Goal: Information Seeking & Learning: Learn about a topic

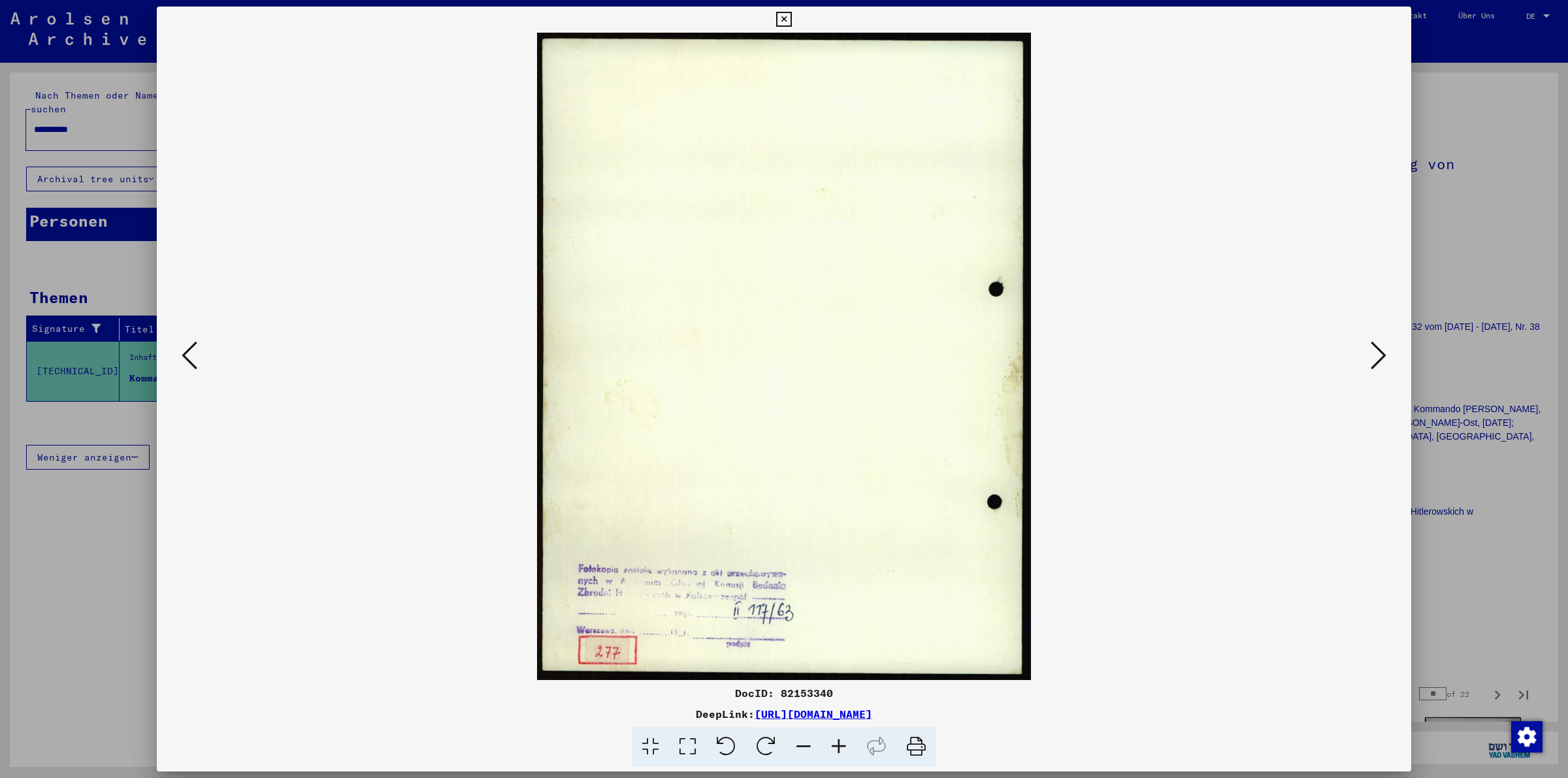
scroll to position [953, 0]
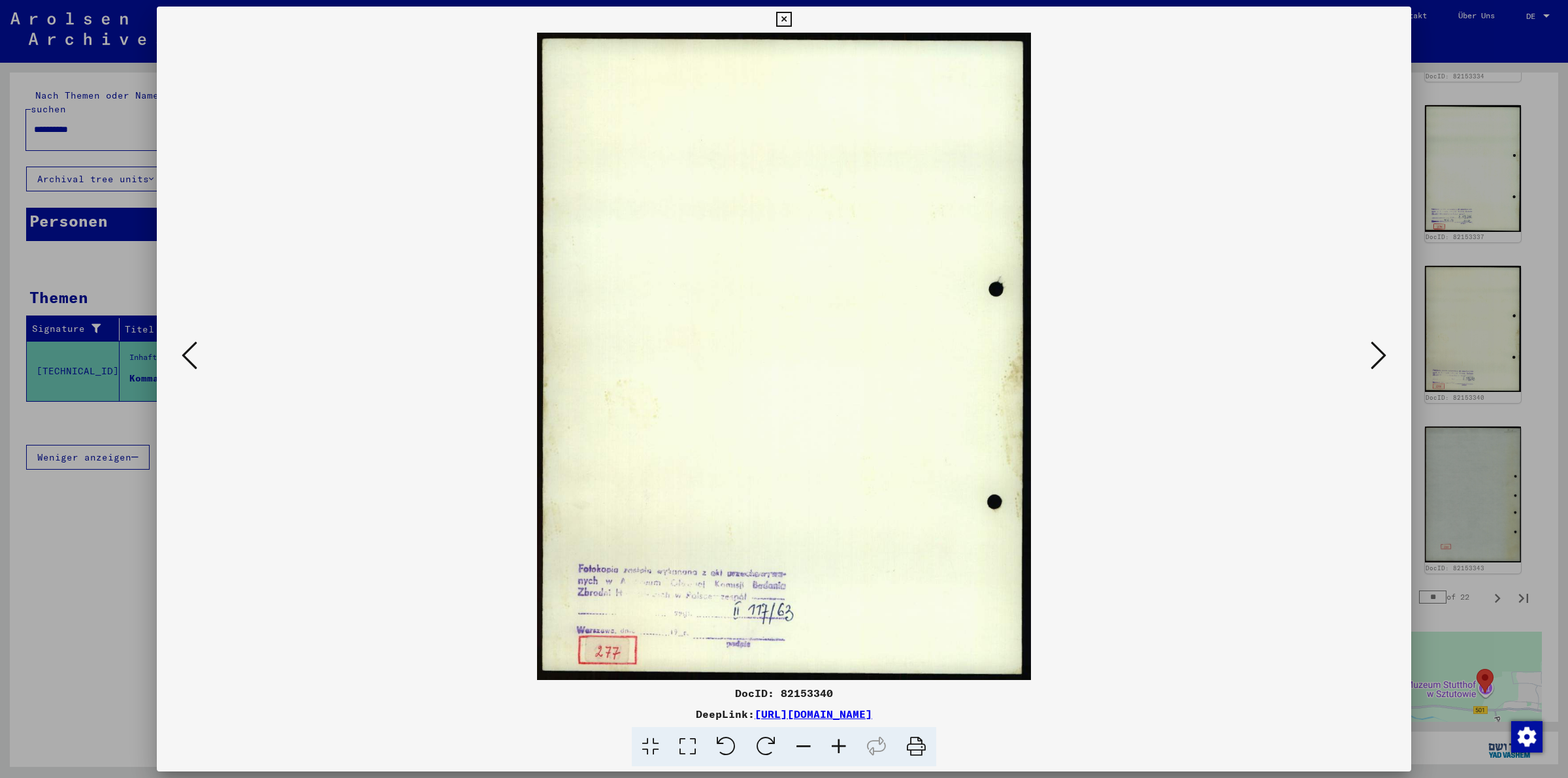
click at [784, 25] on icon at bounding box center [784, 19] width 15 height 16
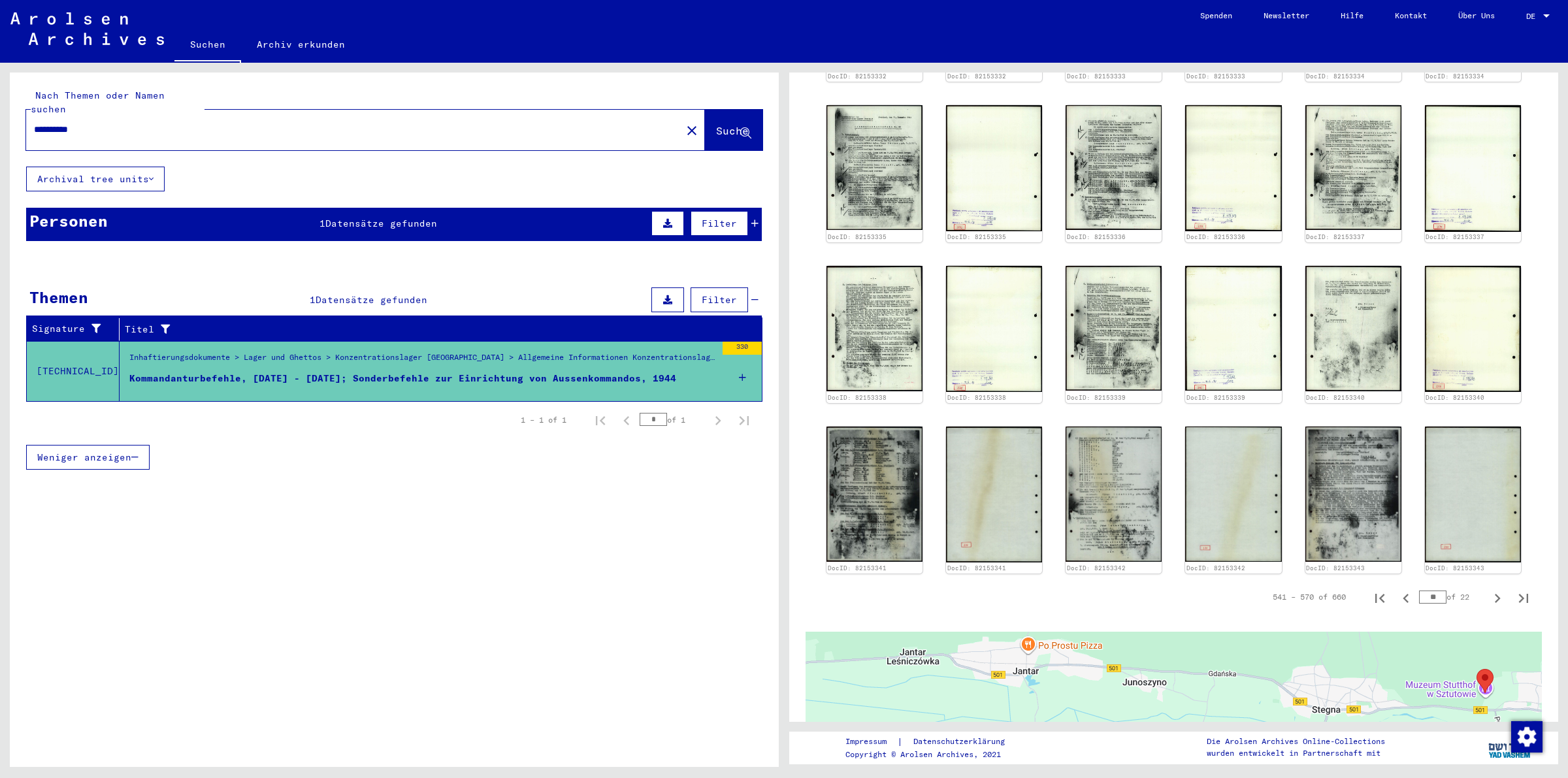
click at [1545, 14] on div at bounding box center [1546, 15] width 7 height 3
click at [1513, 27] on span "English" at bounding box center [1514, 23] width 32 height 9
type input "*****"
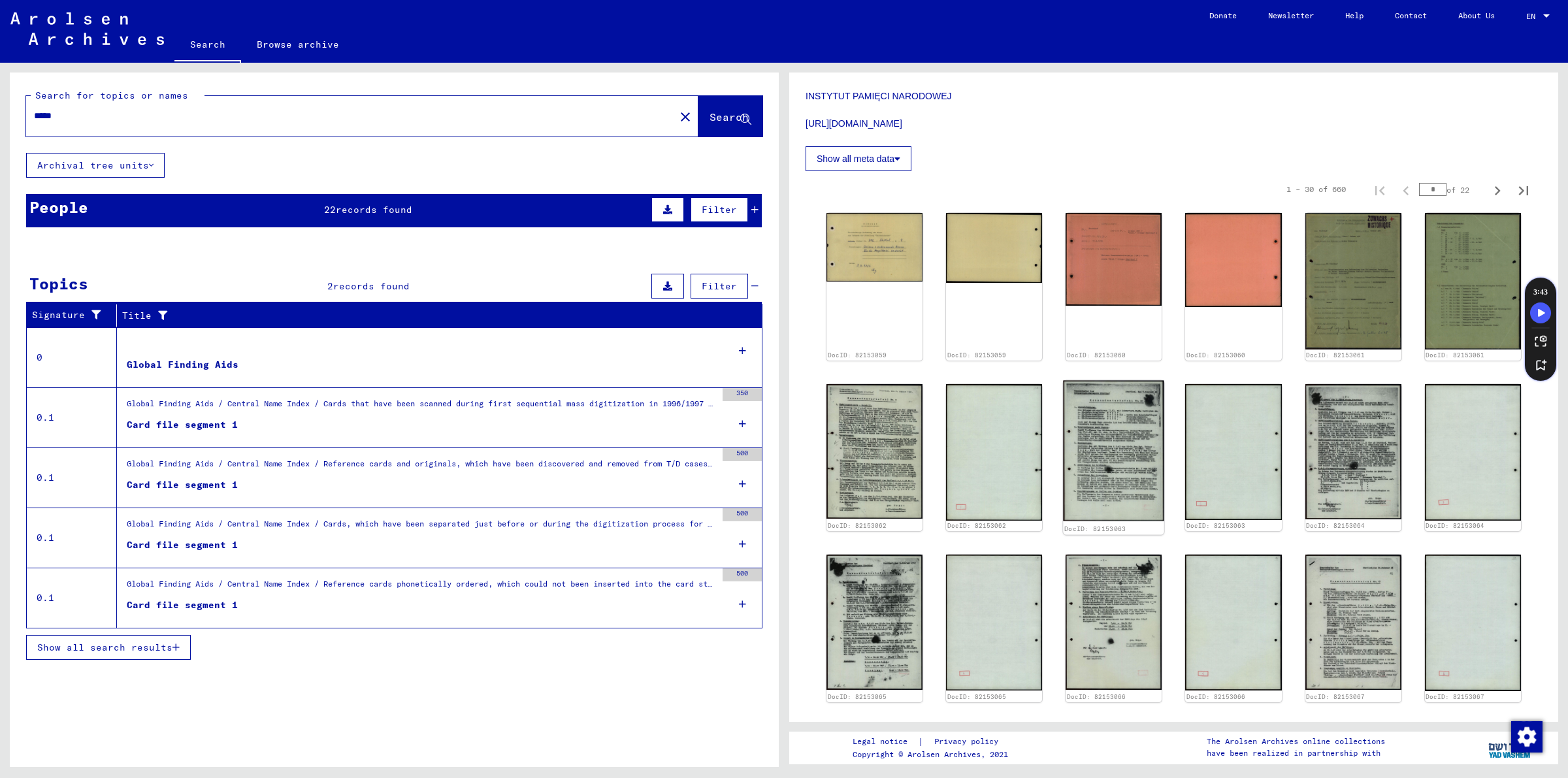
scroll to position [545, 0]
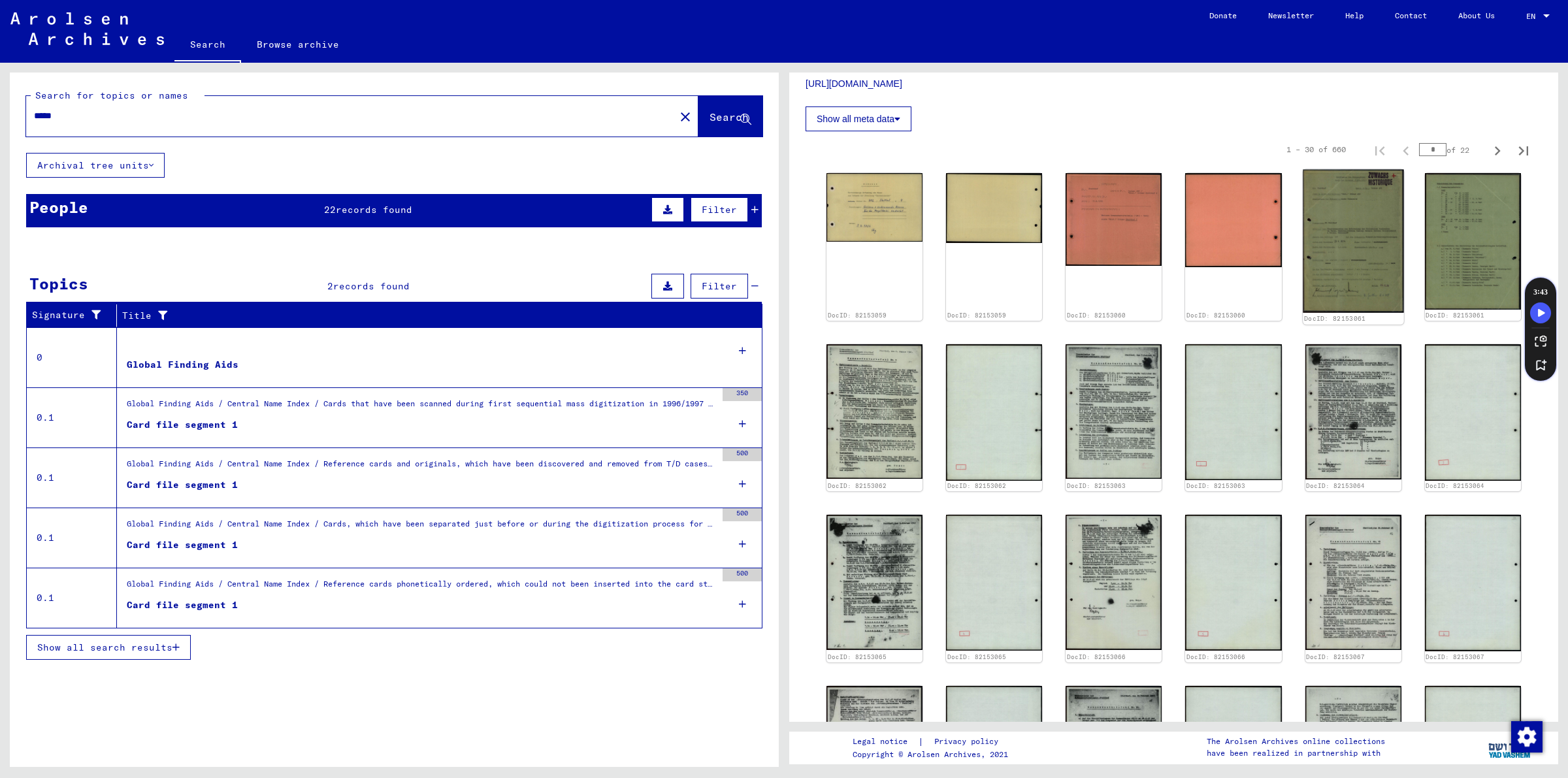
click at [1350, 279] on img at bounding box center [1353, 242] width 101 height 144
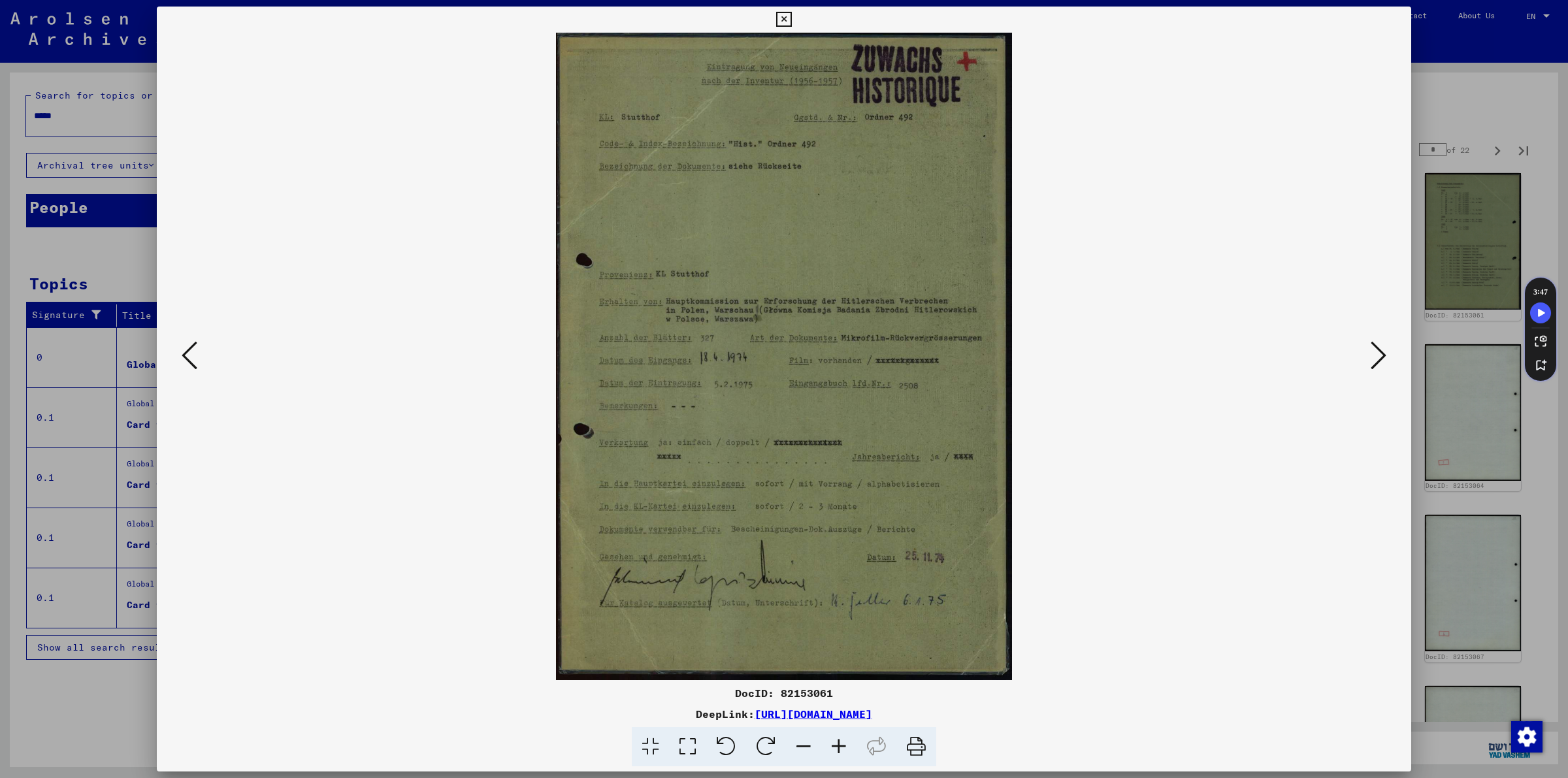
click at [1374, 351] on icon at bounding box center [1379, 355] width 16 height 31
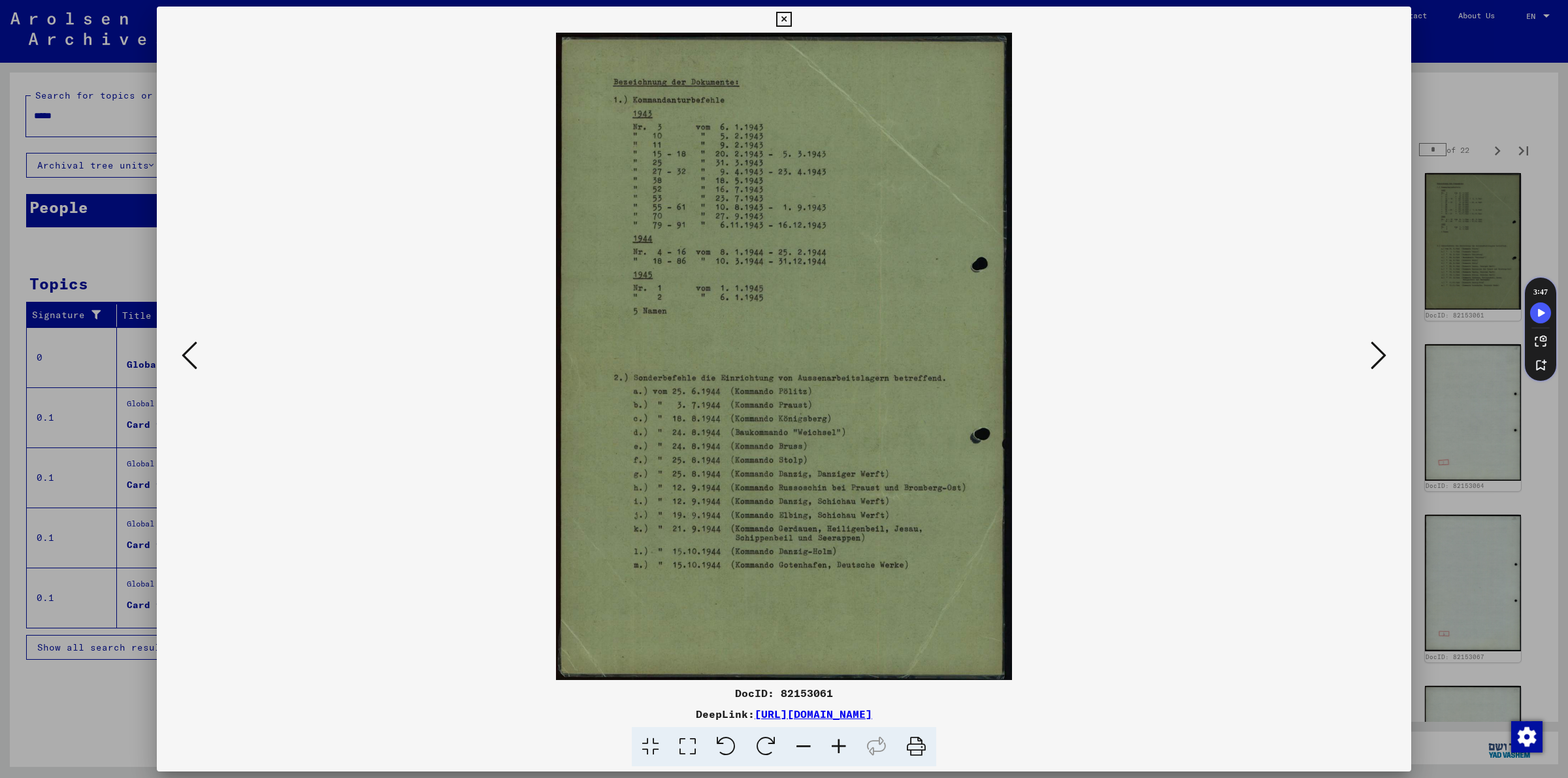
click at [1374, 351] on icon at bounding box center [1379, 355] width 16 height 31
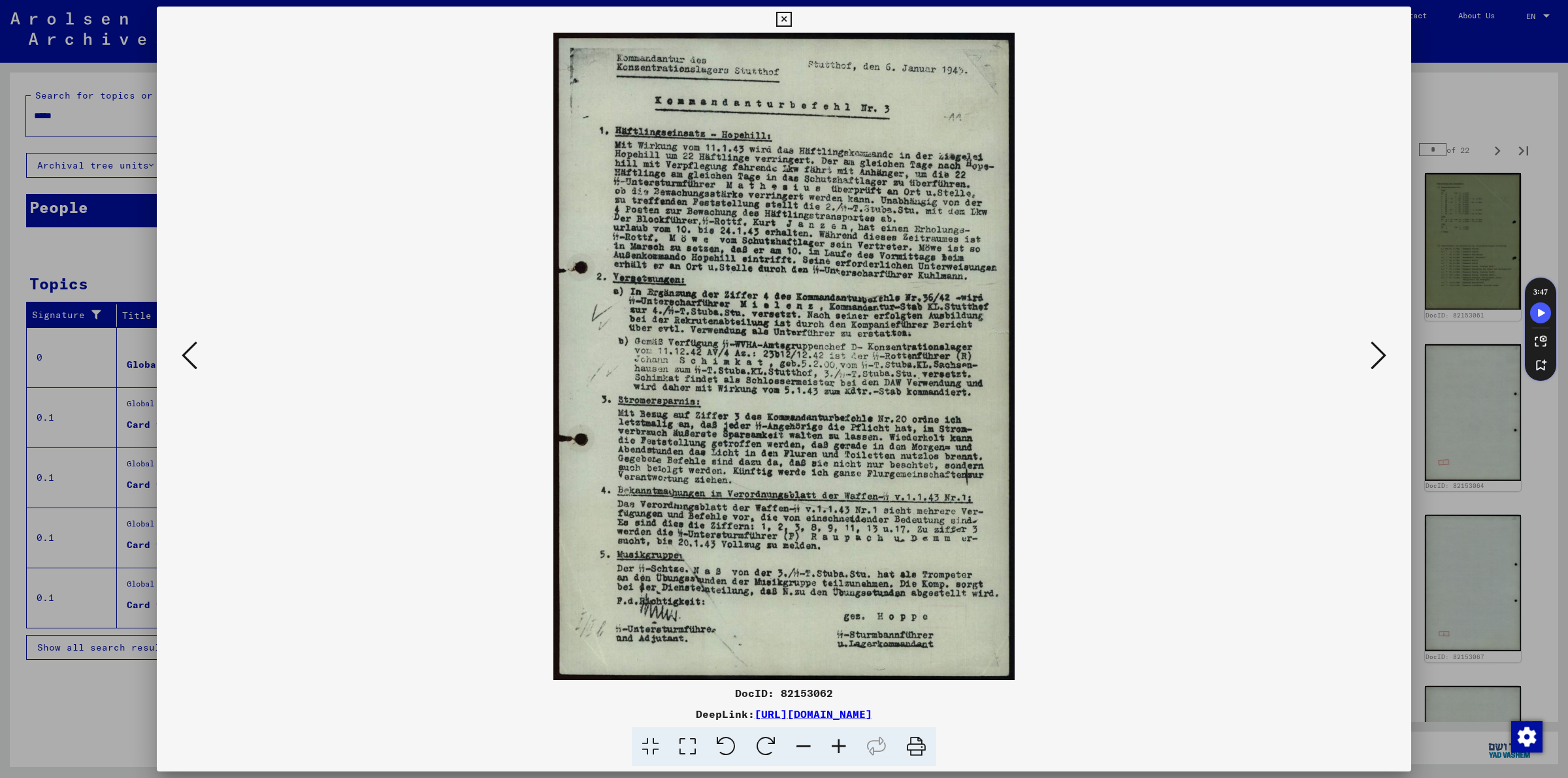
click at [1374, 351] on icon at bounding box center [1379, 355] width 16 height 31
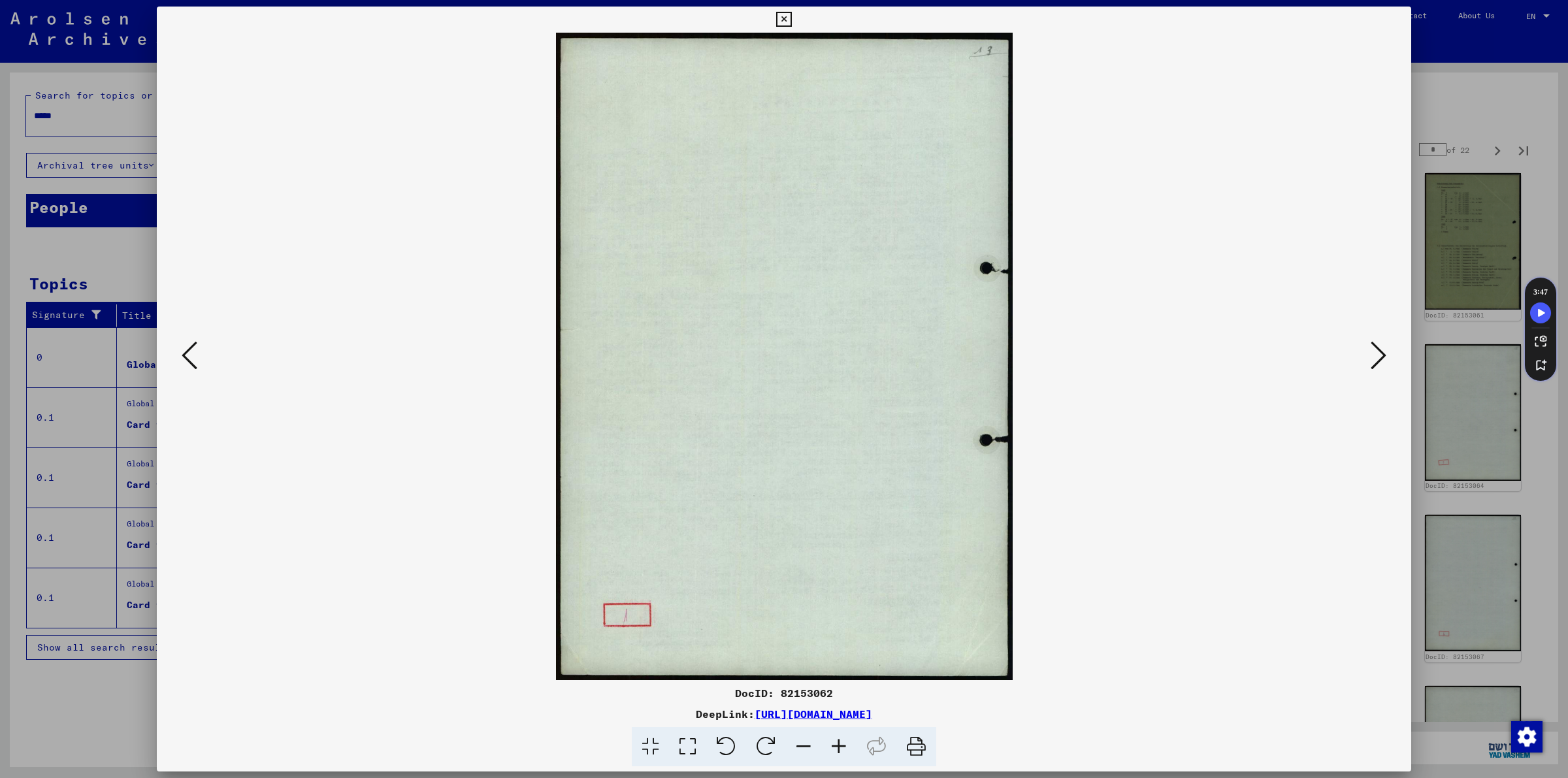
click at [1374, 351] on icon at bounding box center [1379, 355] width 16 height 31
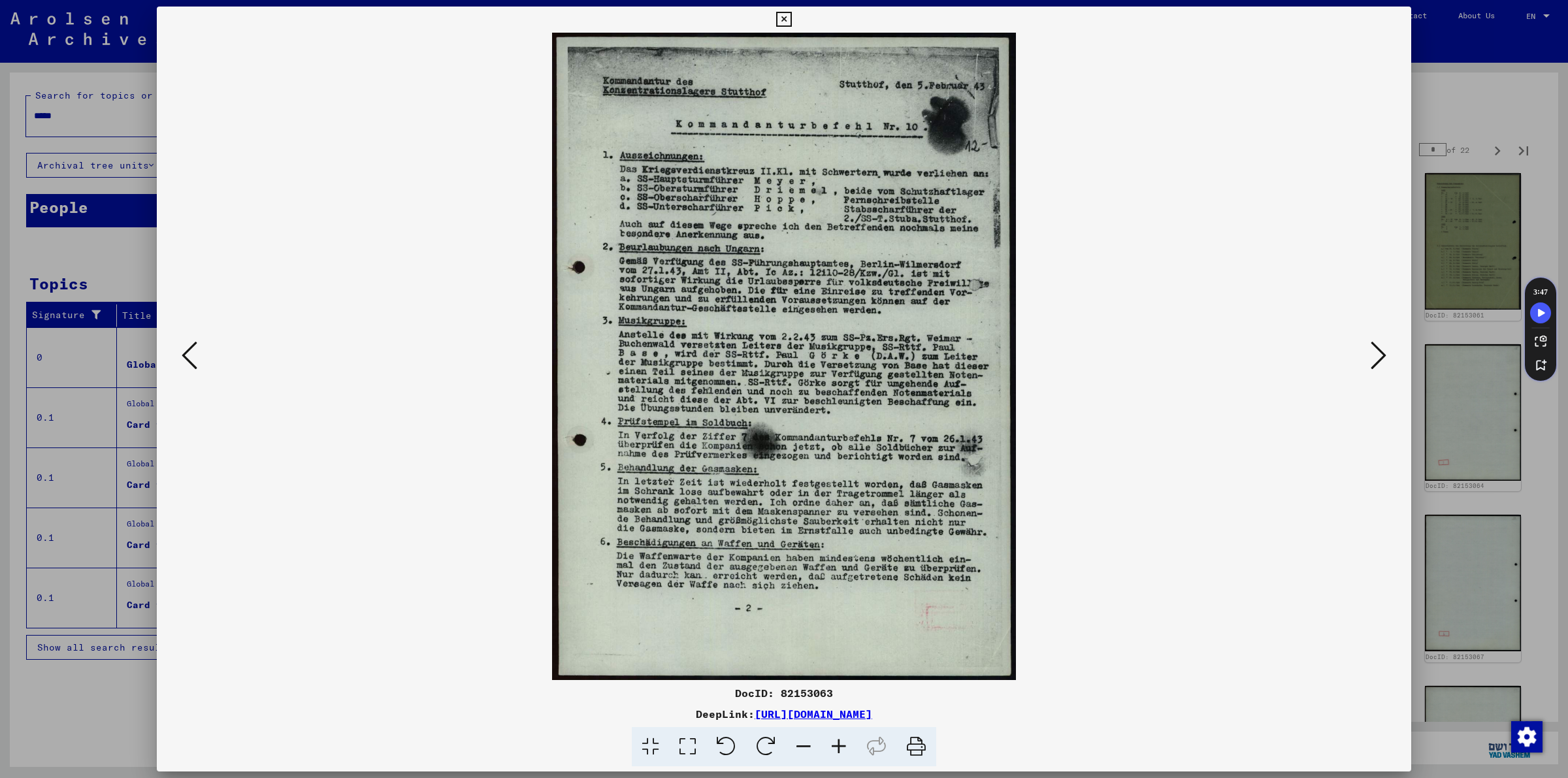
click at [1374, 351] on icon at bounding box center [1379, 355] width 16 height 31
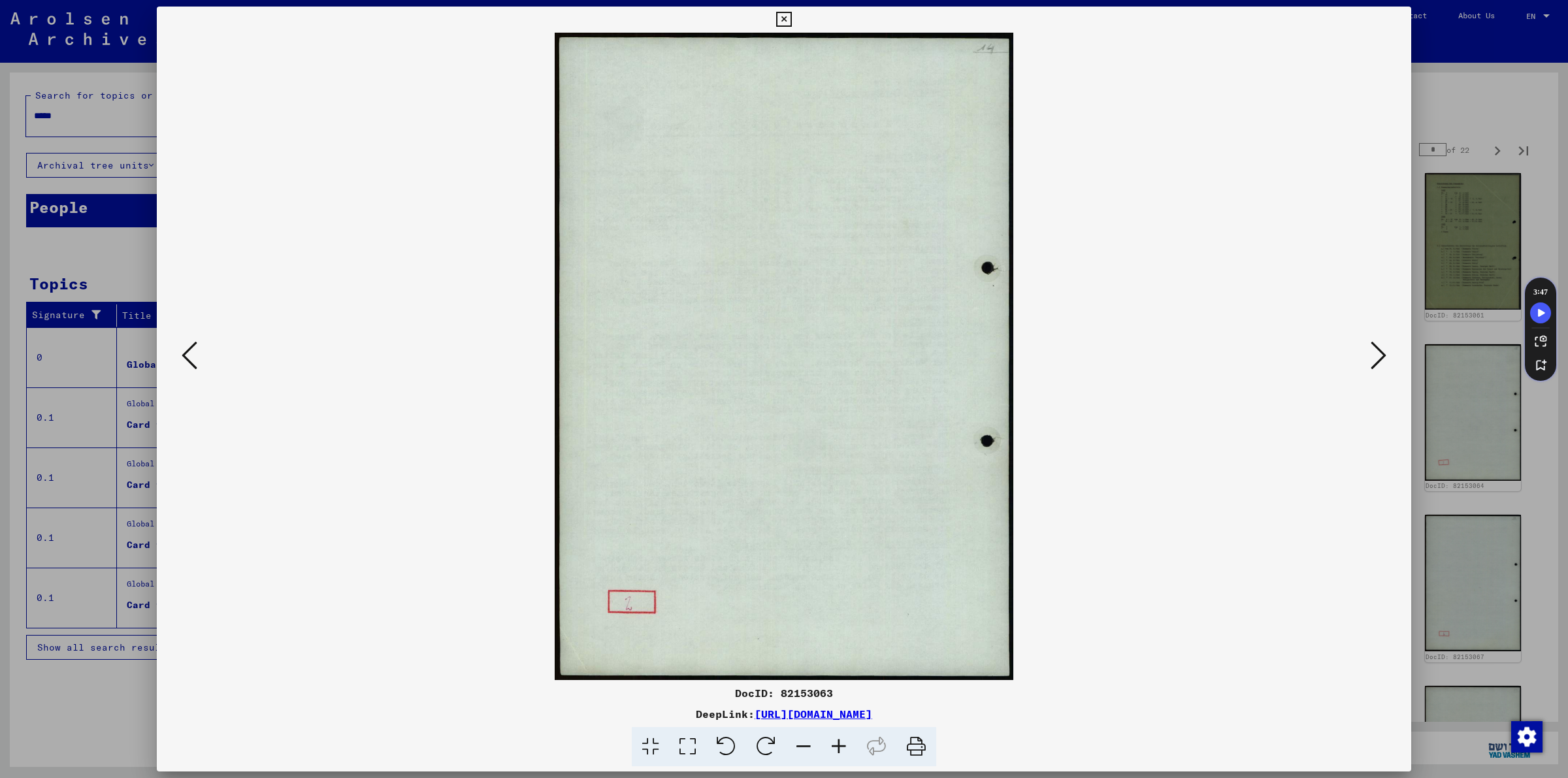
click at [1374, 351] on icon at bounding box center [1379, 355] width 16 height 31
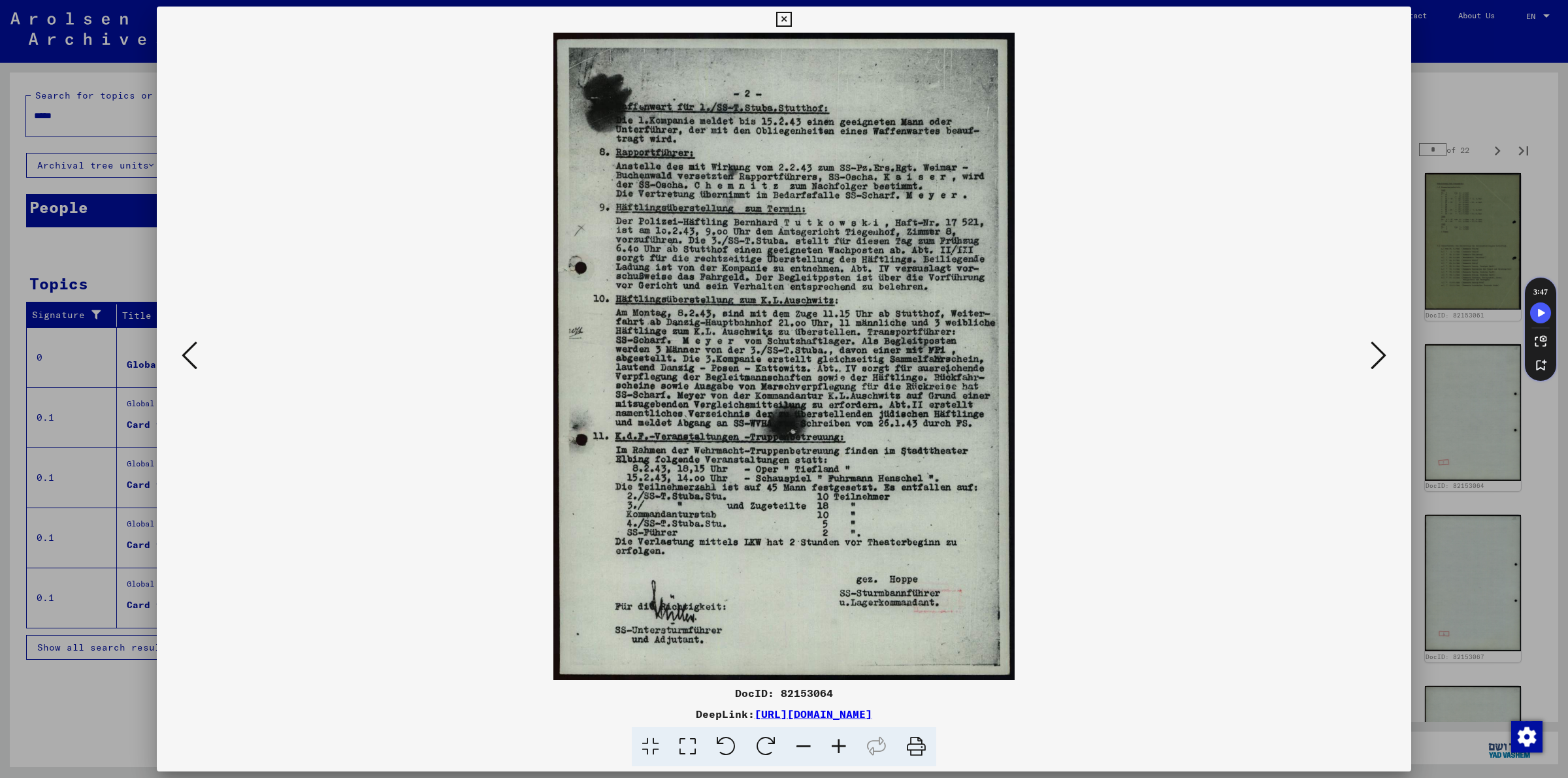
click at [1374, 351] on icon at bounding box center [1379, 355] width 16 height 31
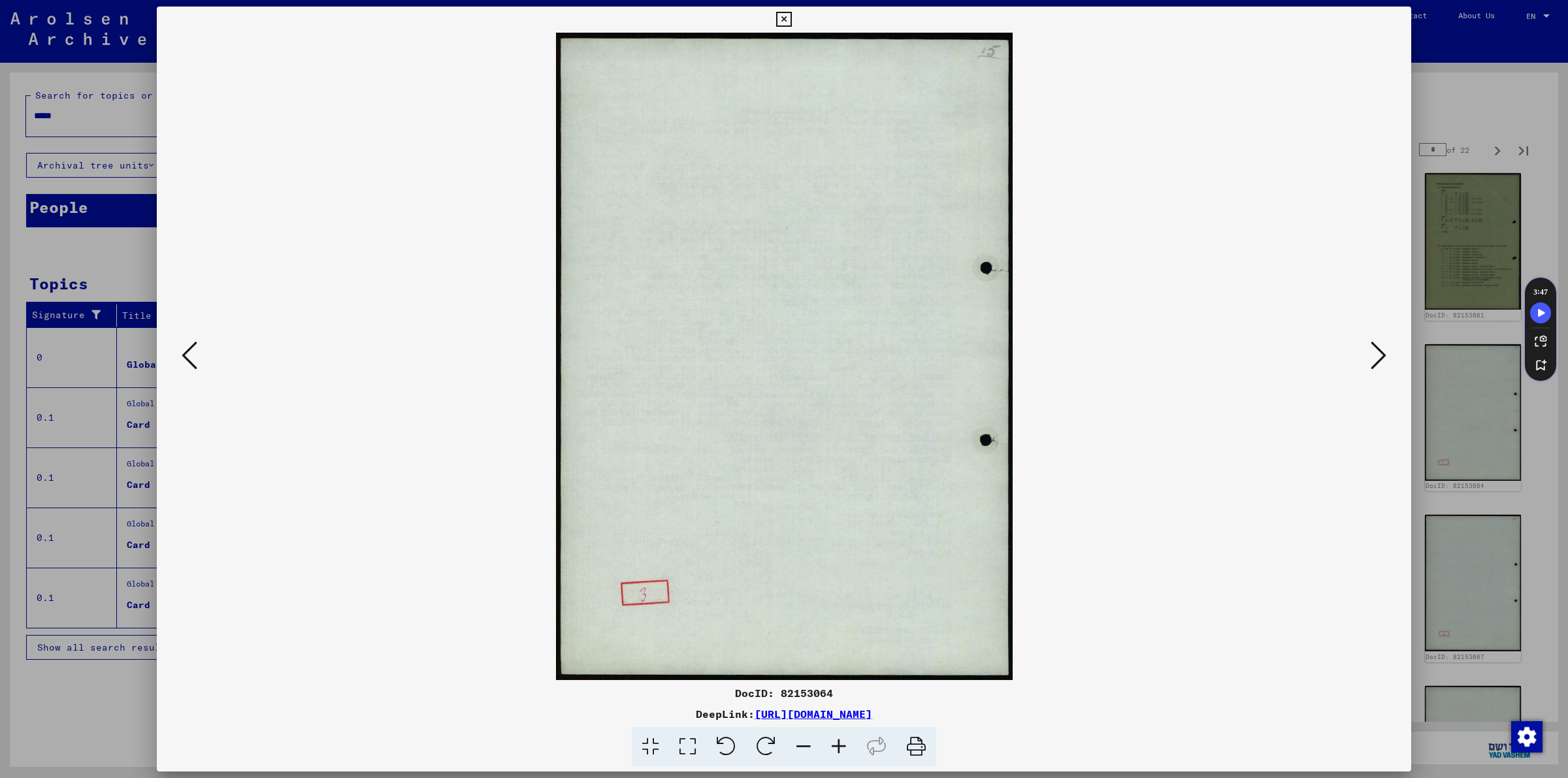
click at [1374, 351] on icon at bounding box center [1379, 355] width 16 height 31
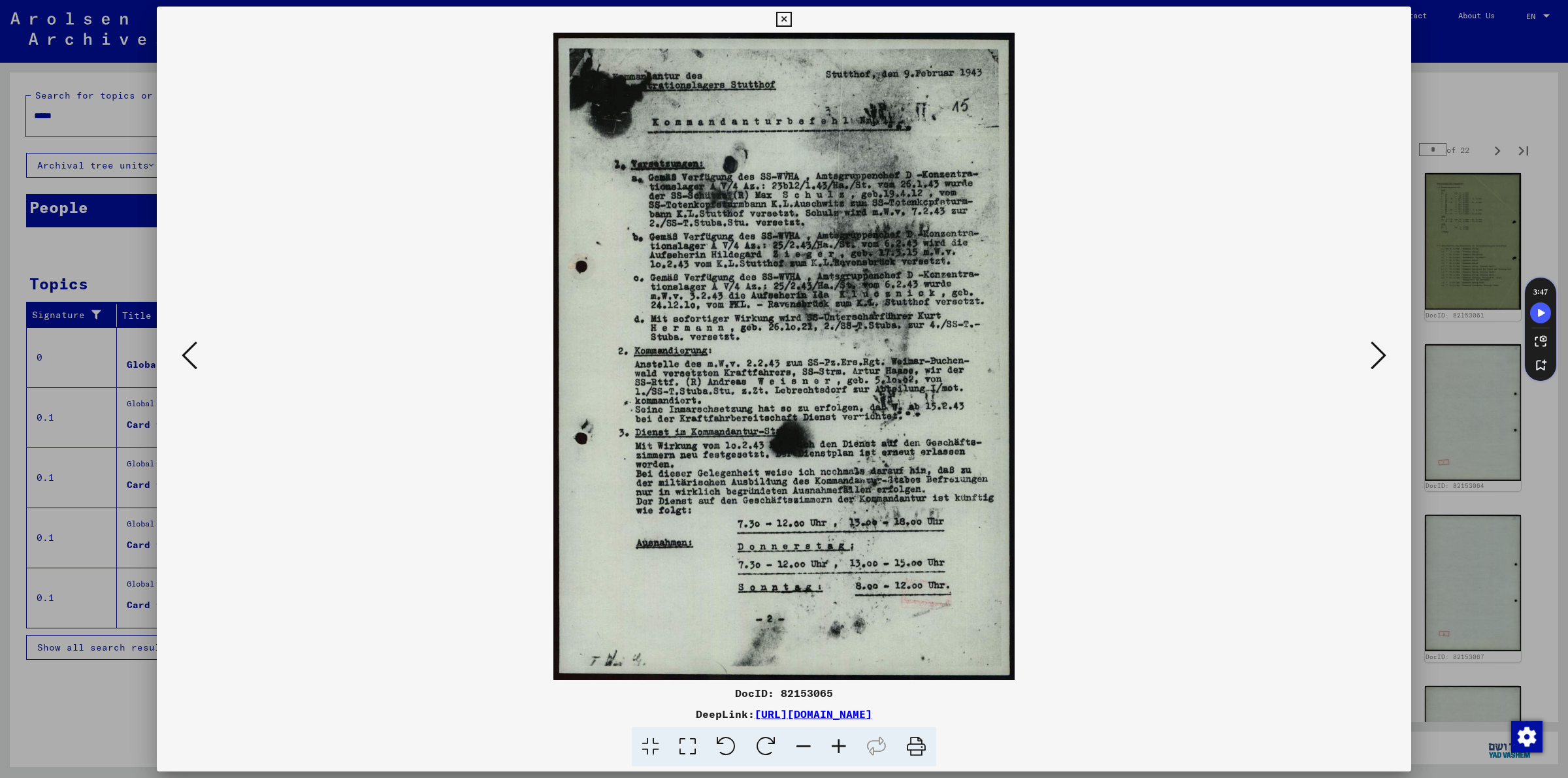
click at [1373, 370] on icon at bounding box center [1379, 355] width 16 height 31
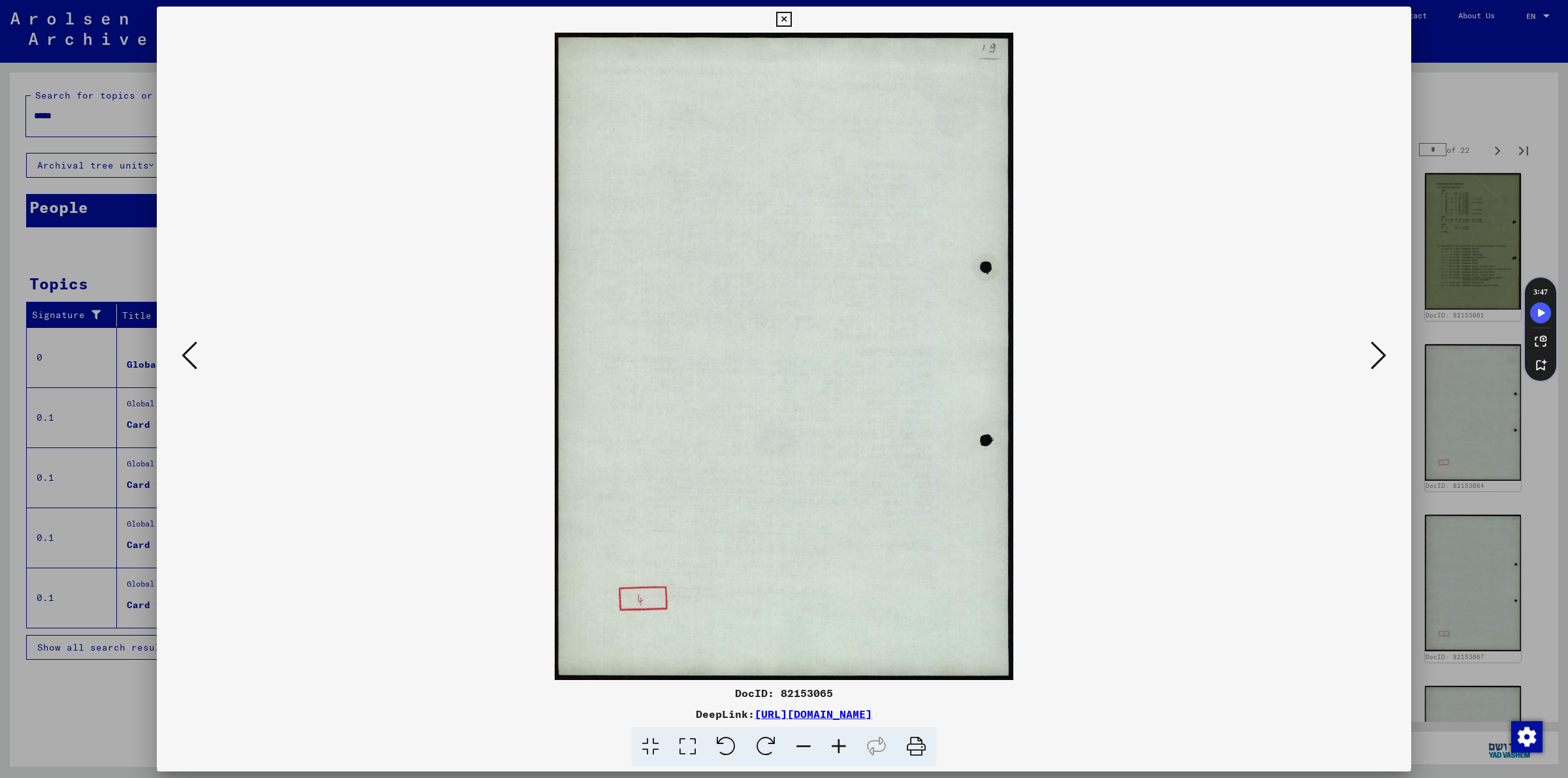
click at [1373, 370] on icon at bounding box center [1379, 355] width 16 height 31
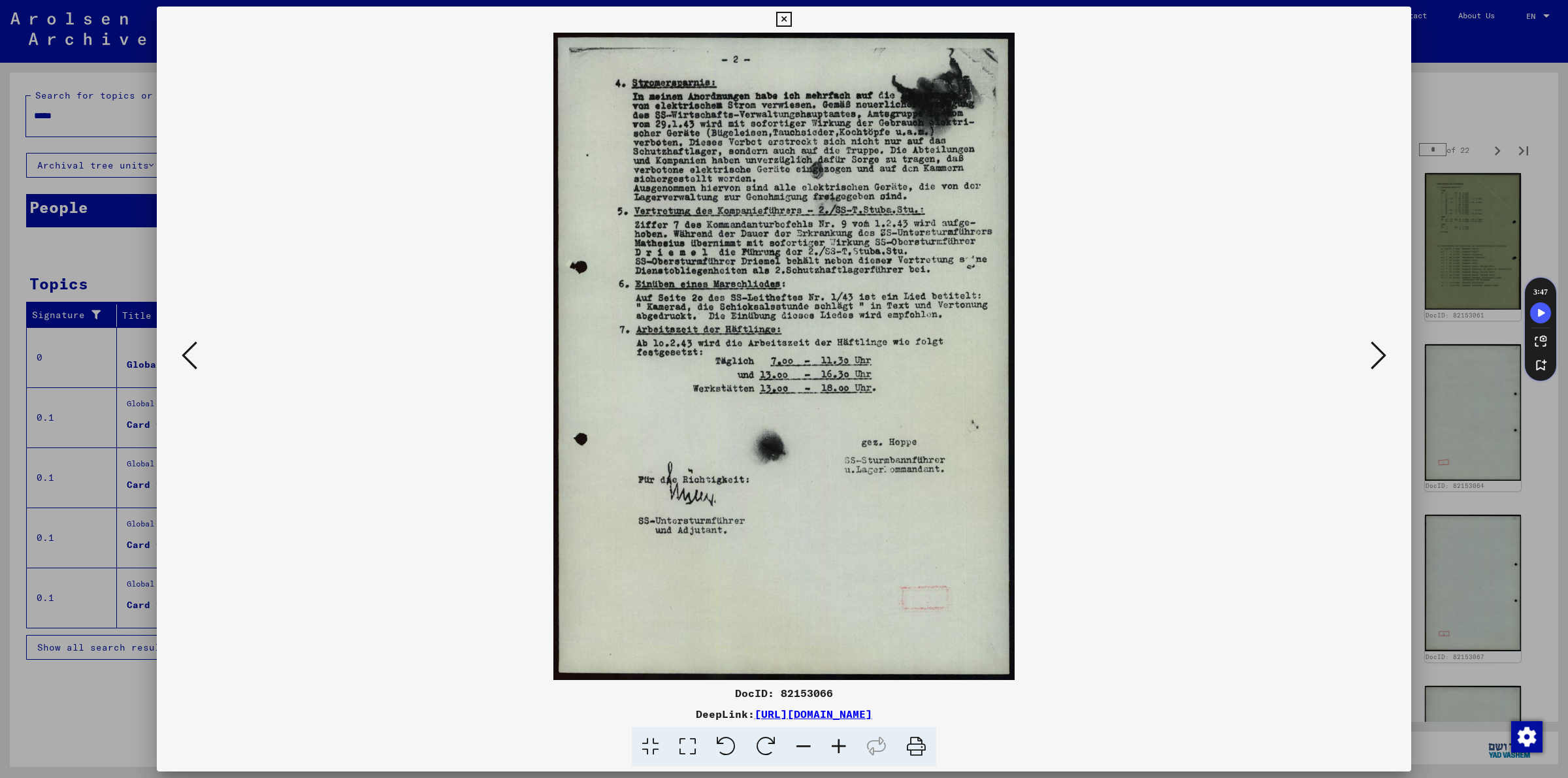
click at [1373, 370] on icon at bounding box center [1379, 355] width 16 height 31
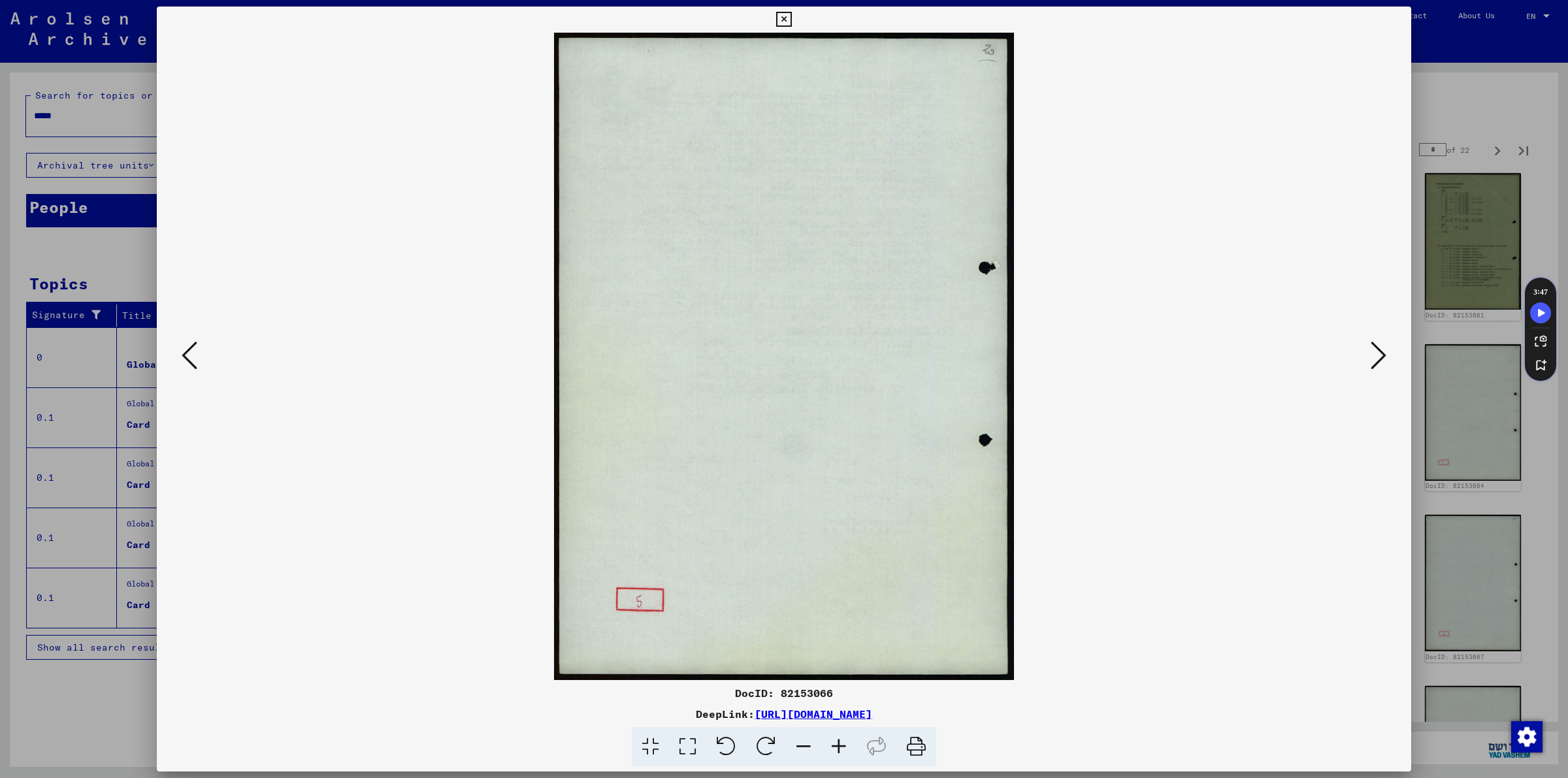
click at [1373, 370] on icon at bounding box center [1379, 355] width 16 height 31
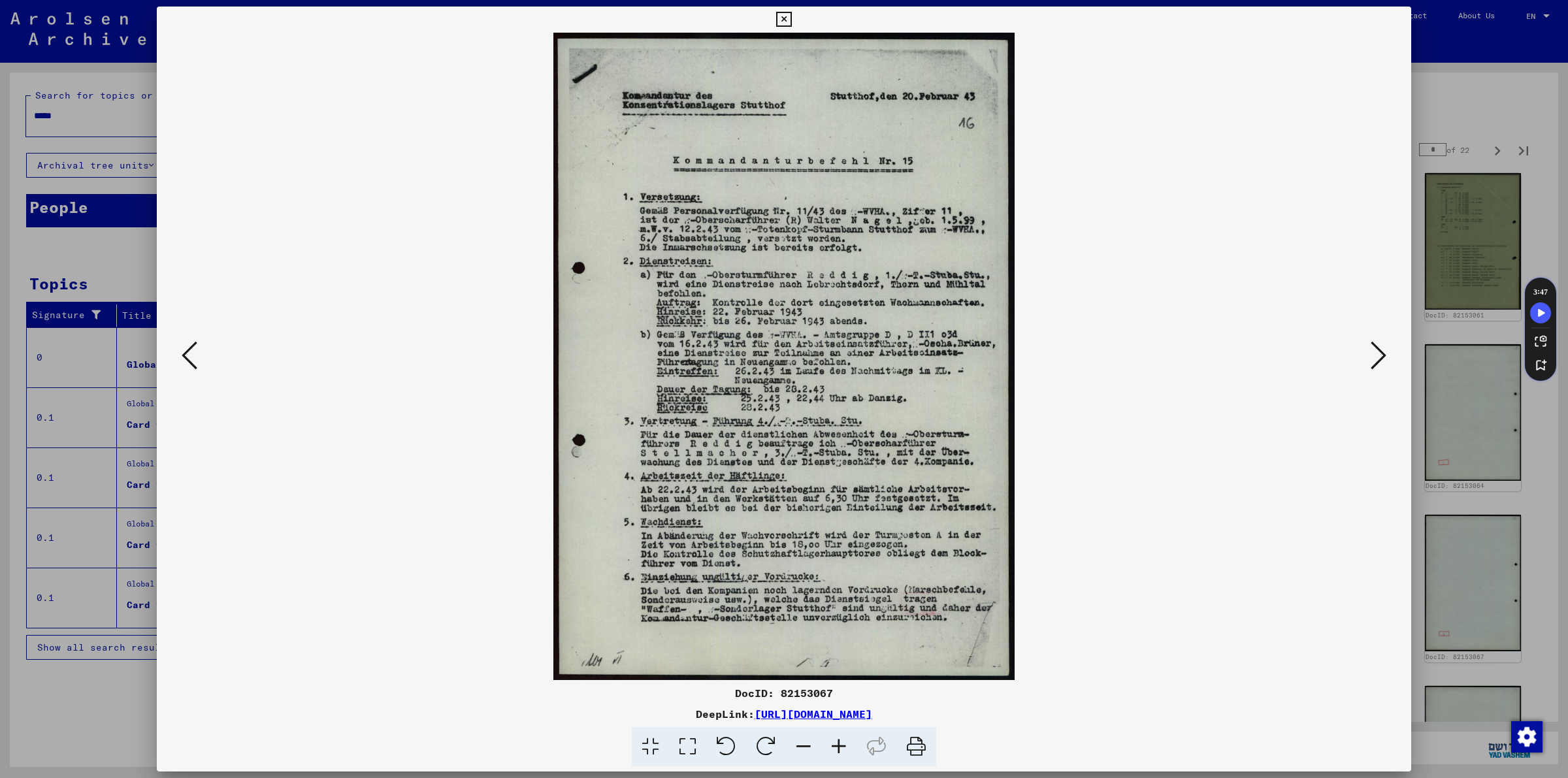
click at [1373, 370] on icon at bounding box center [1379, 355] width 16 height 31
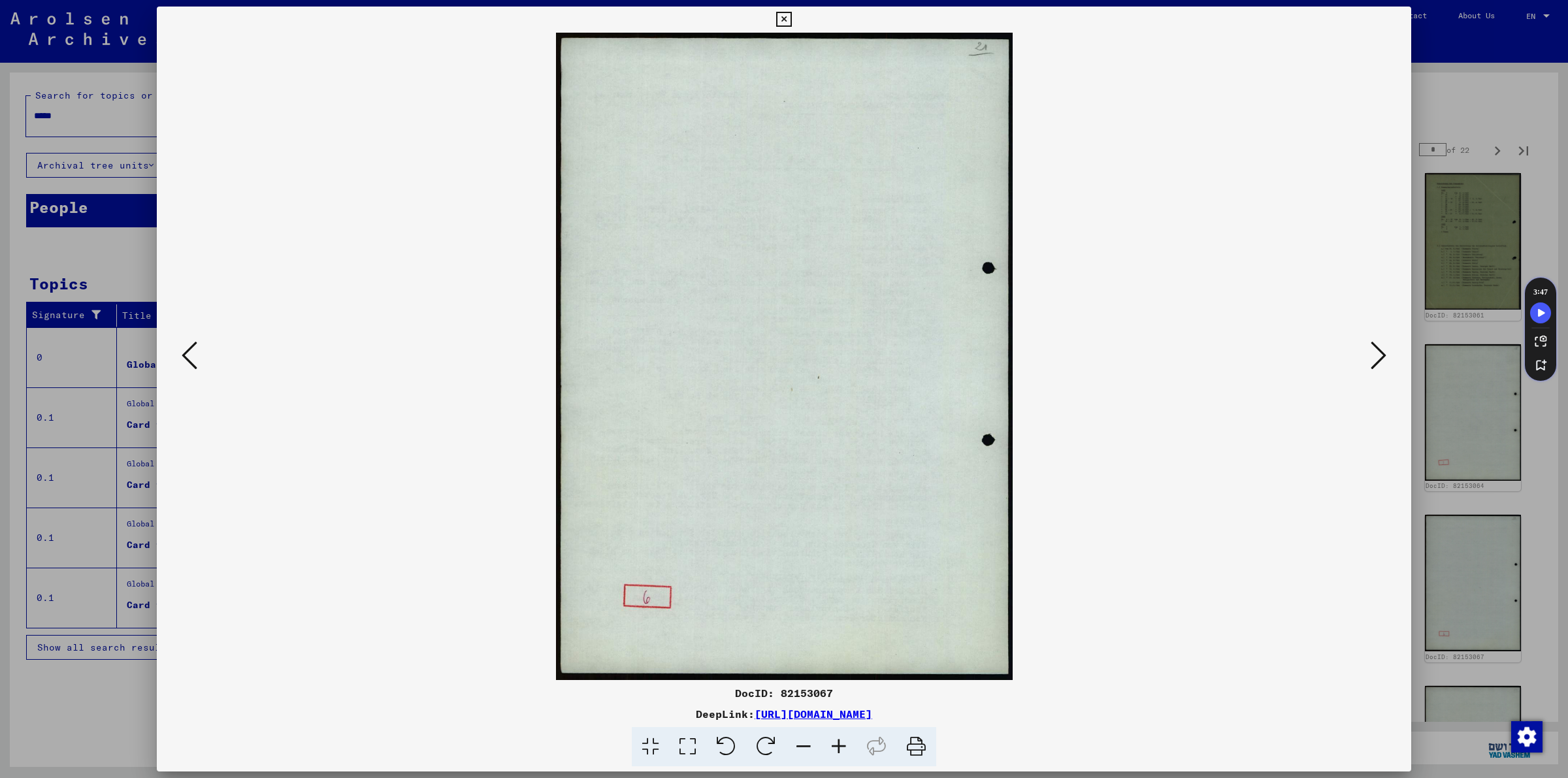
click at [1373, 370] on icon at bounding box center [1379, 355] width 16 height 31
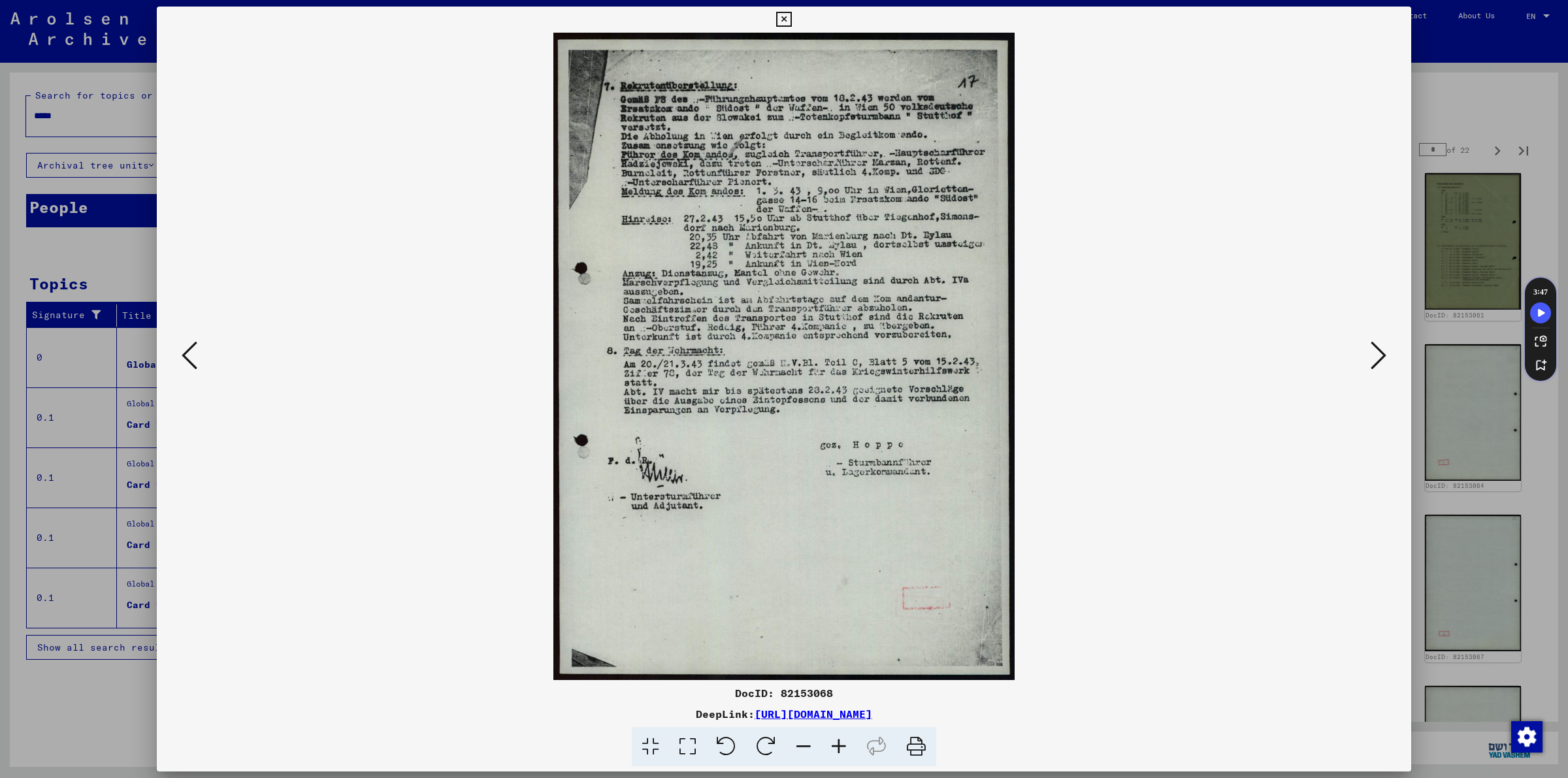
click at [1373, 370] on icon at bounding box center [1379, 355] width 16 height 31
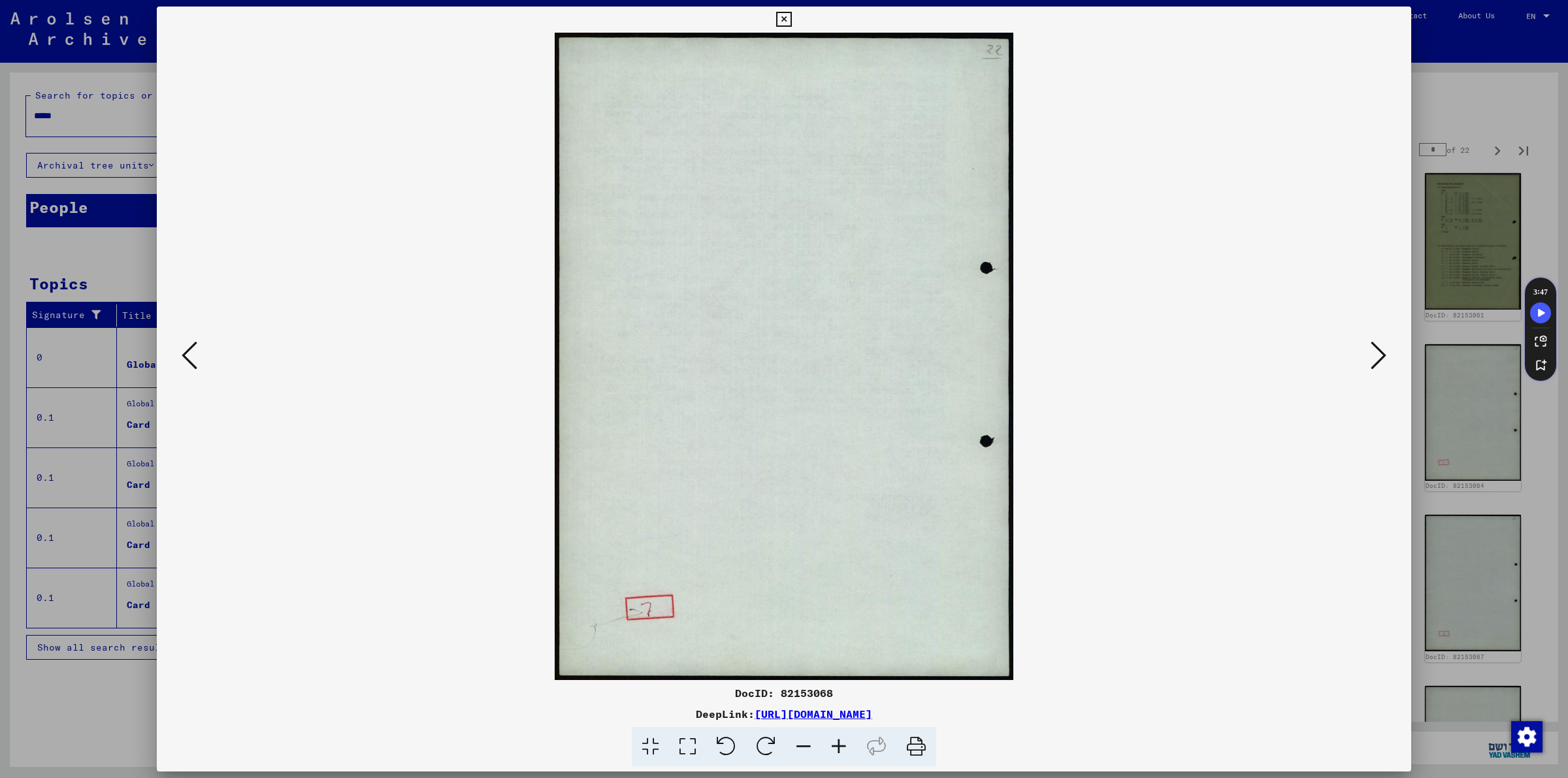
click at [1373, 370] on icon at bounding box center [1379, 355] width 16 height 31
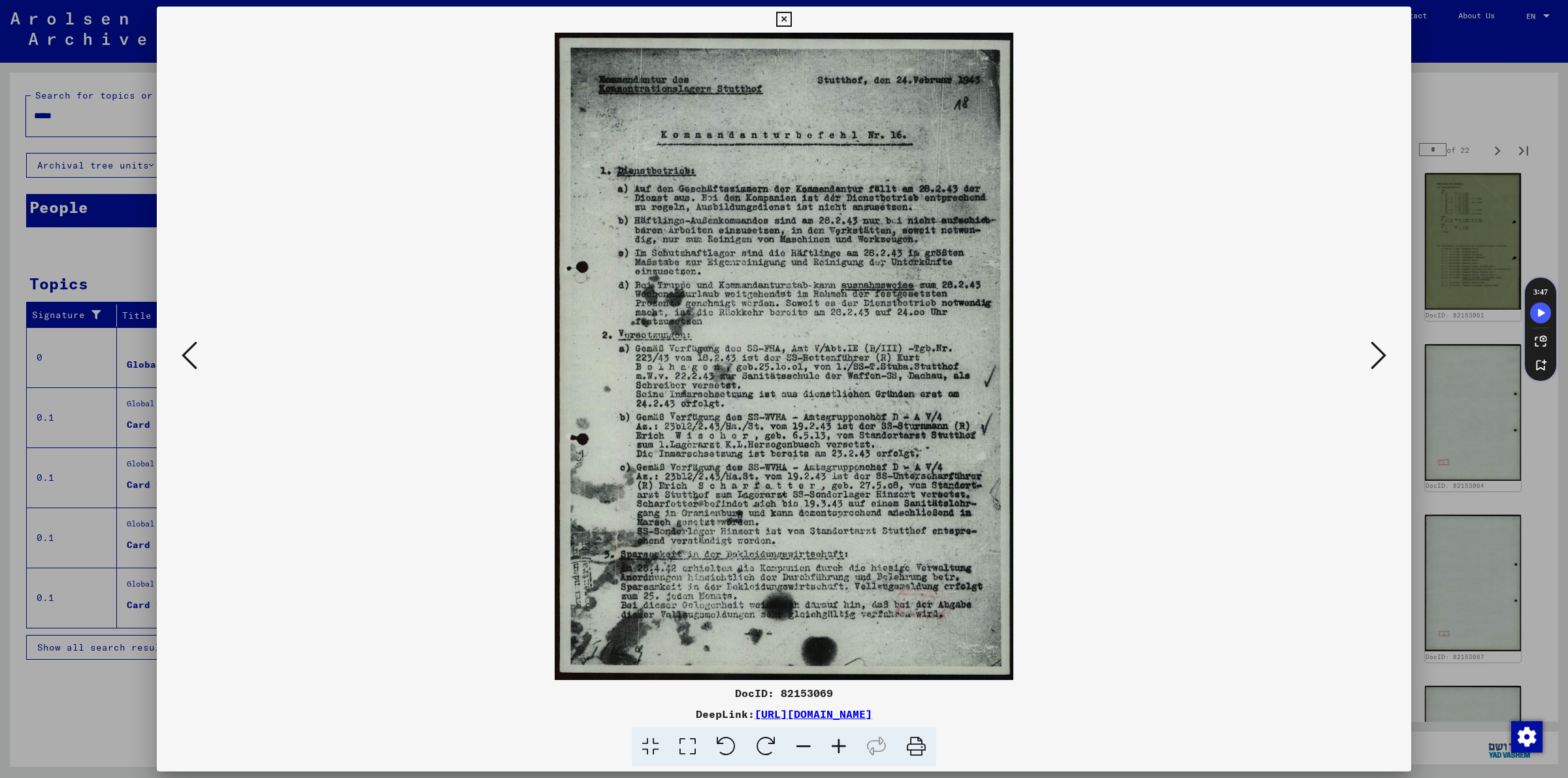
click at [1373, 370] on icon at bounding box center [1379, 355] width 16 height 31
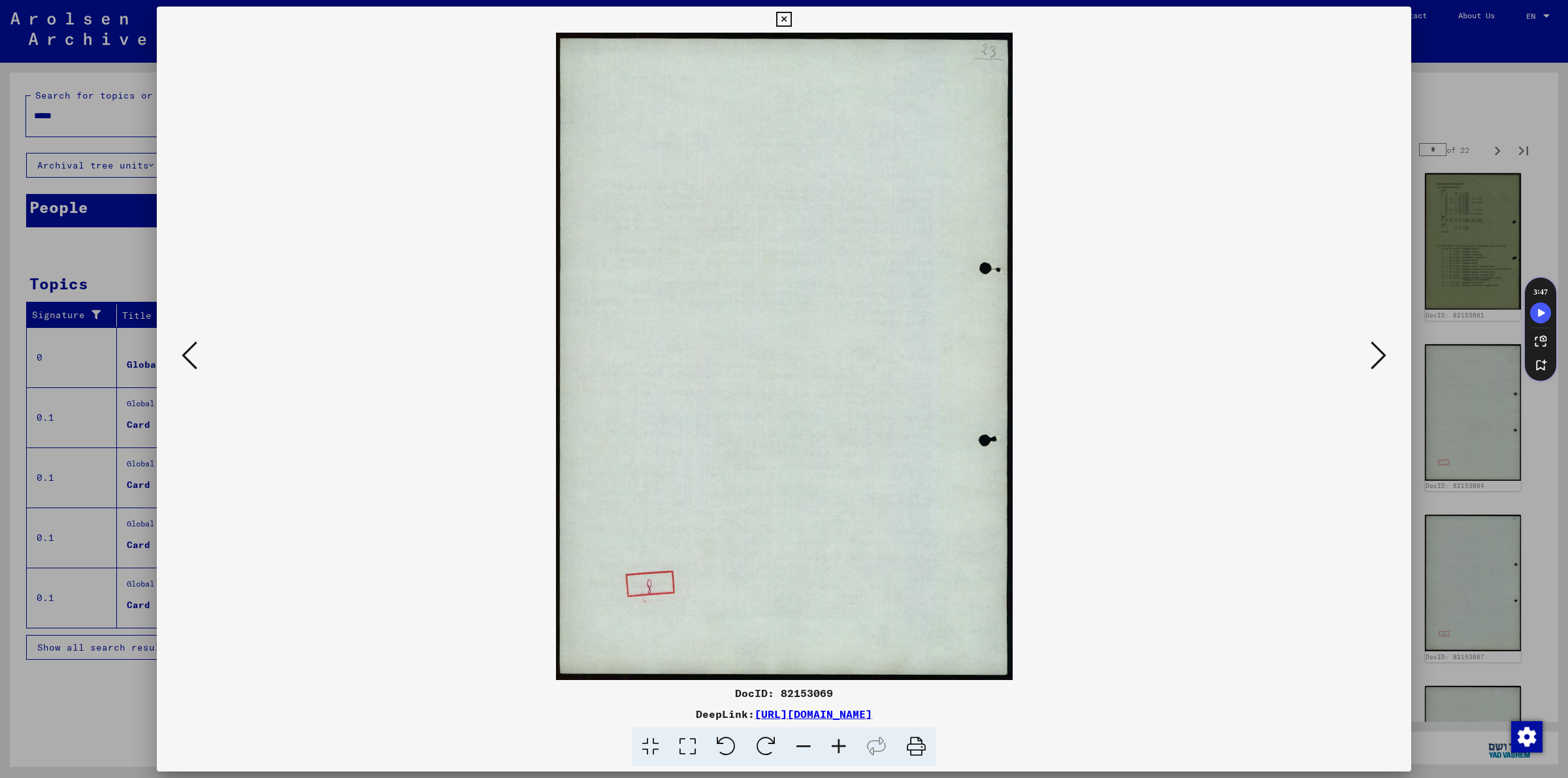
click at [1373, 370] on icon at bounding box center [1379, 355] width 16 height 31
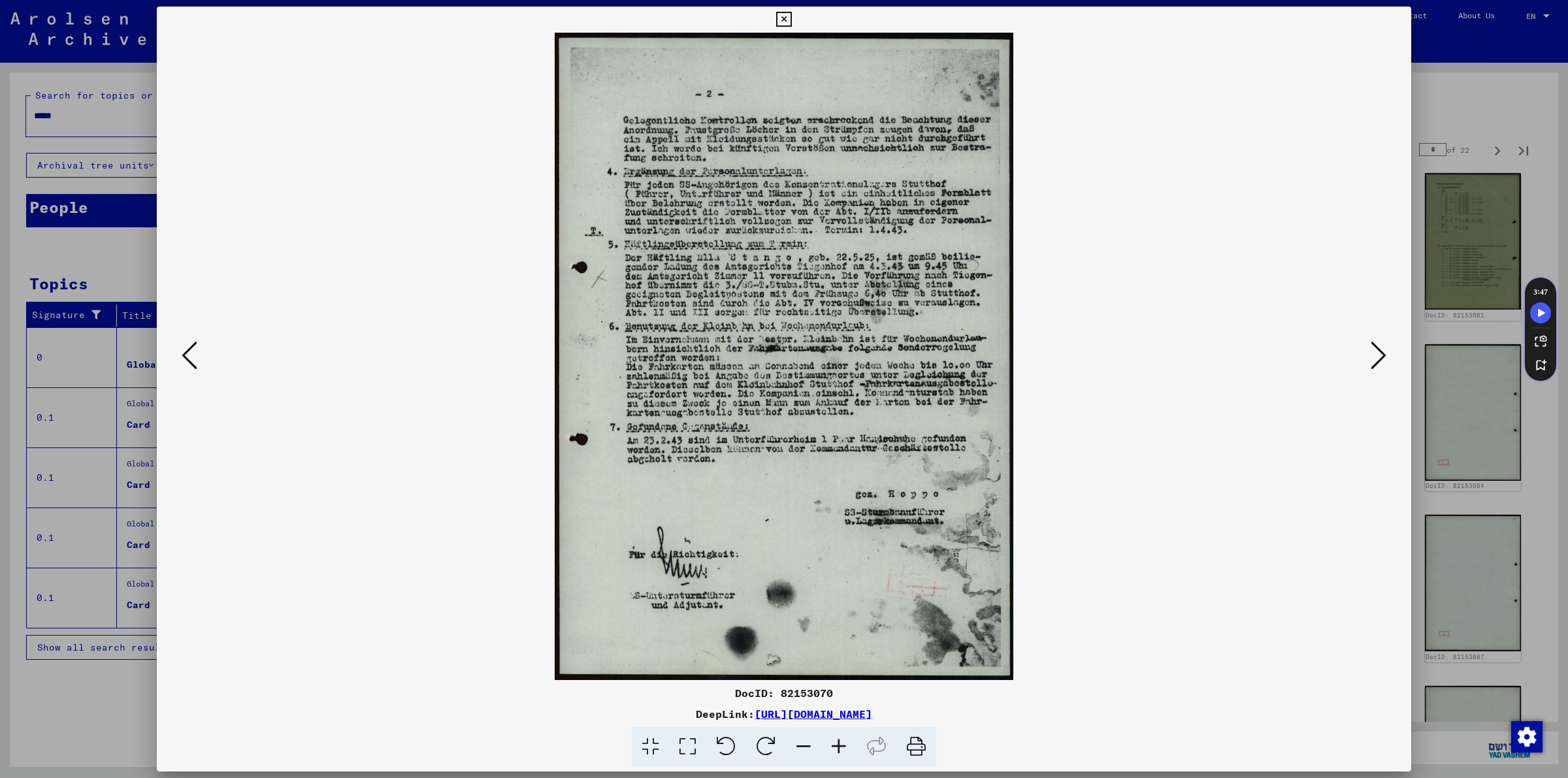
click at [1373, 370] on icon at bounding box center [1379, 355] width 16 height 31
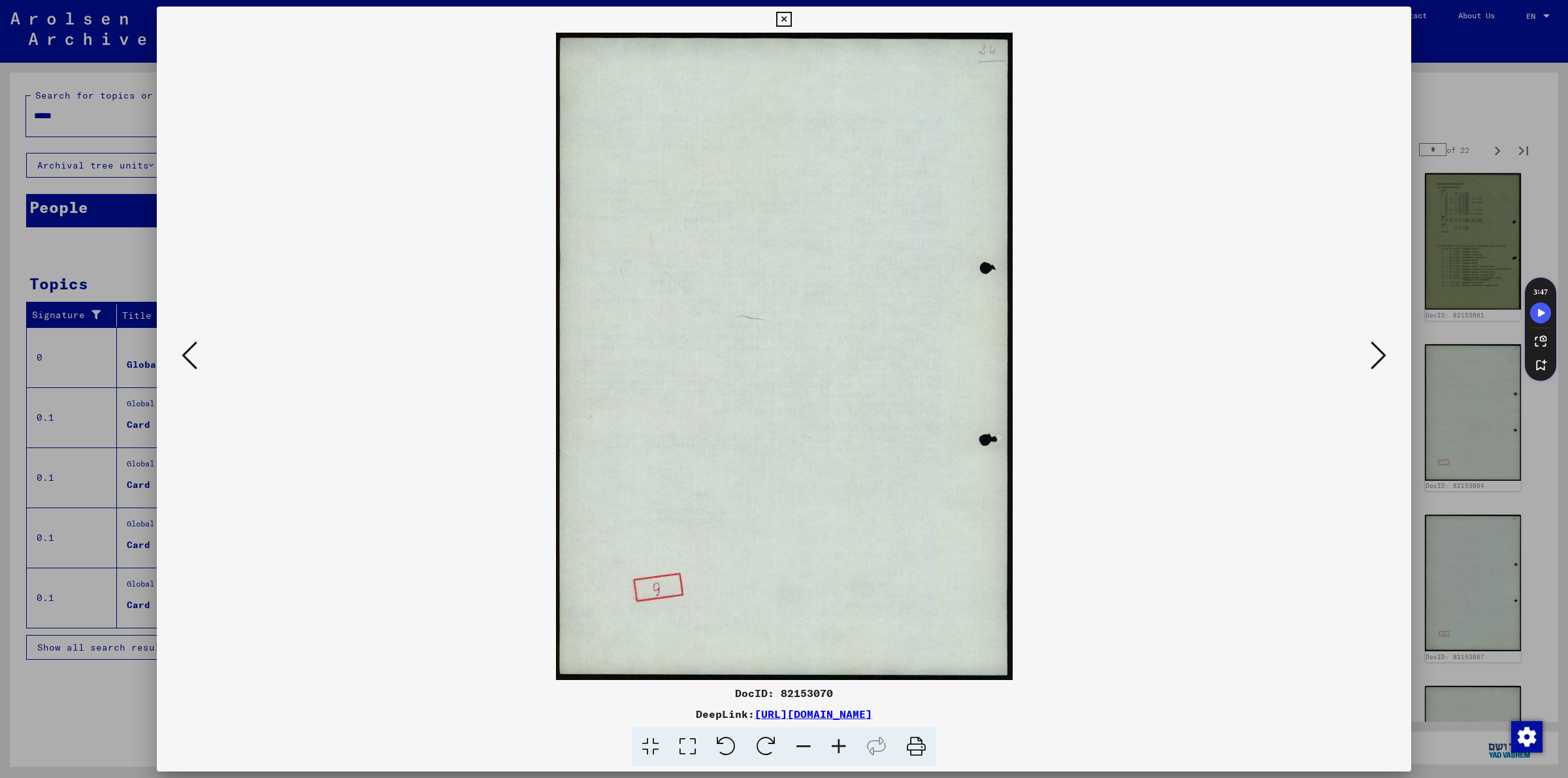
click at [1373, 370] on icon at bounding box center [1379, 355] width 16 height 31
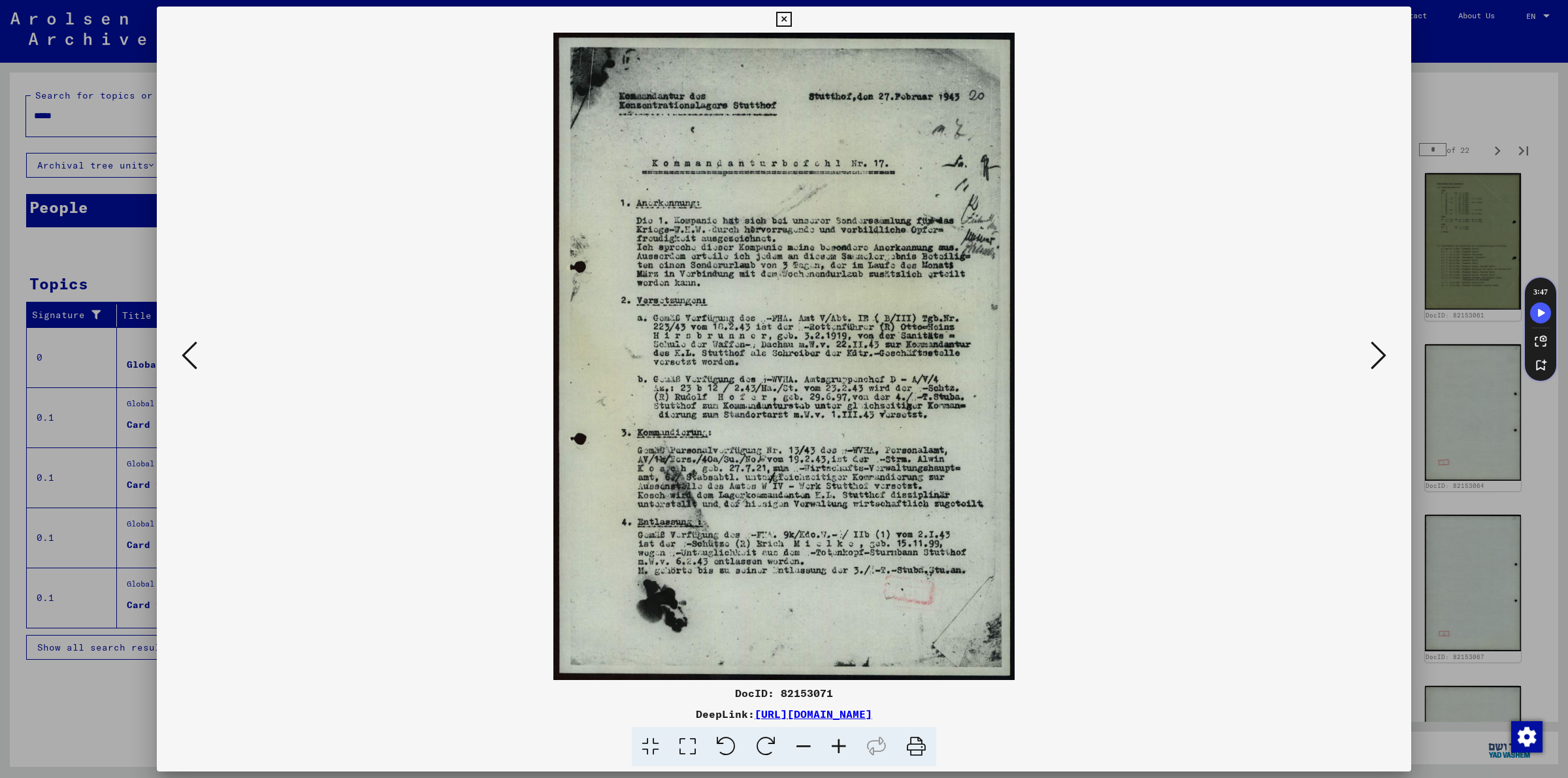
click at [1373, 370] on icon at bounding box center [1379, 355] width 16 height 31
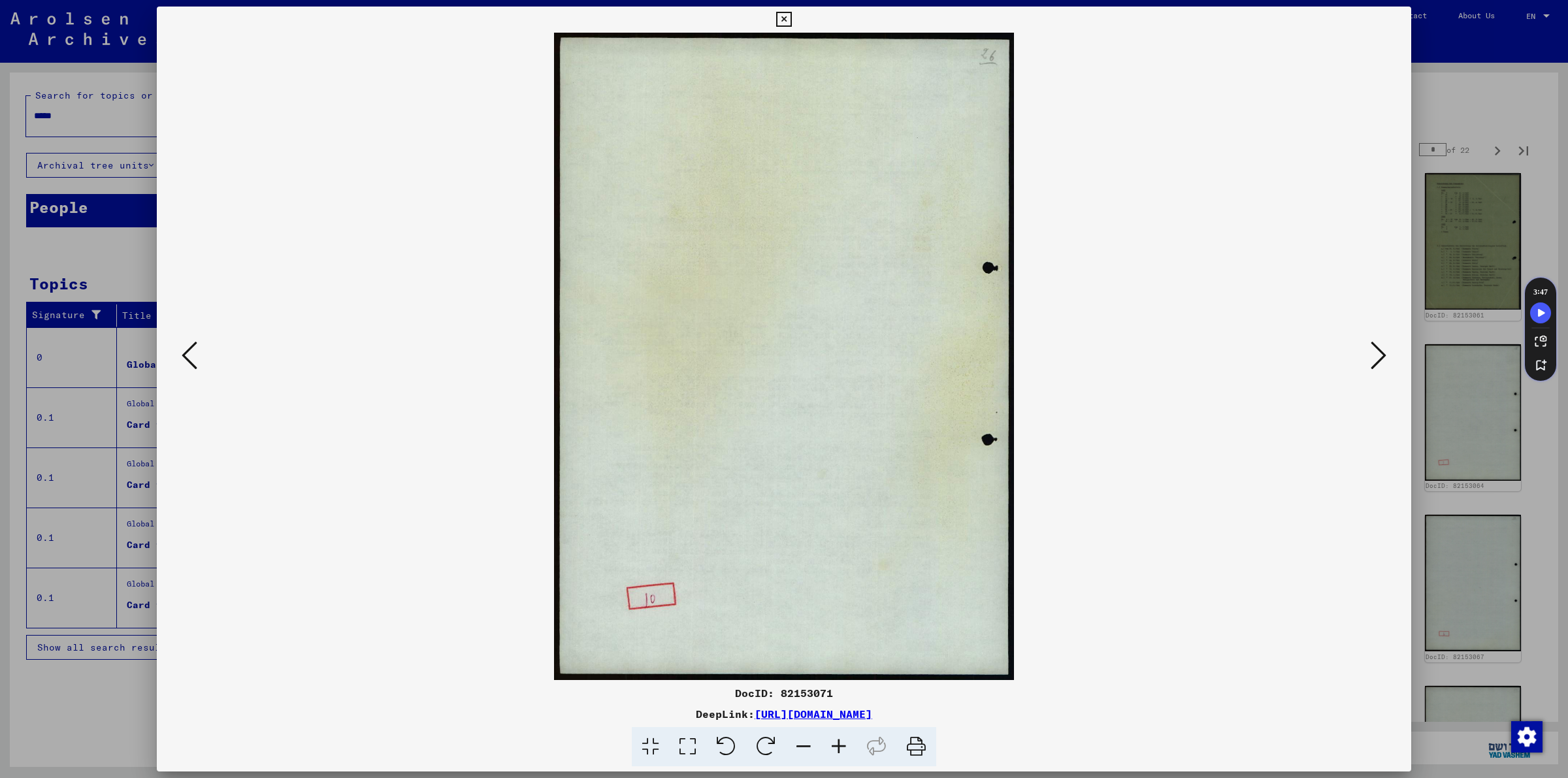
click at [1373, 370] on icon at bounding box center [1379, 355] width 16 height 31
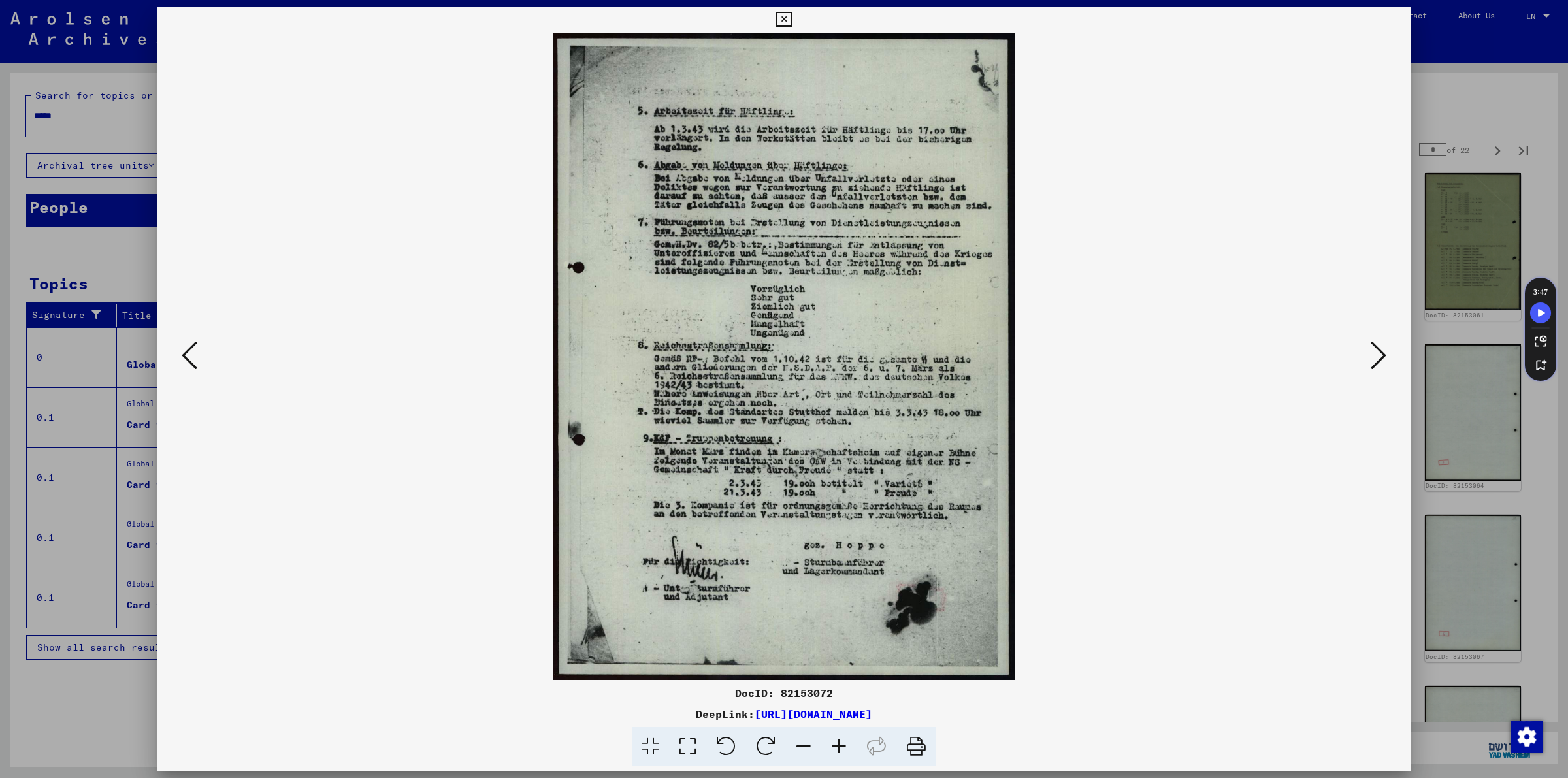
click at [1373, 370] on icon at bounding box center [1379, 355] width 16 height 31
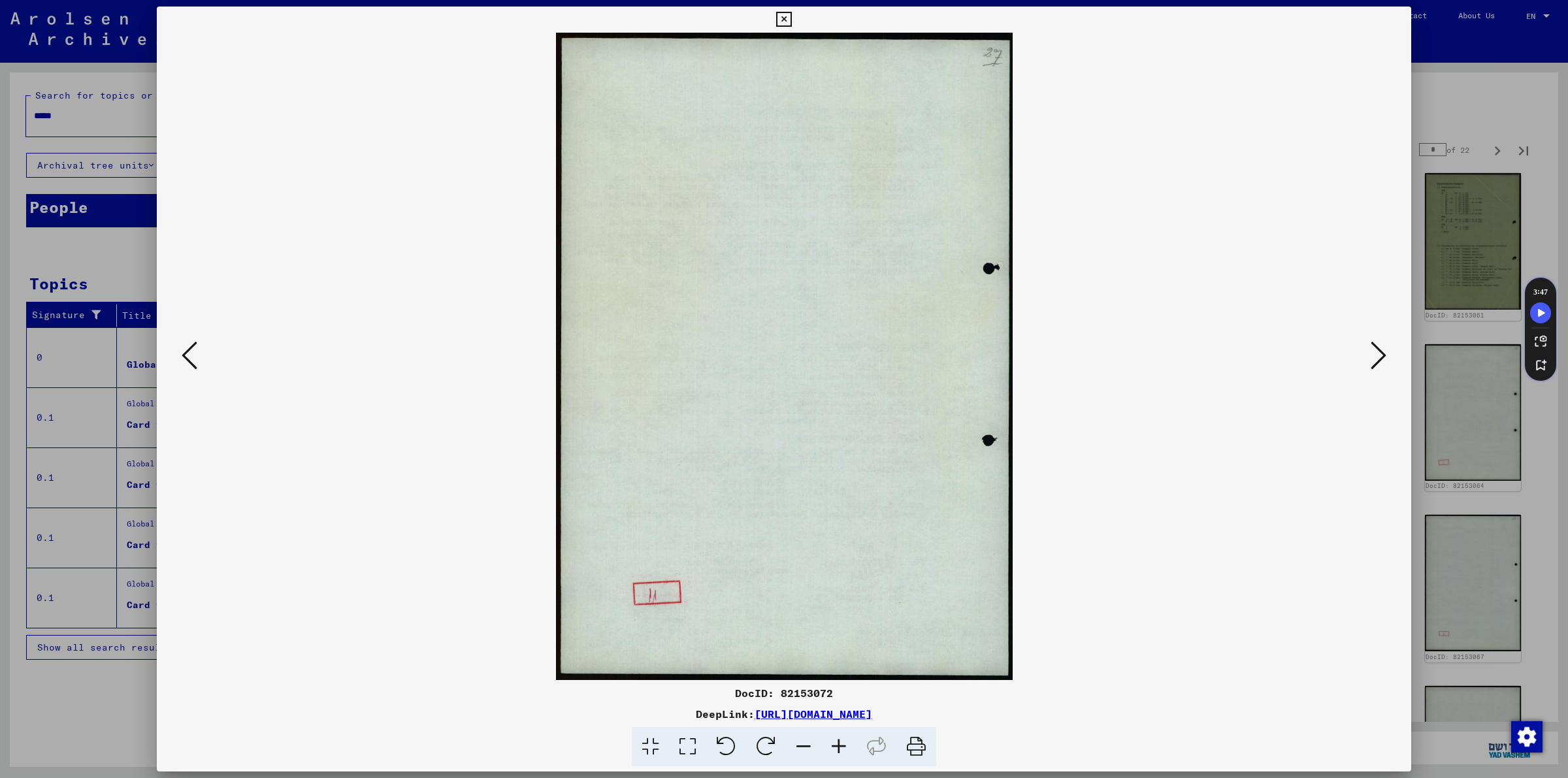
click at [1373, 370] on icon at bounding box center [1379, 355] width 16 height 31
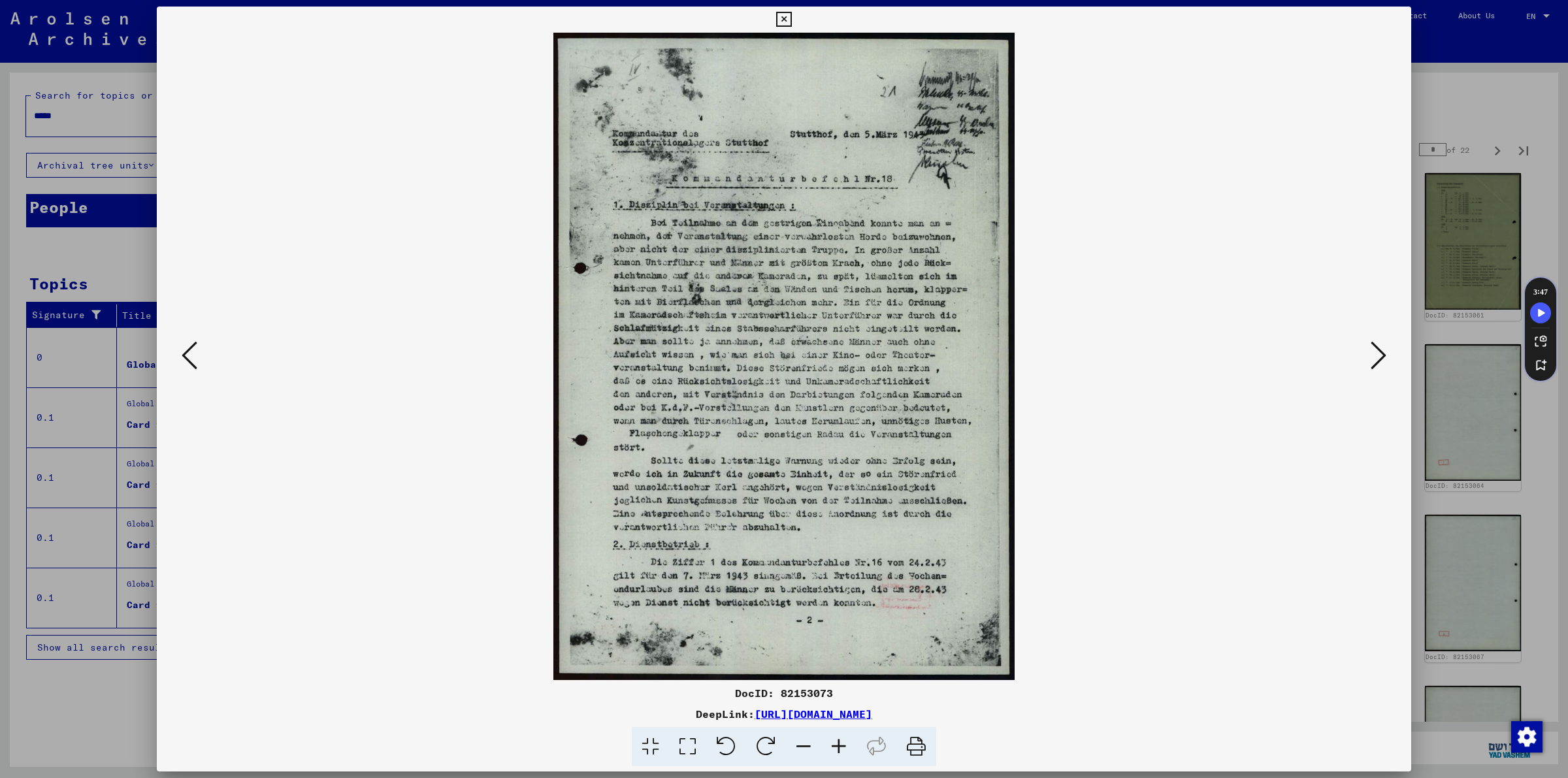
click at [1373, 370] on icon at bounding box center [1379, 355] width 16 height 31
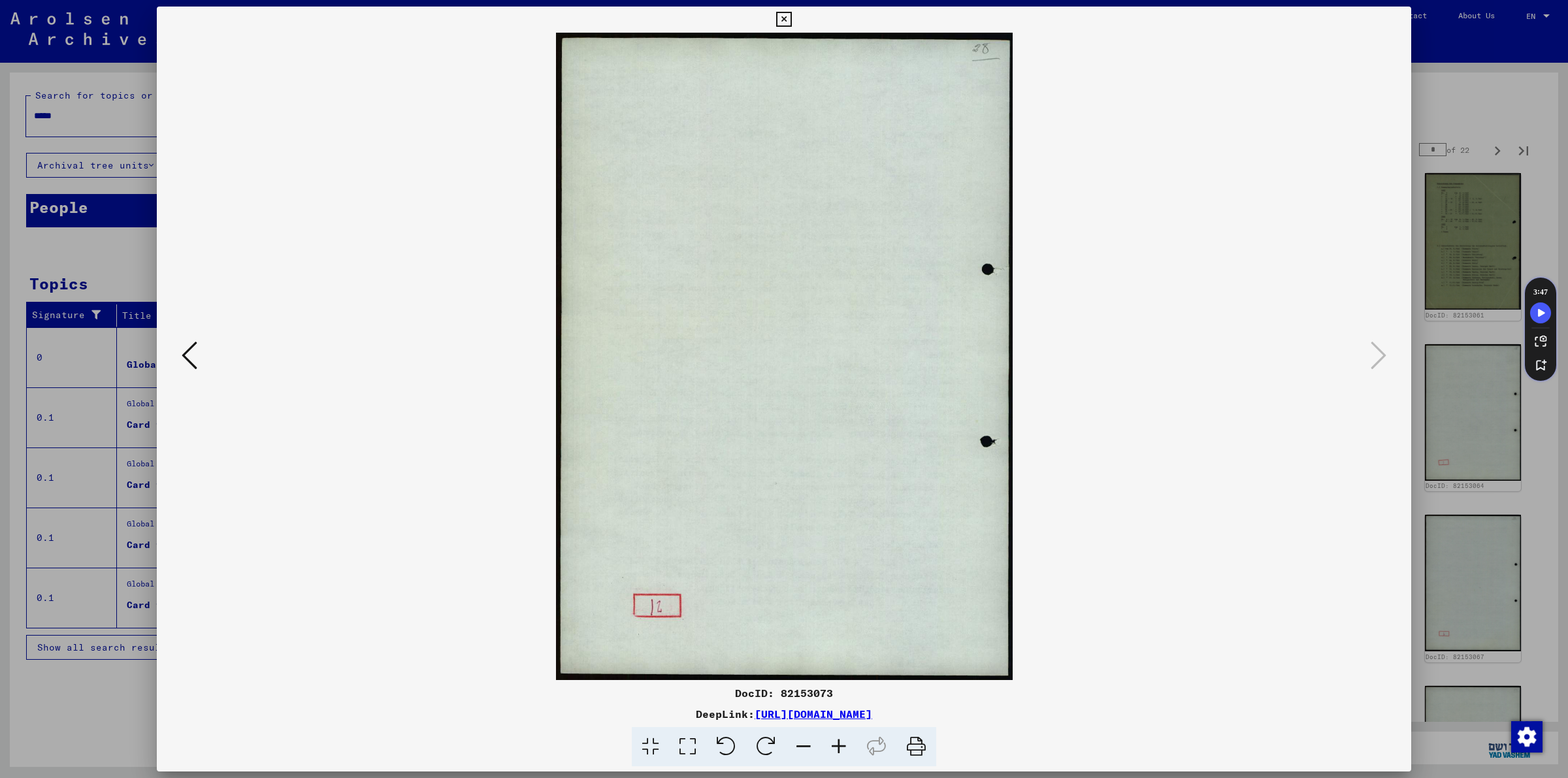
click at [776, 16] on icon at bounding box center [784, 19] width 15 height 16
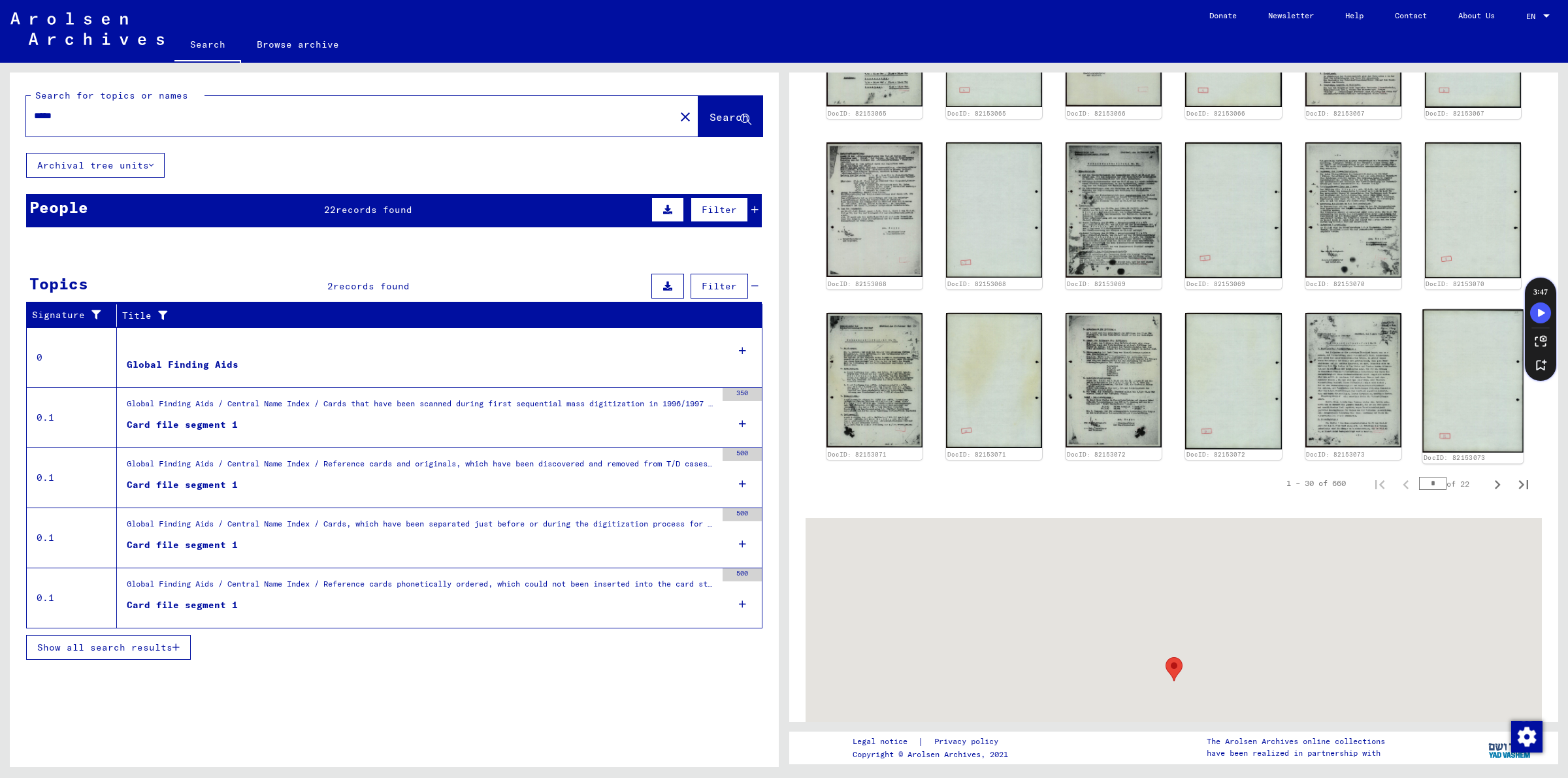
scroll to position [1089, 0]
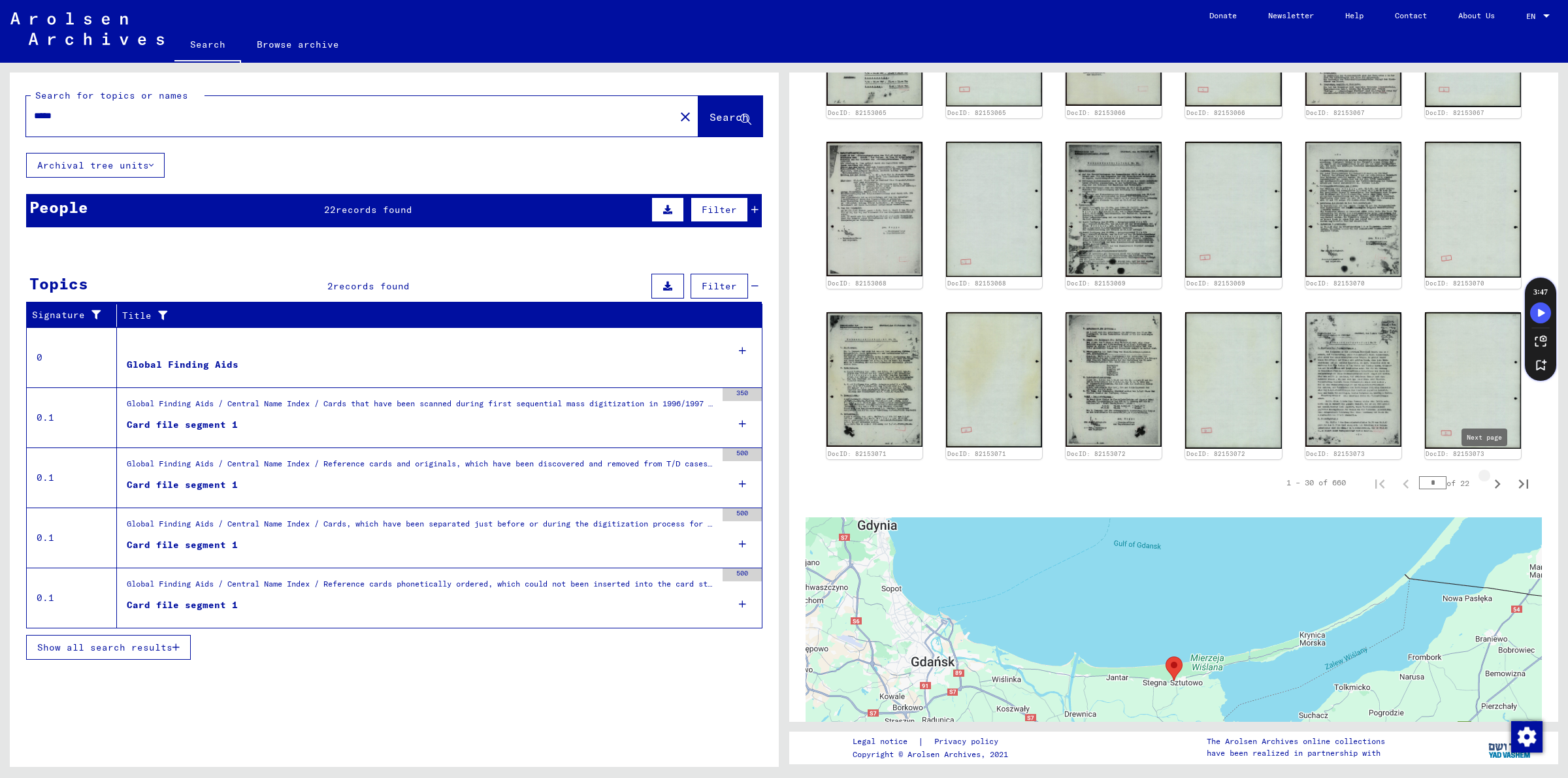
click at [1488, 475] on icon "Next page" at bounding box center [1497, 483] width 18 height 18
type input "*"
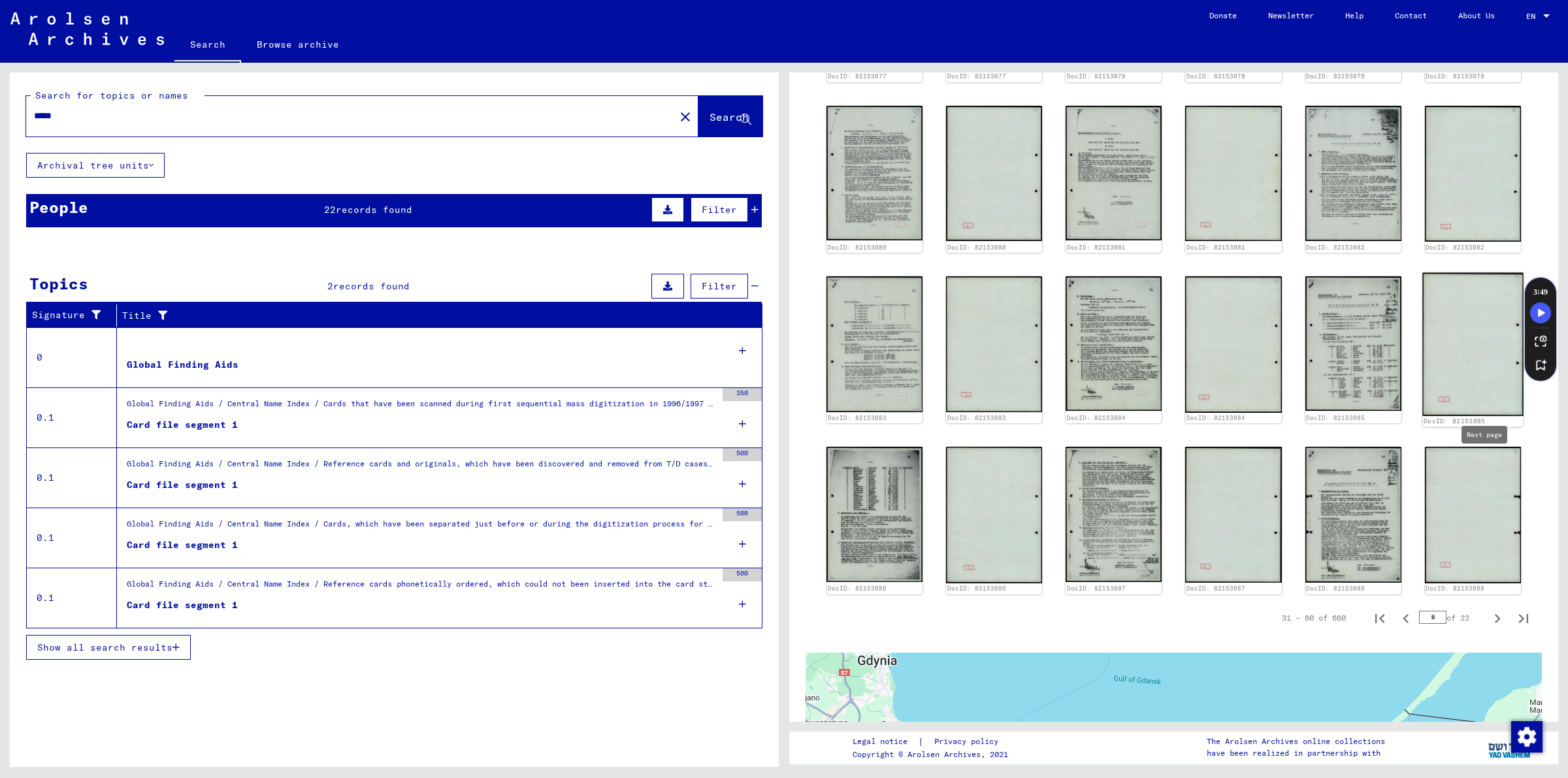
scroll to position [817, 0]
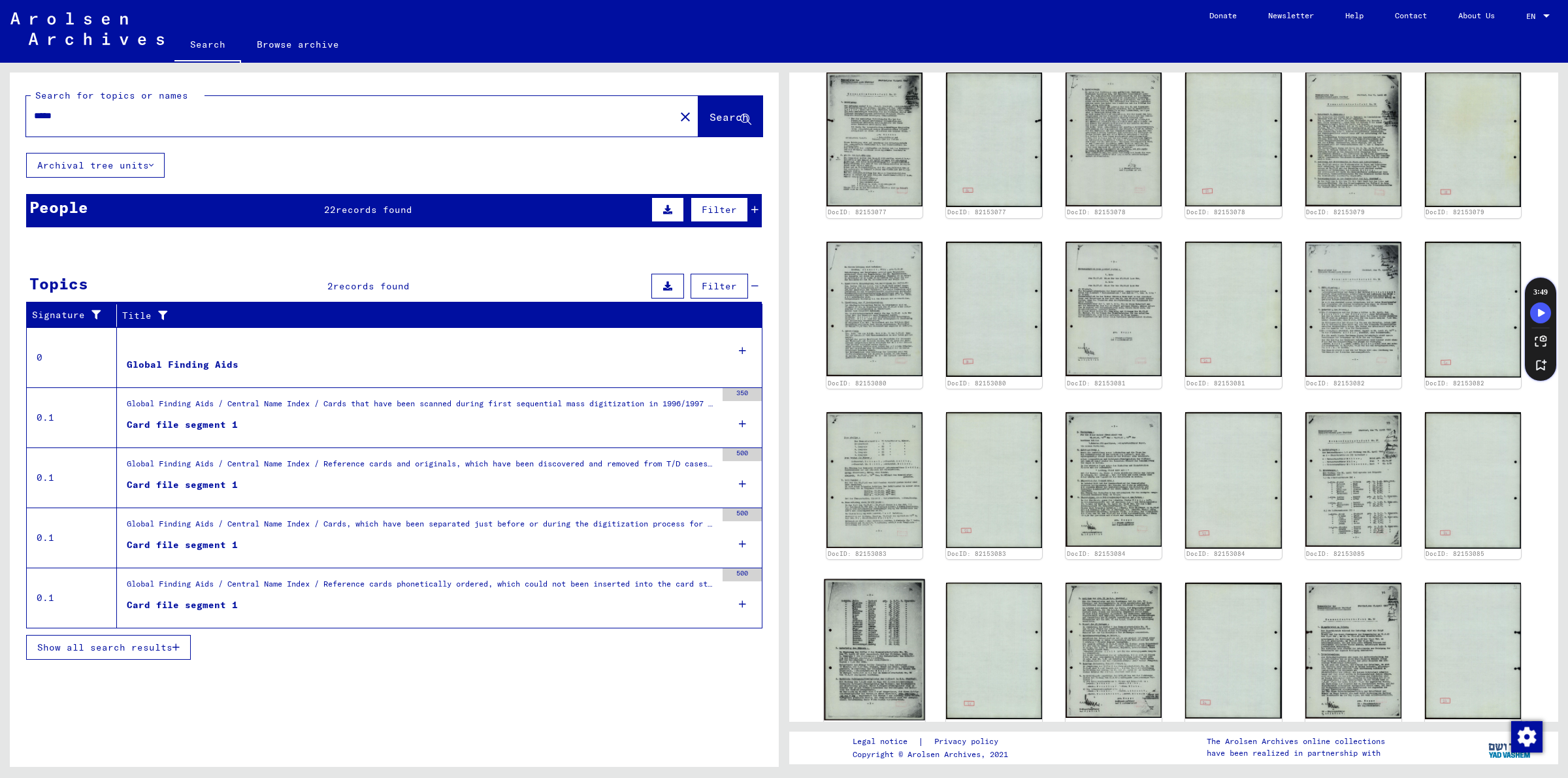
click at [886, 618] on img at bounding box center [874, 651] width 101 height 142
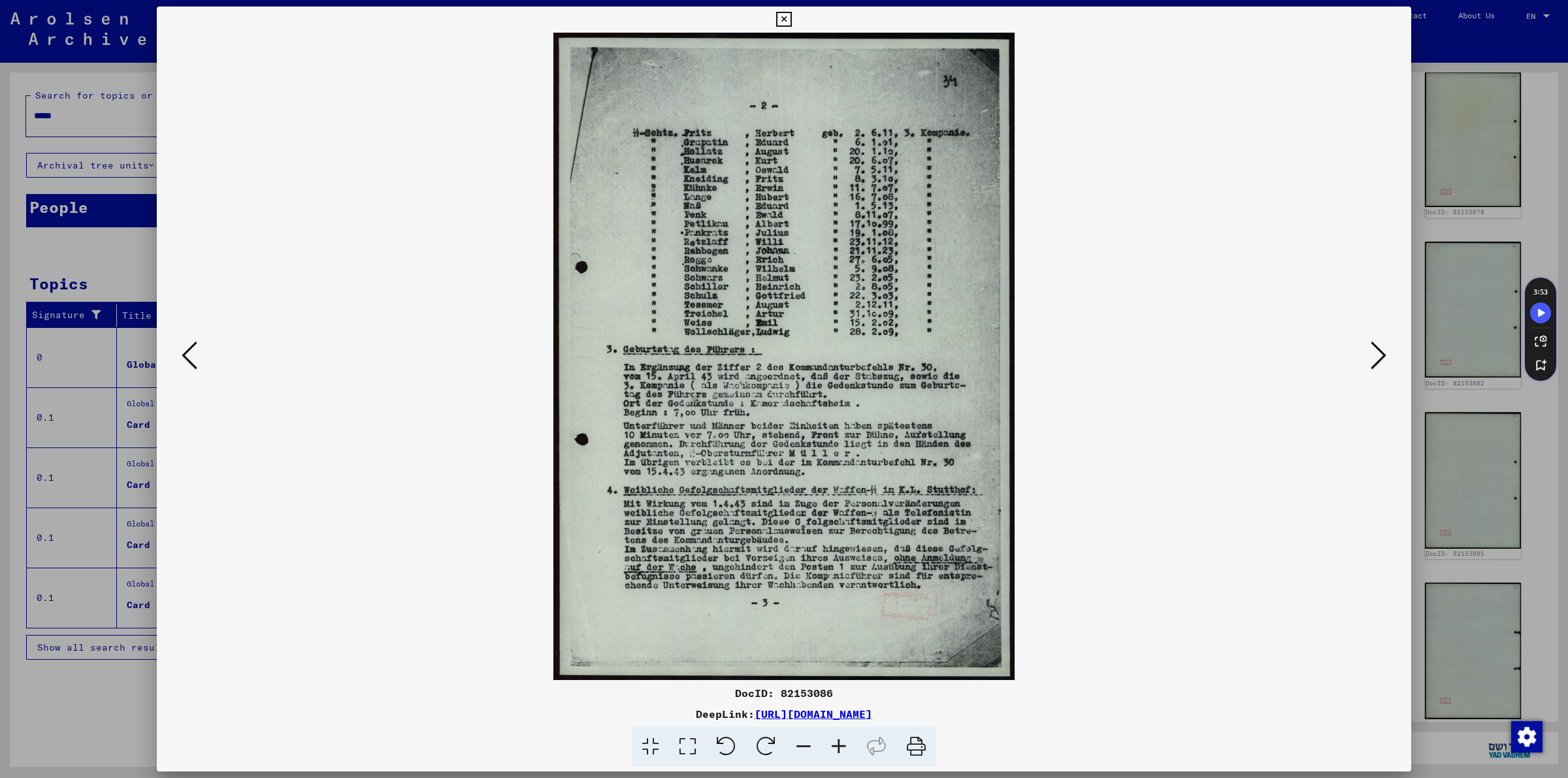
click at [1371, 352] on icon at bounding box center [1379, 355] width 16 height 31
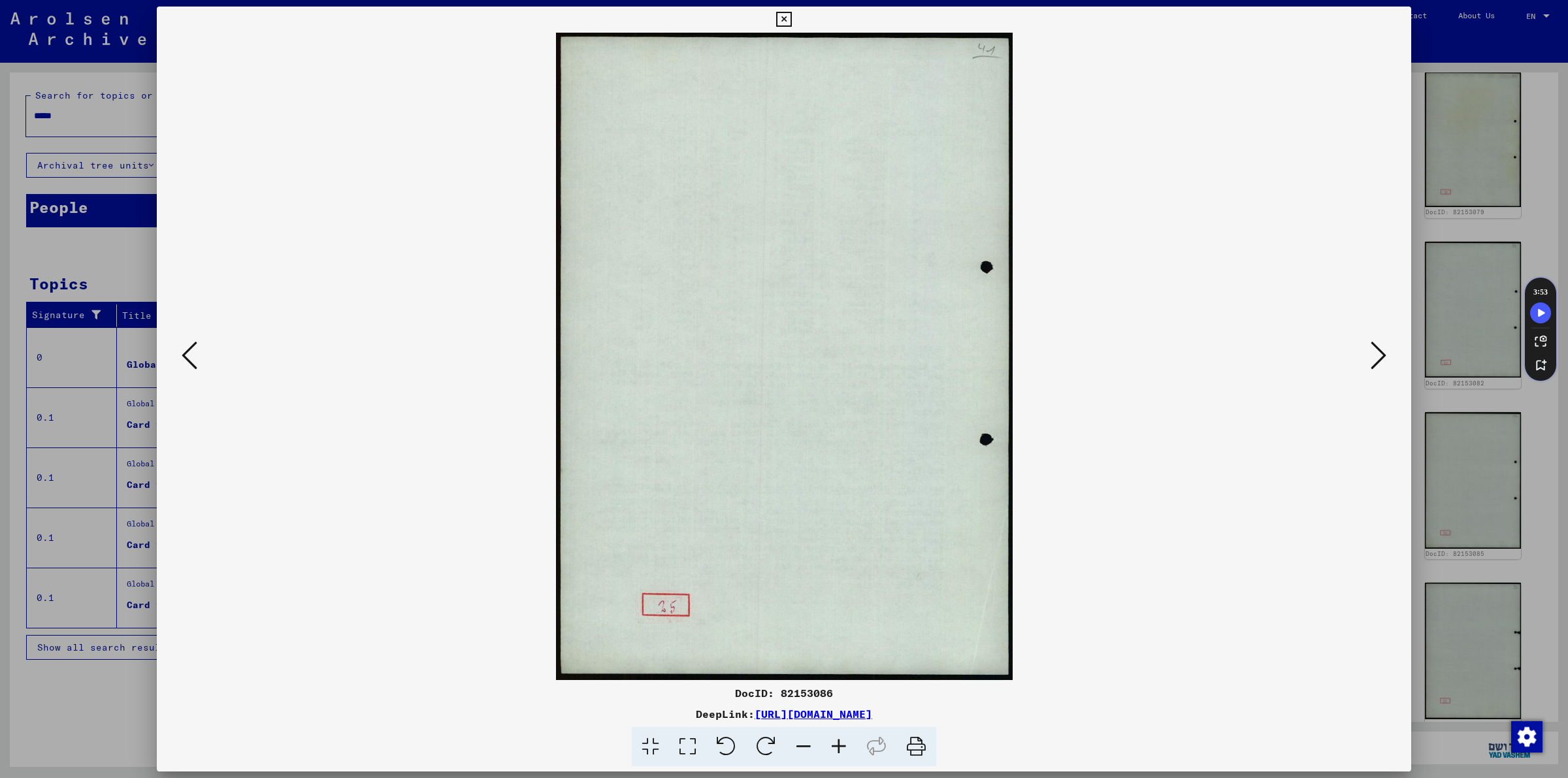
click at [1371, 352] on icon at bounding box center [1379, 355] width 16 height 31
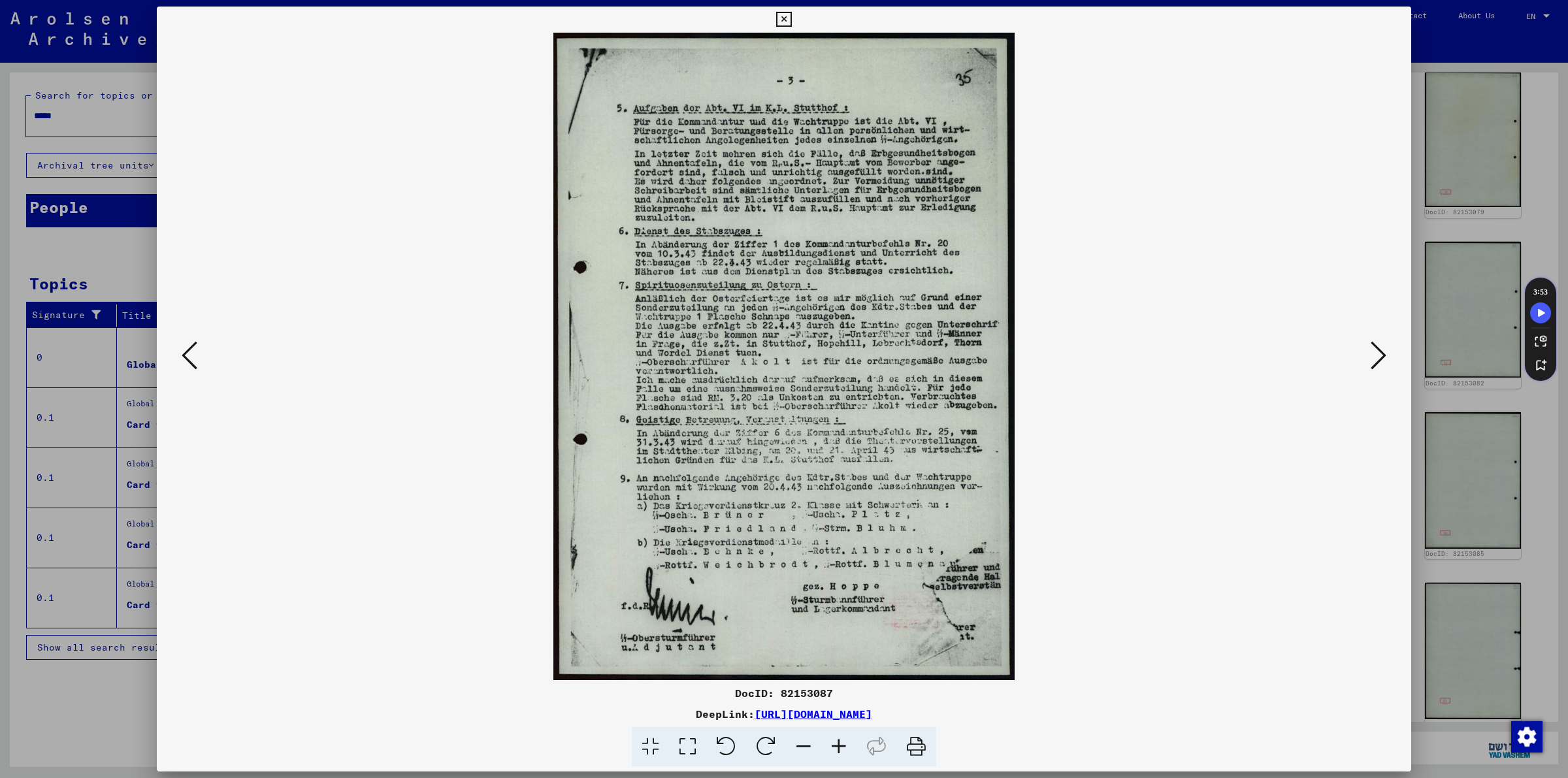
click at [1371, 352] on icon at bounding box center [1379, 355] width 16 height 31
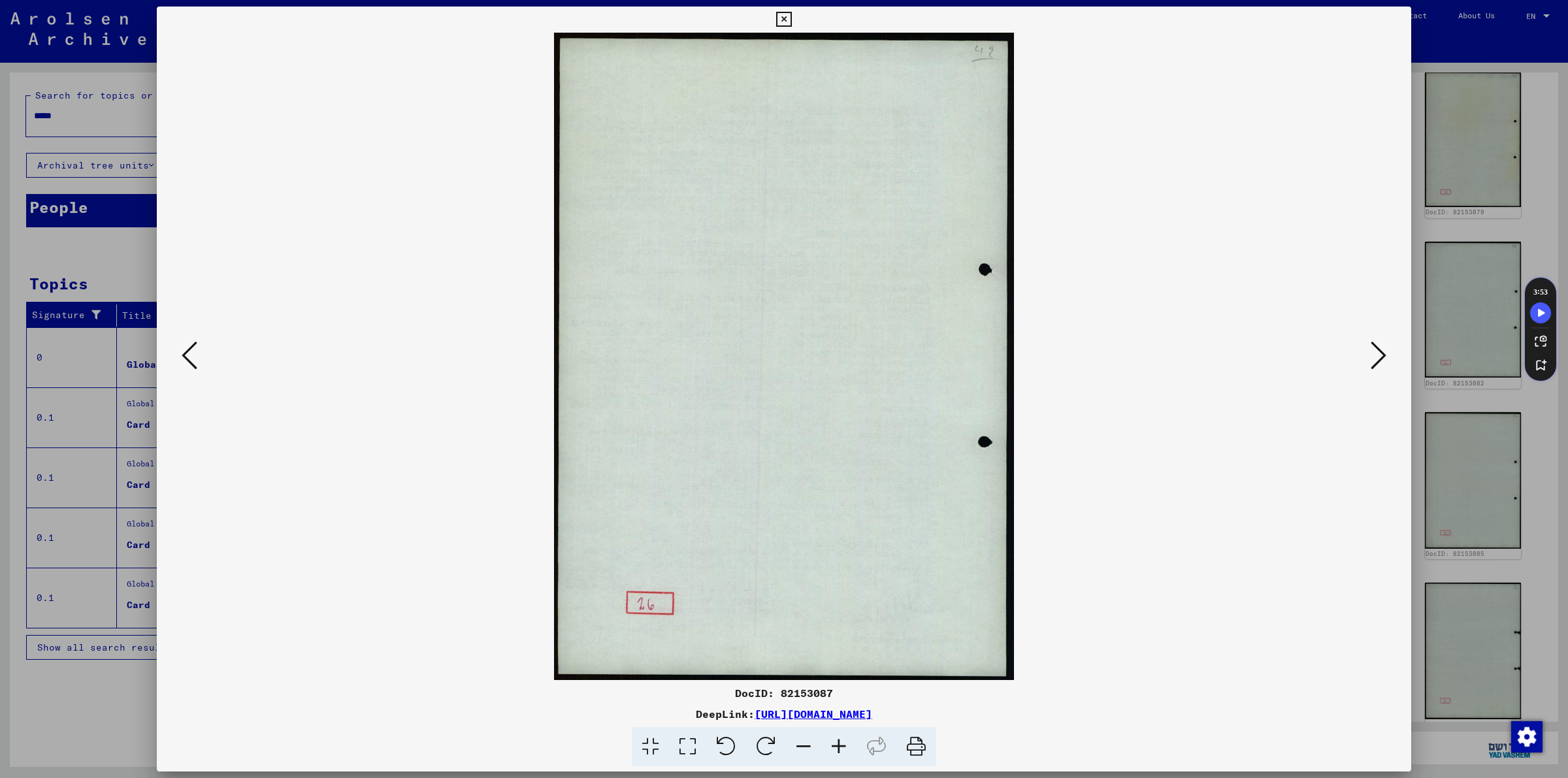
click at [1371, 352] on icon at bounding box center [1379, 355] width 16 height 31
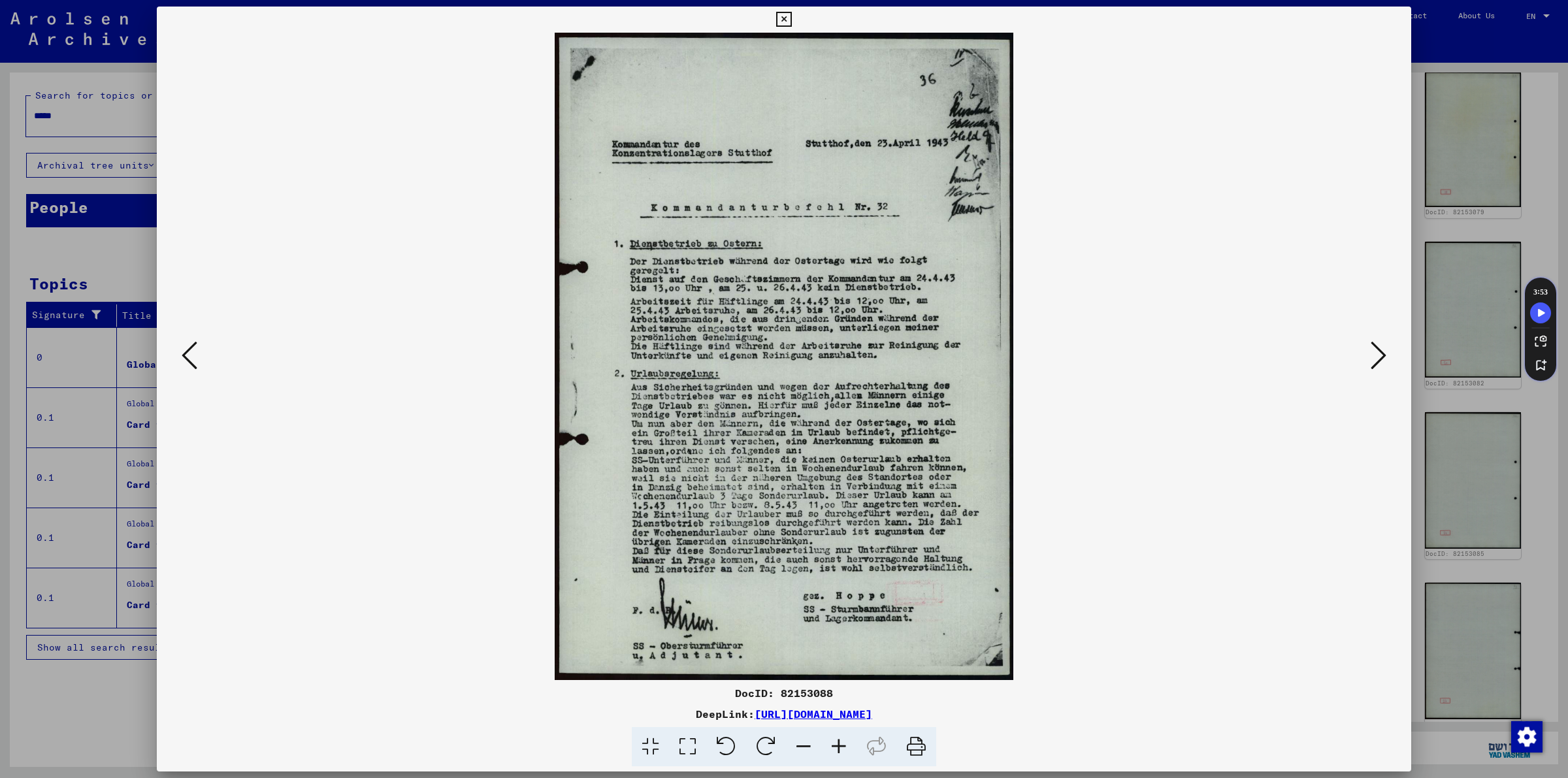
click at [1371, 352] on icon at bounding box center [1379, 355] width 16 height 31
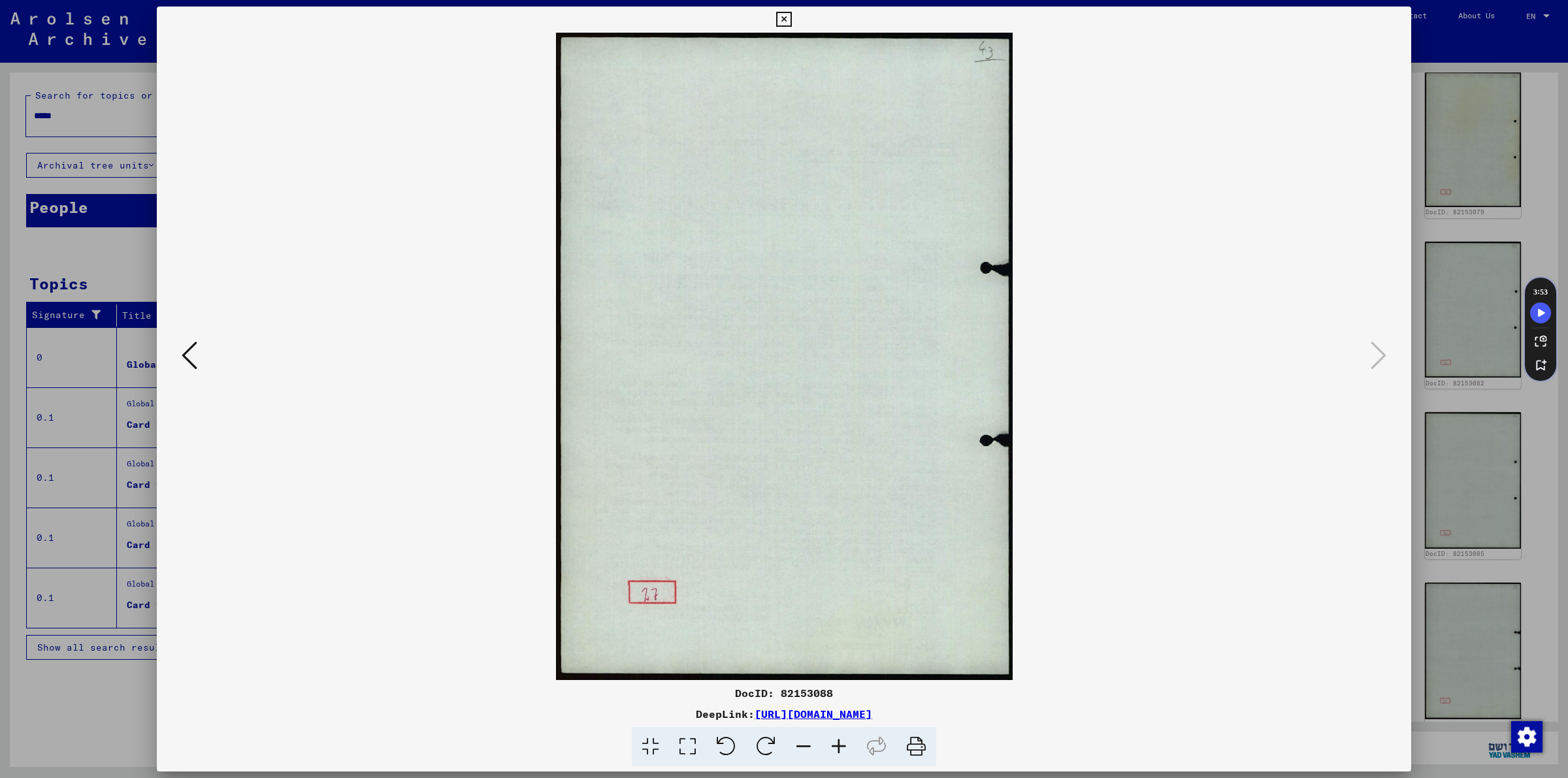
click at [783, 18] on icon at bounding box center [784, 19] width 15 height 16
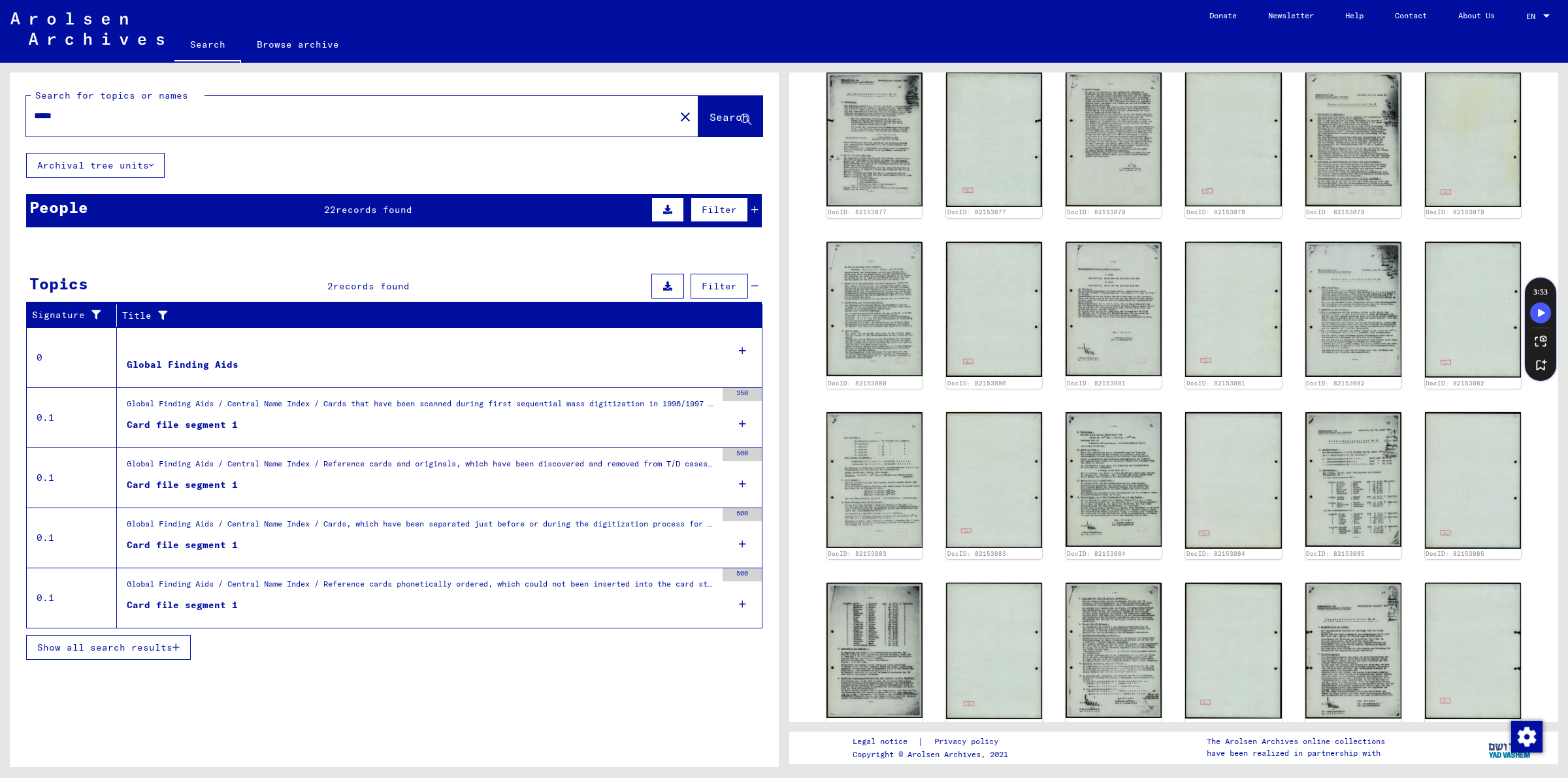
click at [622, 439] on div "Show all search results" at bounding box center [394, 447] width 736 height 38
click at [369, 208] on span "records found" at bounding box center [374, 209] width 77 height 11
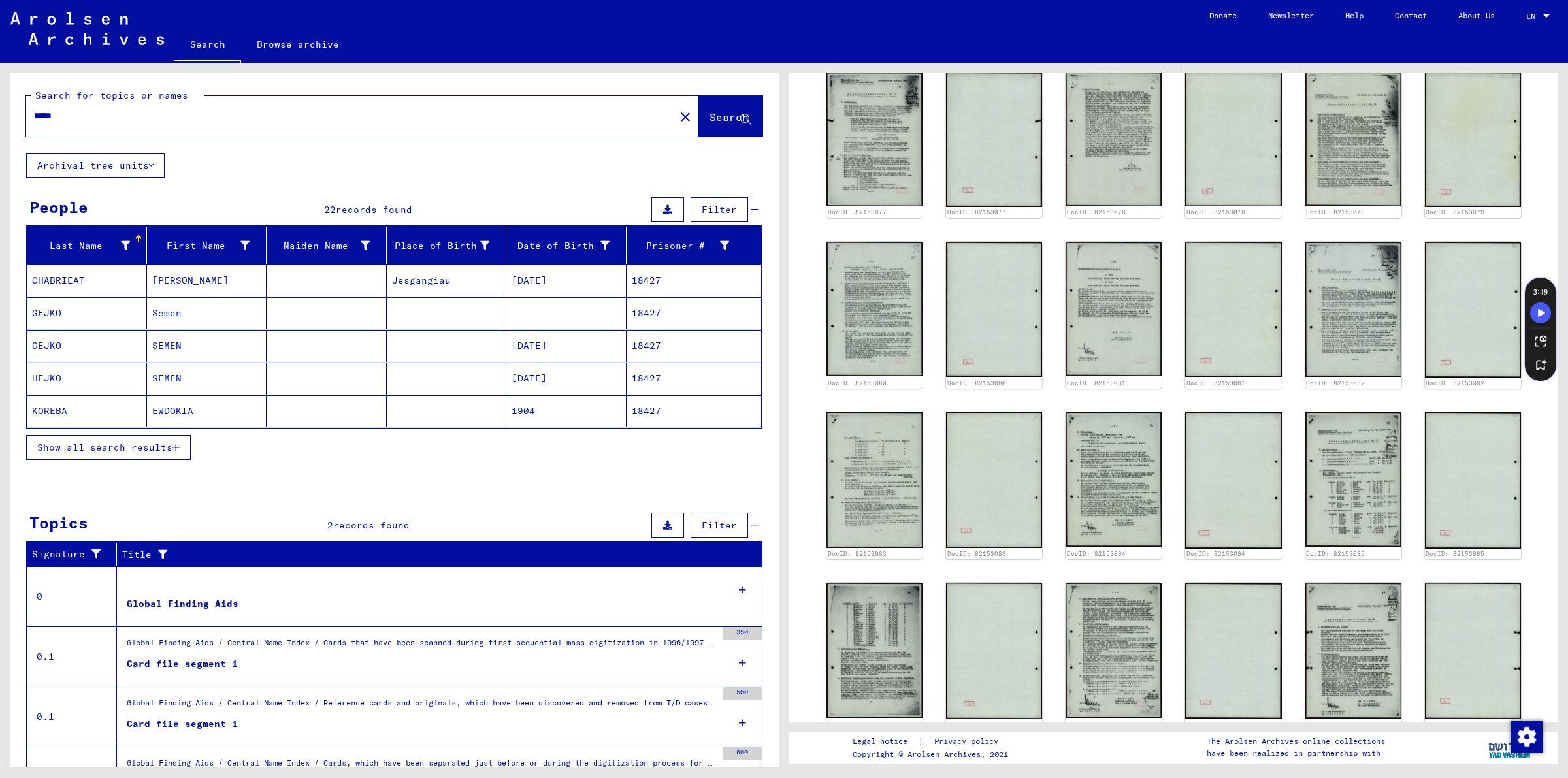
click at [137, 454] on span "Show all search results" at bounding box center [104, 447] width 135 height 11
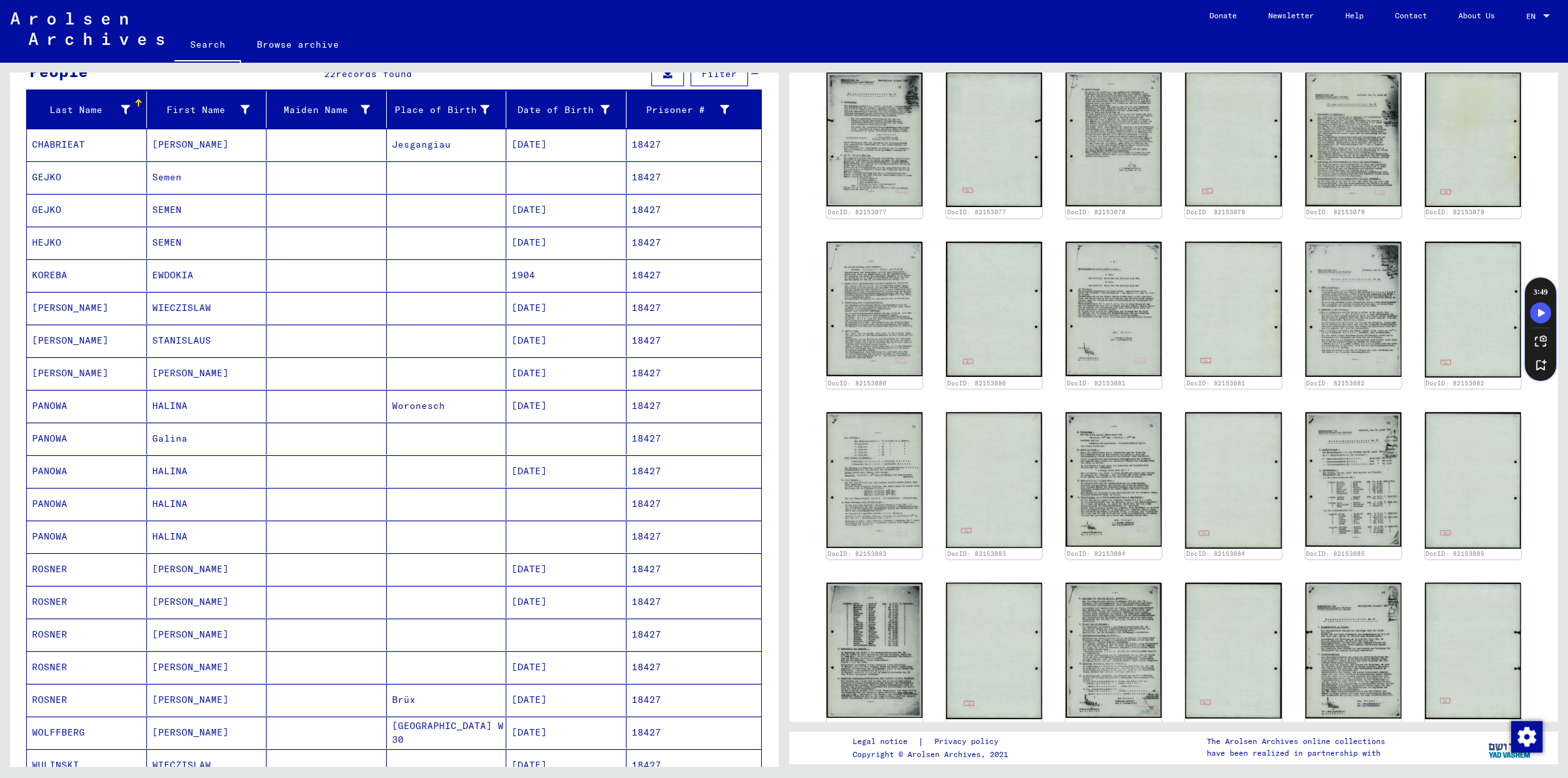
scroll to position [272, 0]
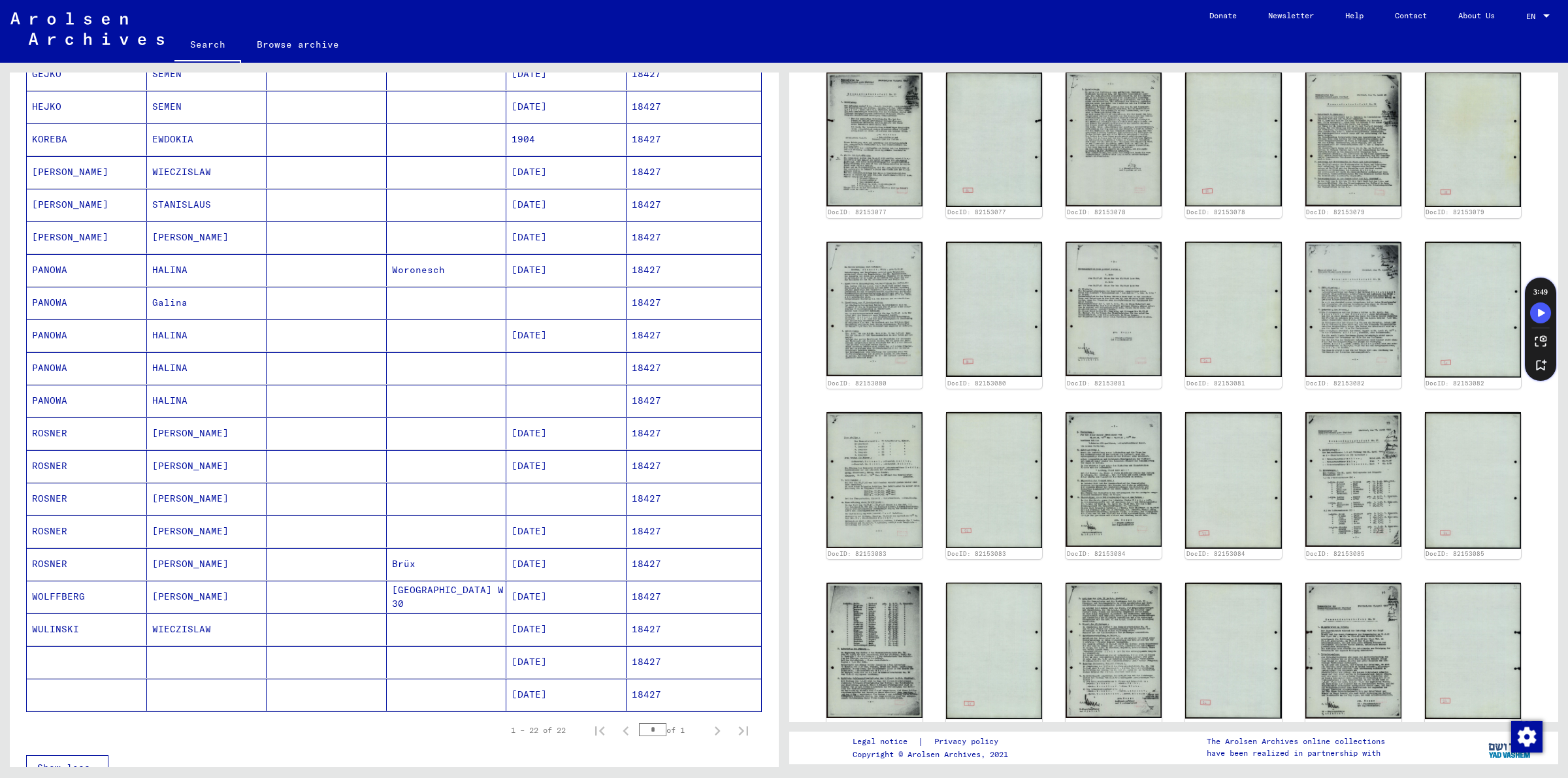
click at [220, 406] on mat-cell "HALINA" at bounding box center [207, 401] width 120 height 32
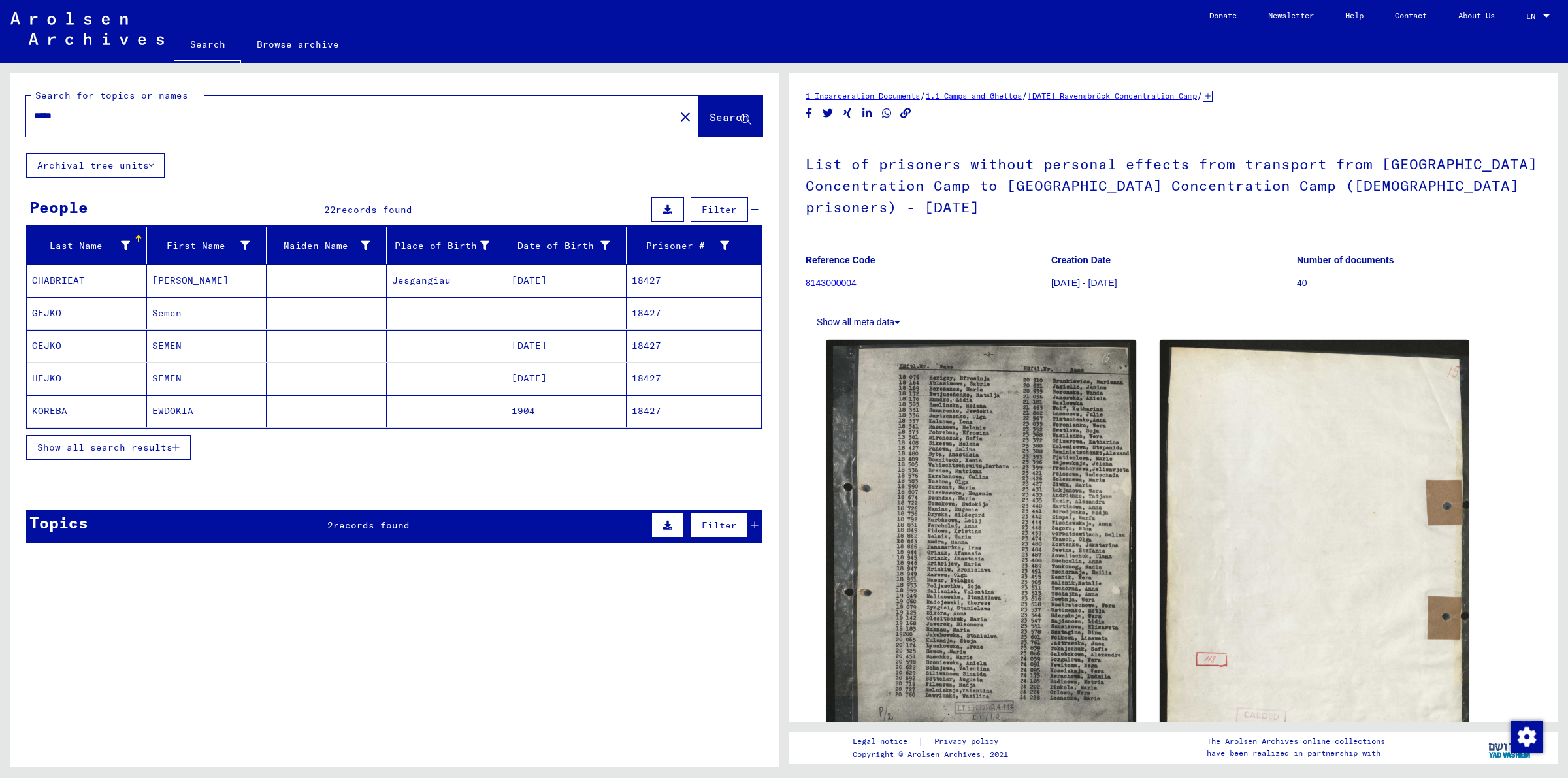
click at [135, 440] on button "Show all search results" at bounding box center [109, 447] width 165 height 25
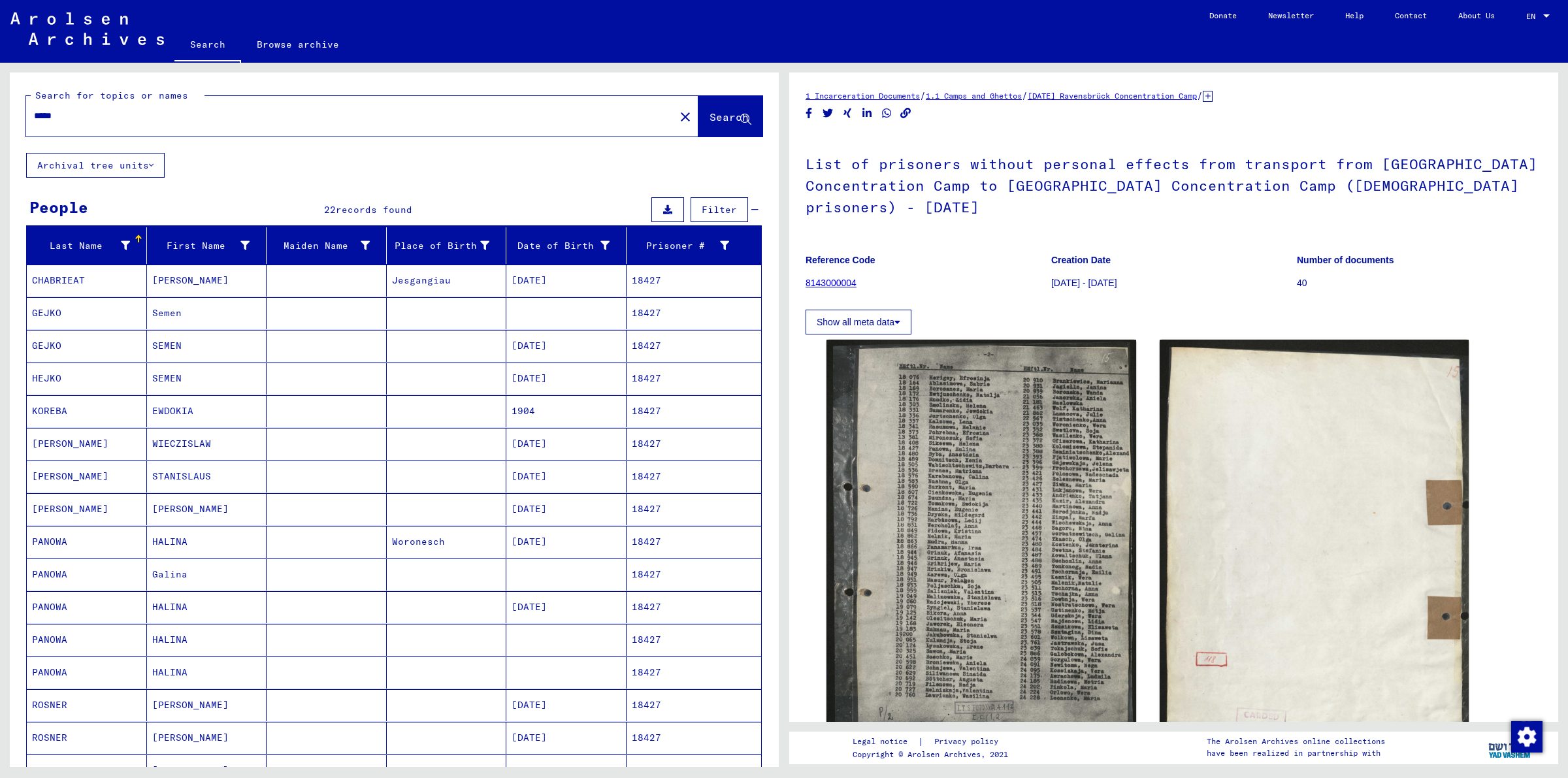
scroll to position [136, 0]
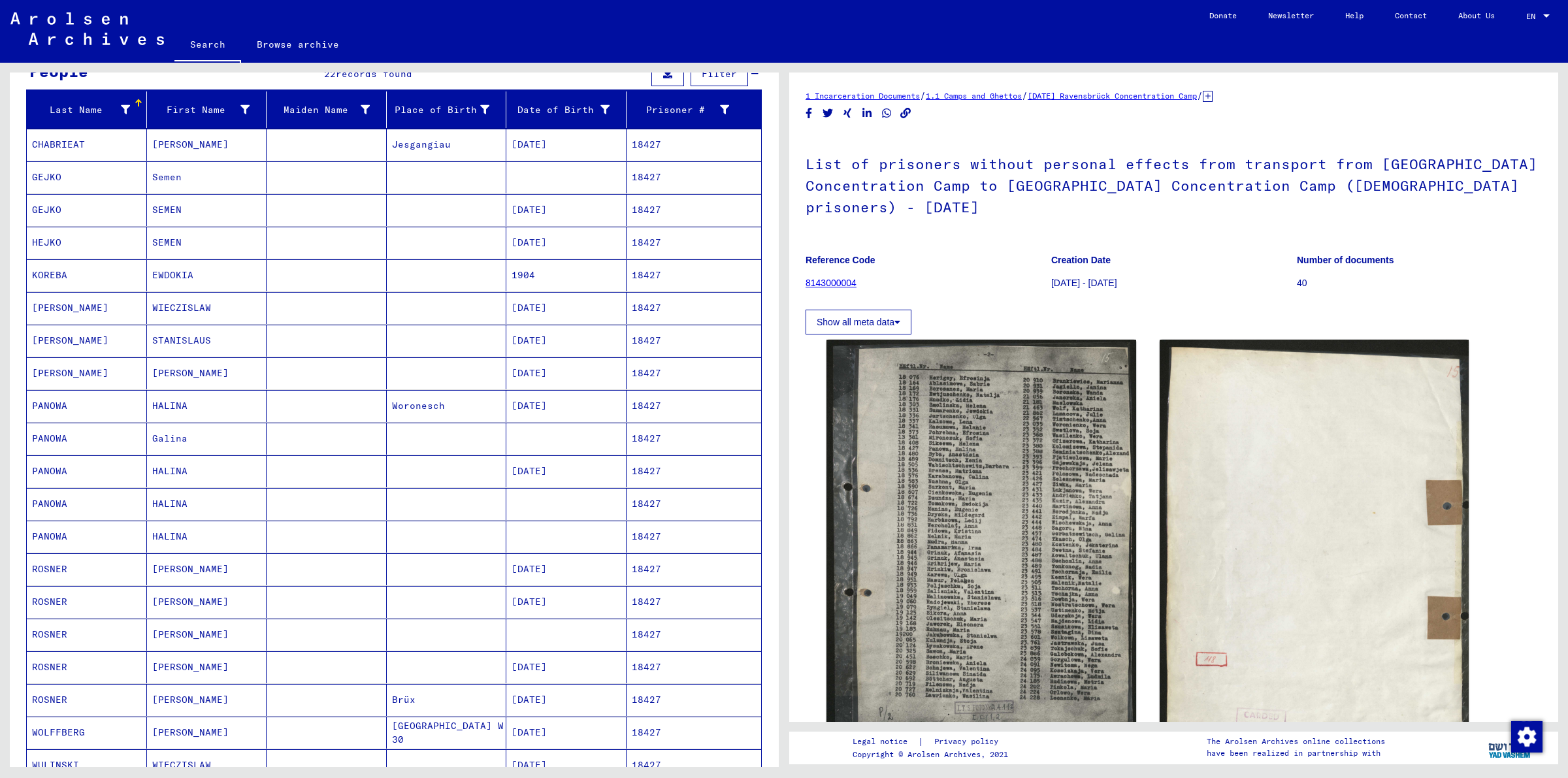
drag, startPoint x: 1108, startPoint y: 165, endPoint x: 1435, endPoint y: 209, distance: 329.9
click at [1435, 209] on h1 "List of prisoners without personal effects from transport from [GEOGRAPHIC_DATA…" at bounding box center [1173, 184] width 736 height 100
click at [1096, 190] on h1 "List of prisoners without personal effects from transport from [GEOGRAPHIC_DATA…" at bounding box center [1173, 184] width 736 height 100
click at [442, 410] on mat-cell "Woronesch" at bounding box center [446, 407] width 120 height 32
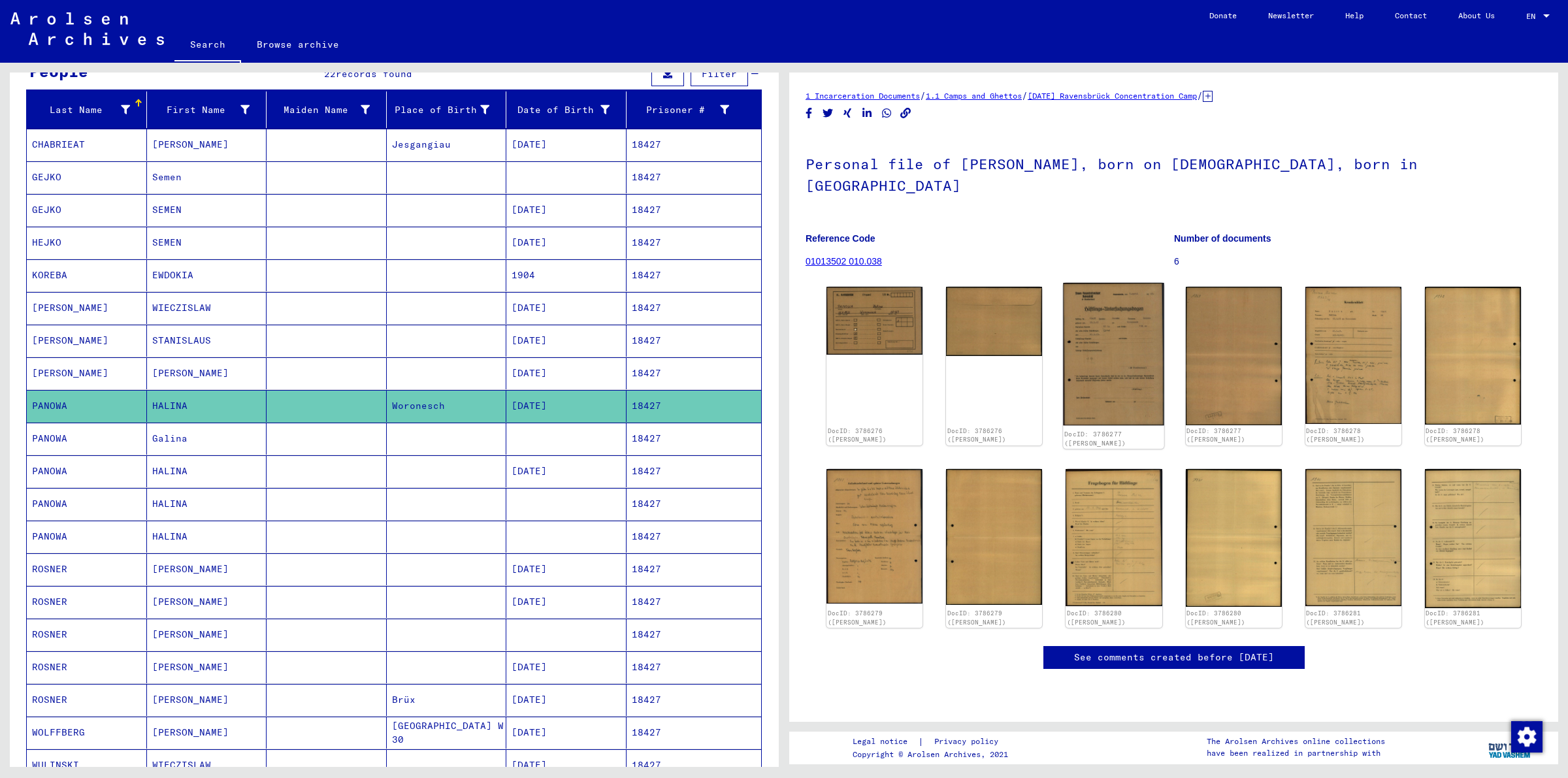
click at [1152, 356] on img at bounding box center [1114, 354] width 101 height 143
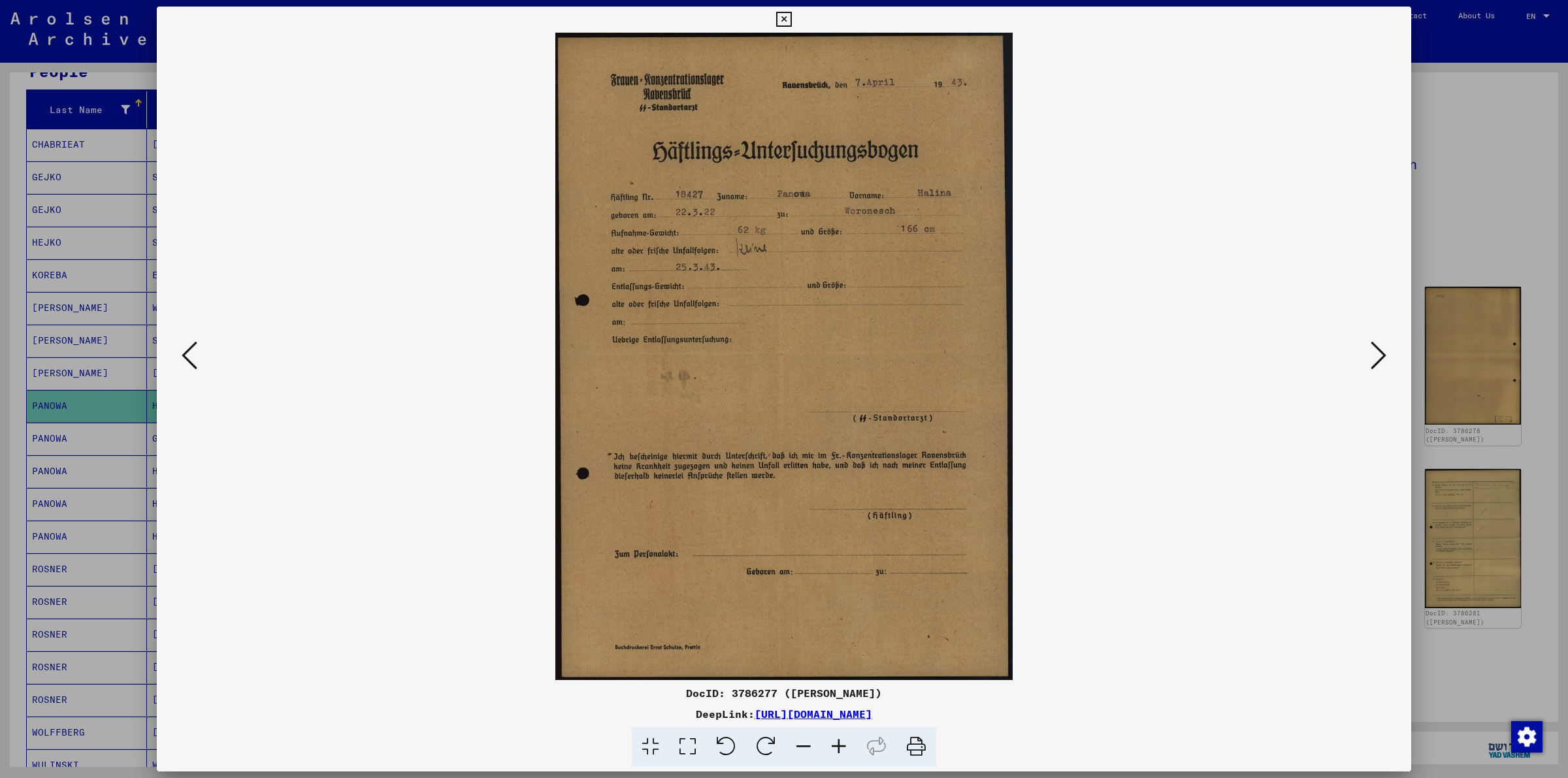
click at [184, 355] on icon at bounding box center [189, 355] width 16 height 31
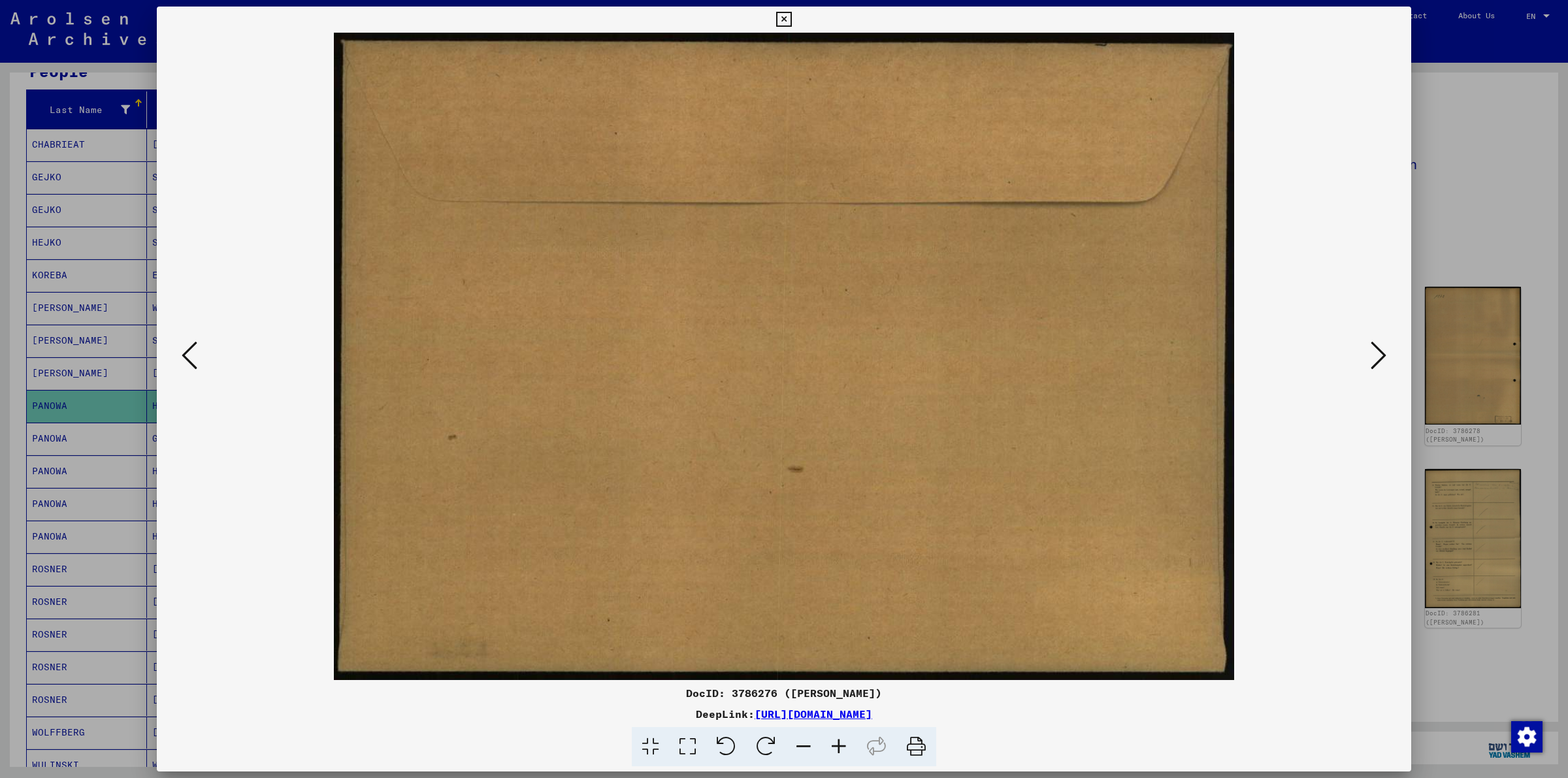
click at [184, 355] on icon at bounding box center [189, 355] width 16 height 31
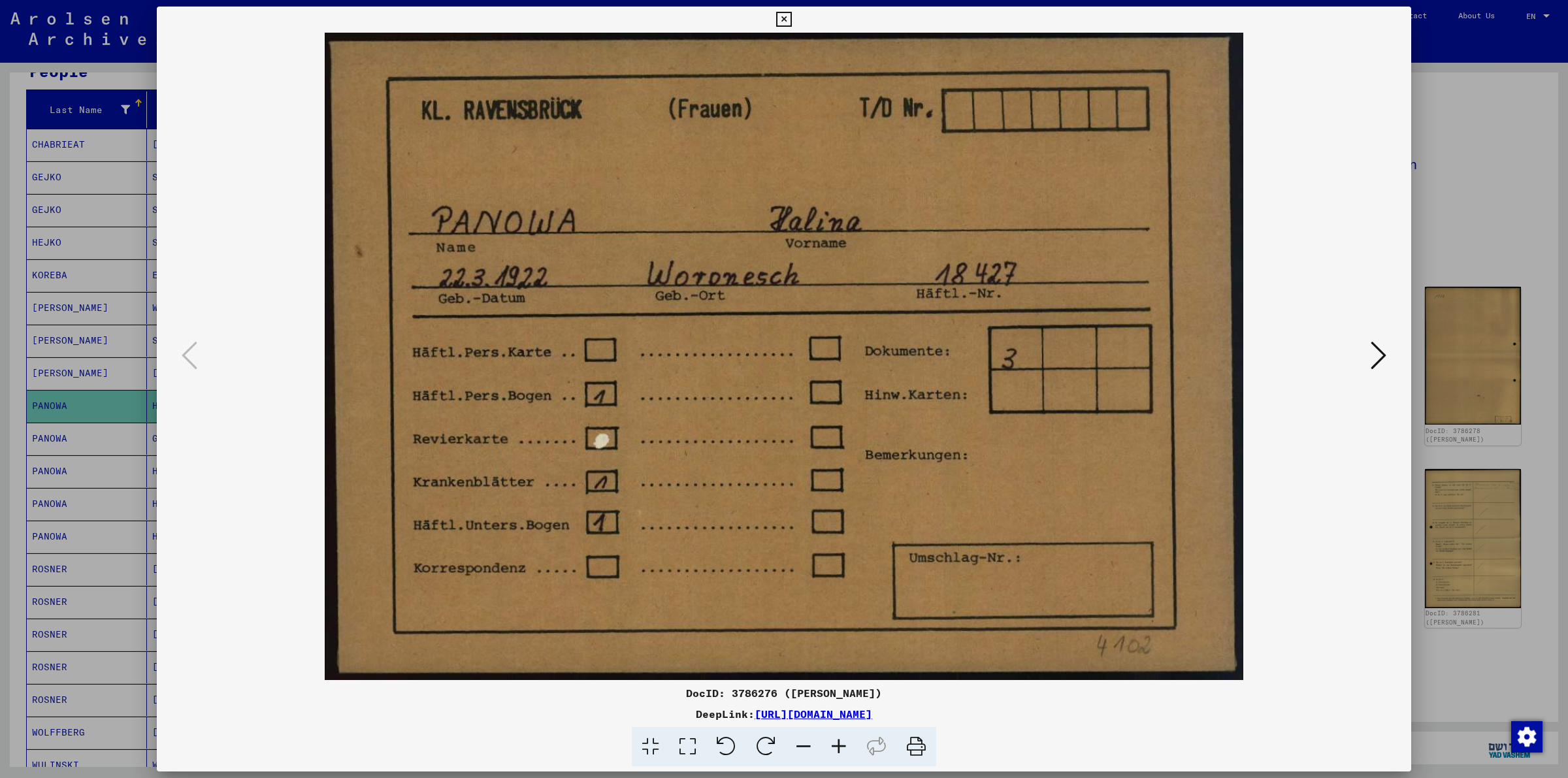
click at [786, 24] on icon at bounding box center [784, 19] width 15 height 16
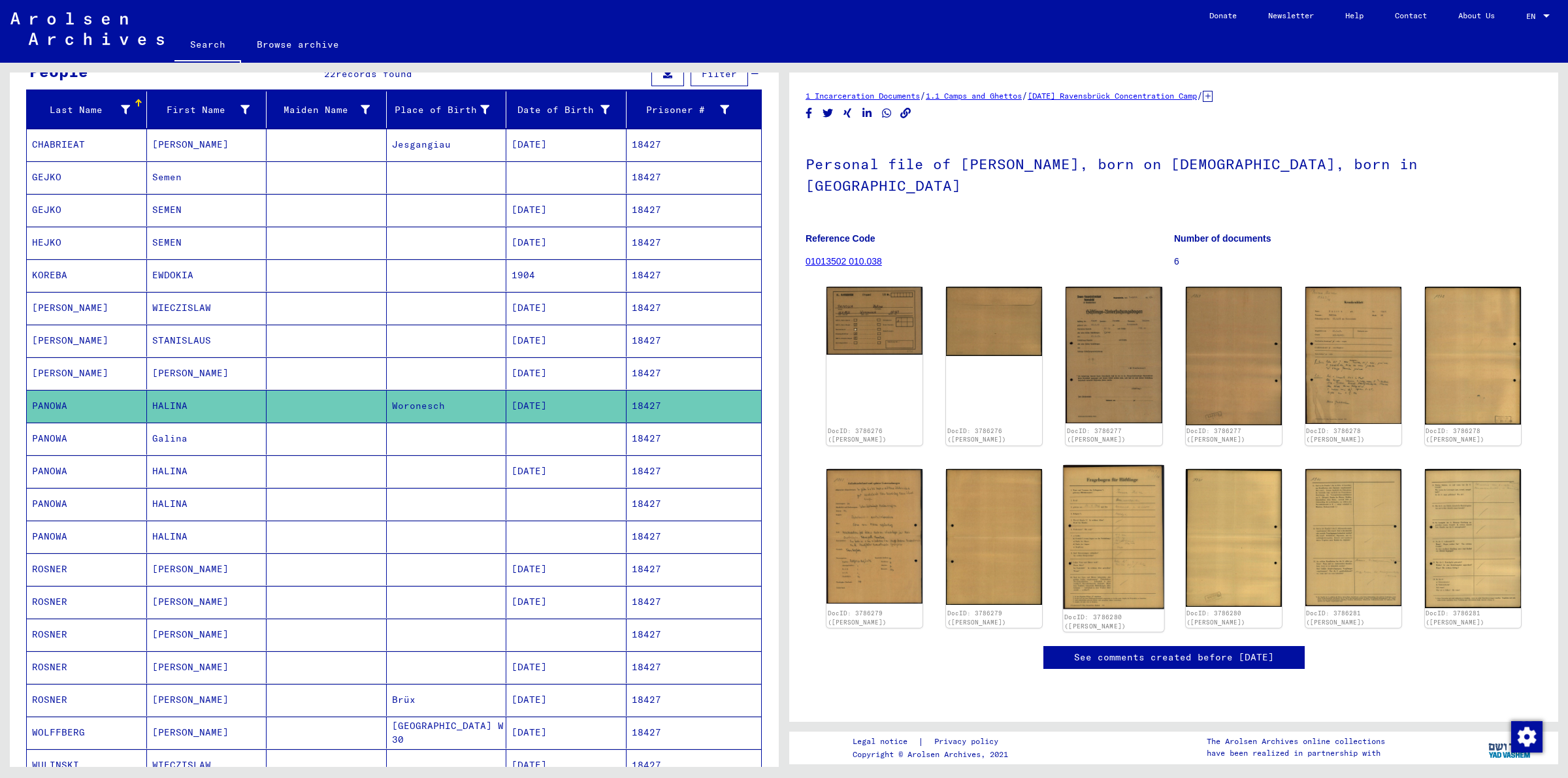
click at [1078, 537] on img at bounding box center [1114, 536] width 101 height 144
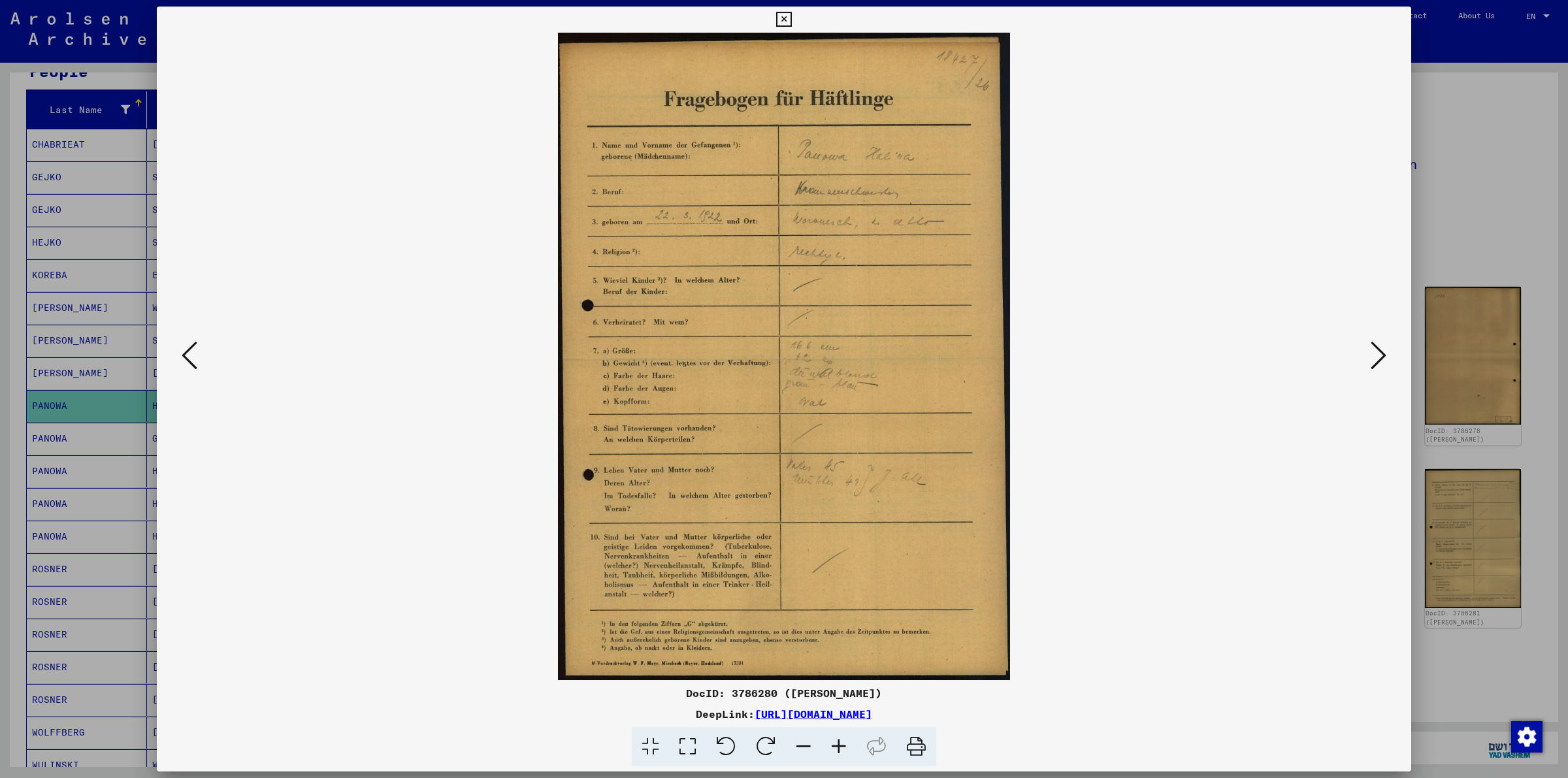
click at [784, 20] on icon at bounding box center [784, 19] width 15 height 16
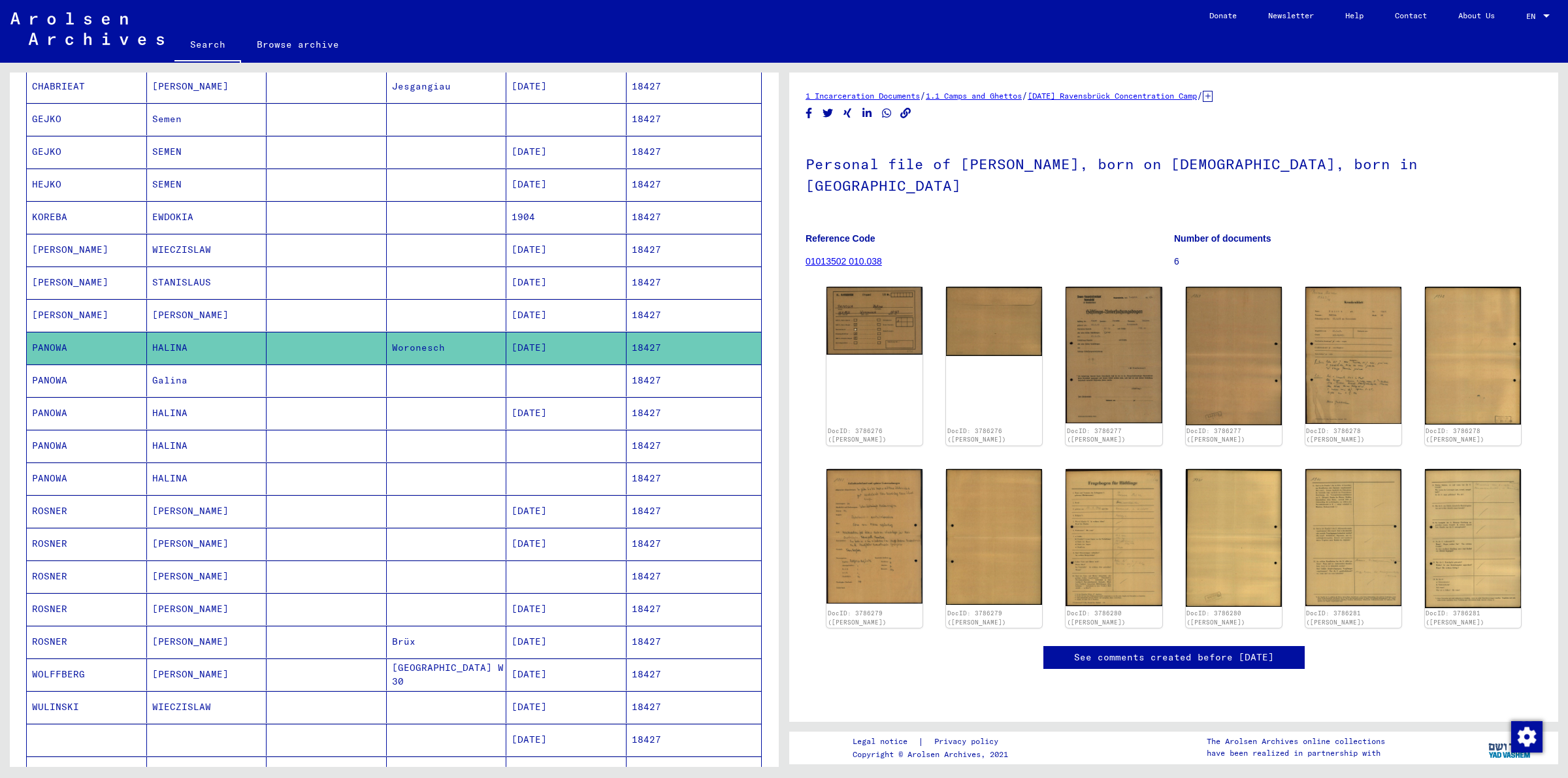
scroll to position [136, 0]
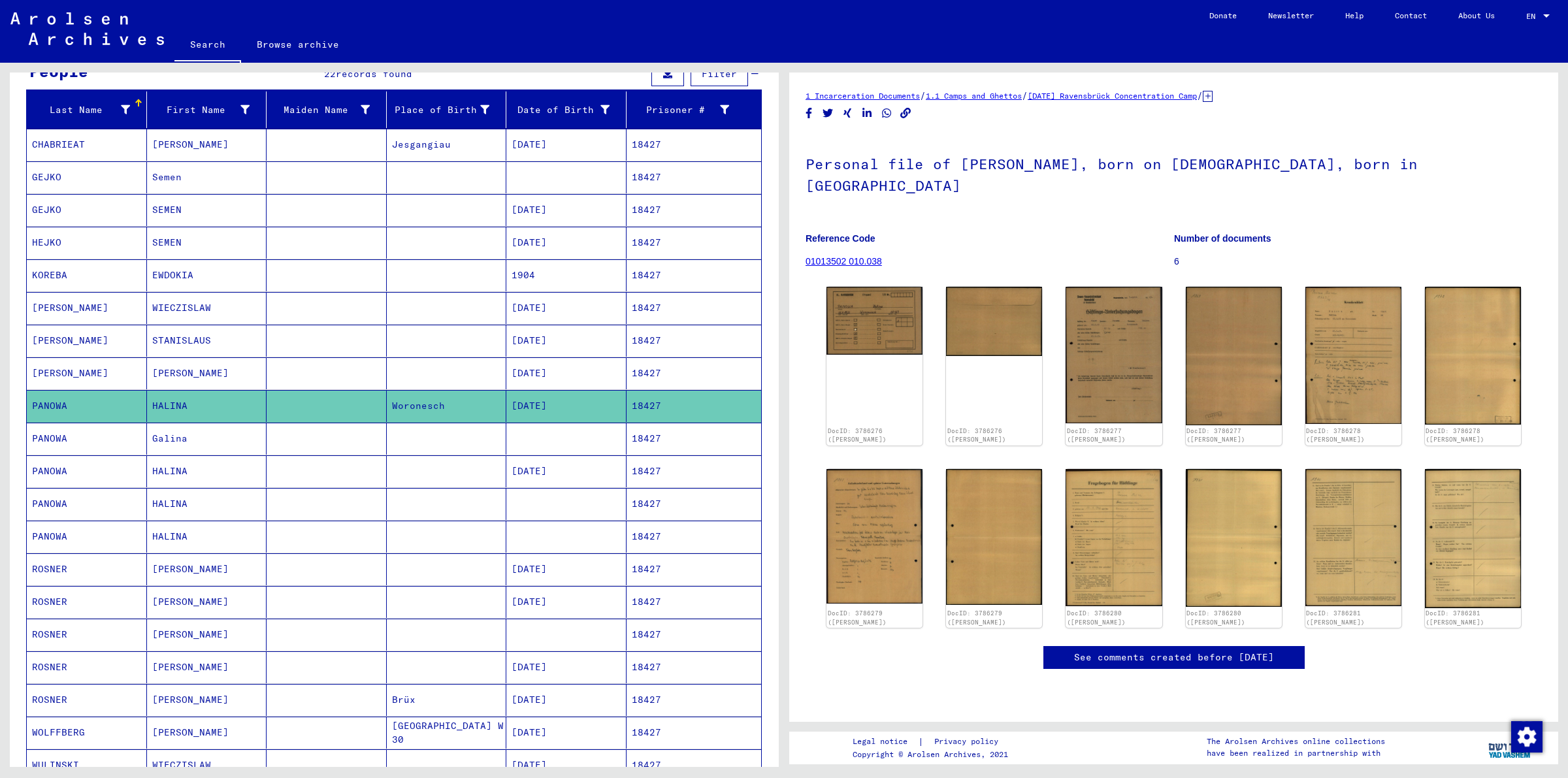
click at [227, 315] on mat-cell "WIECZISLAW" at bounding box center [207, 308] width 120 height 32
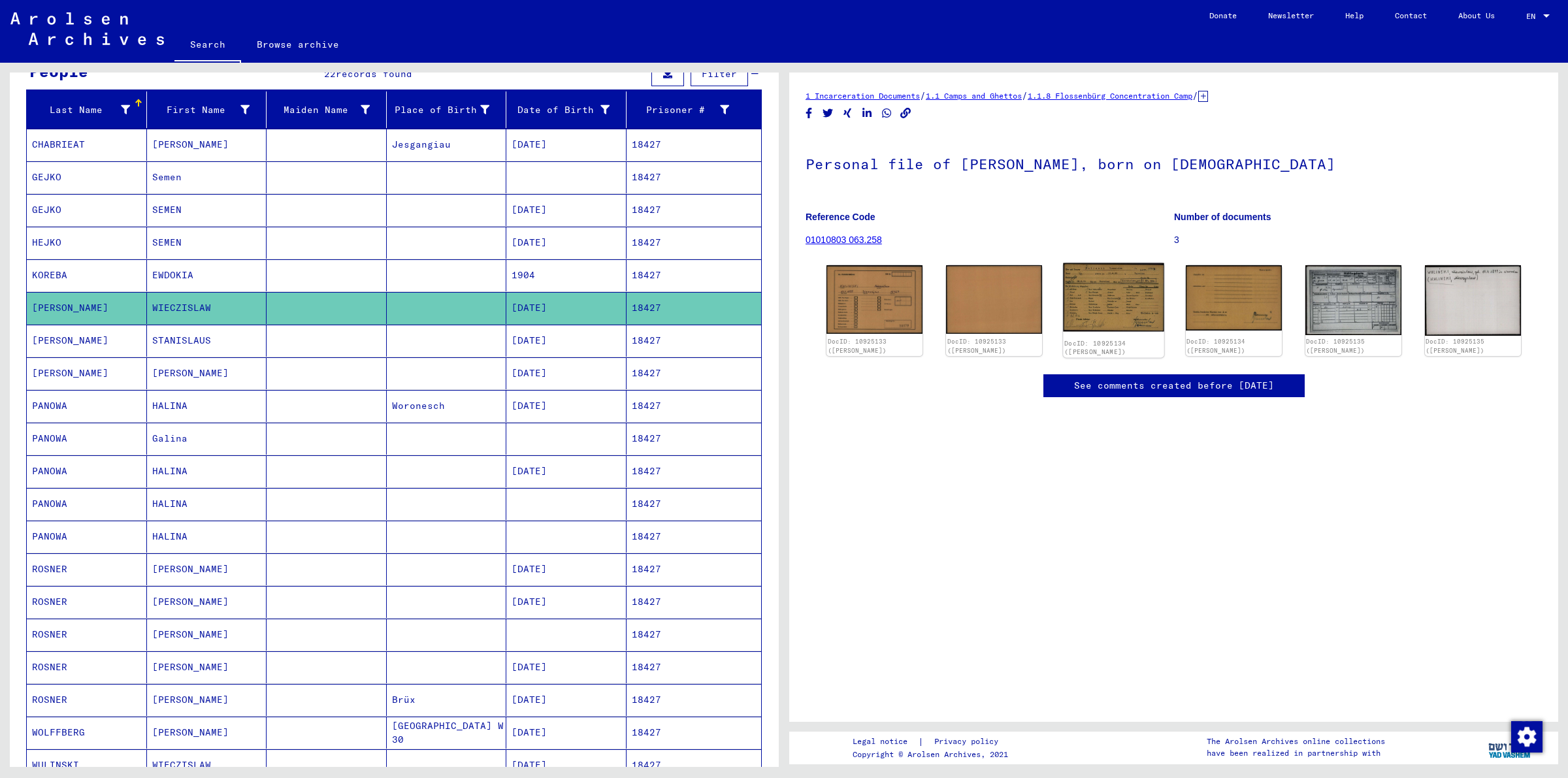
click at [1086, 304] on img at bounding box center [1114, 298] width 101 height 68
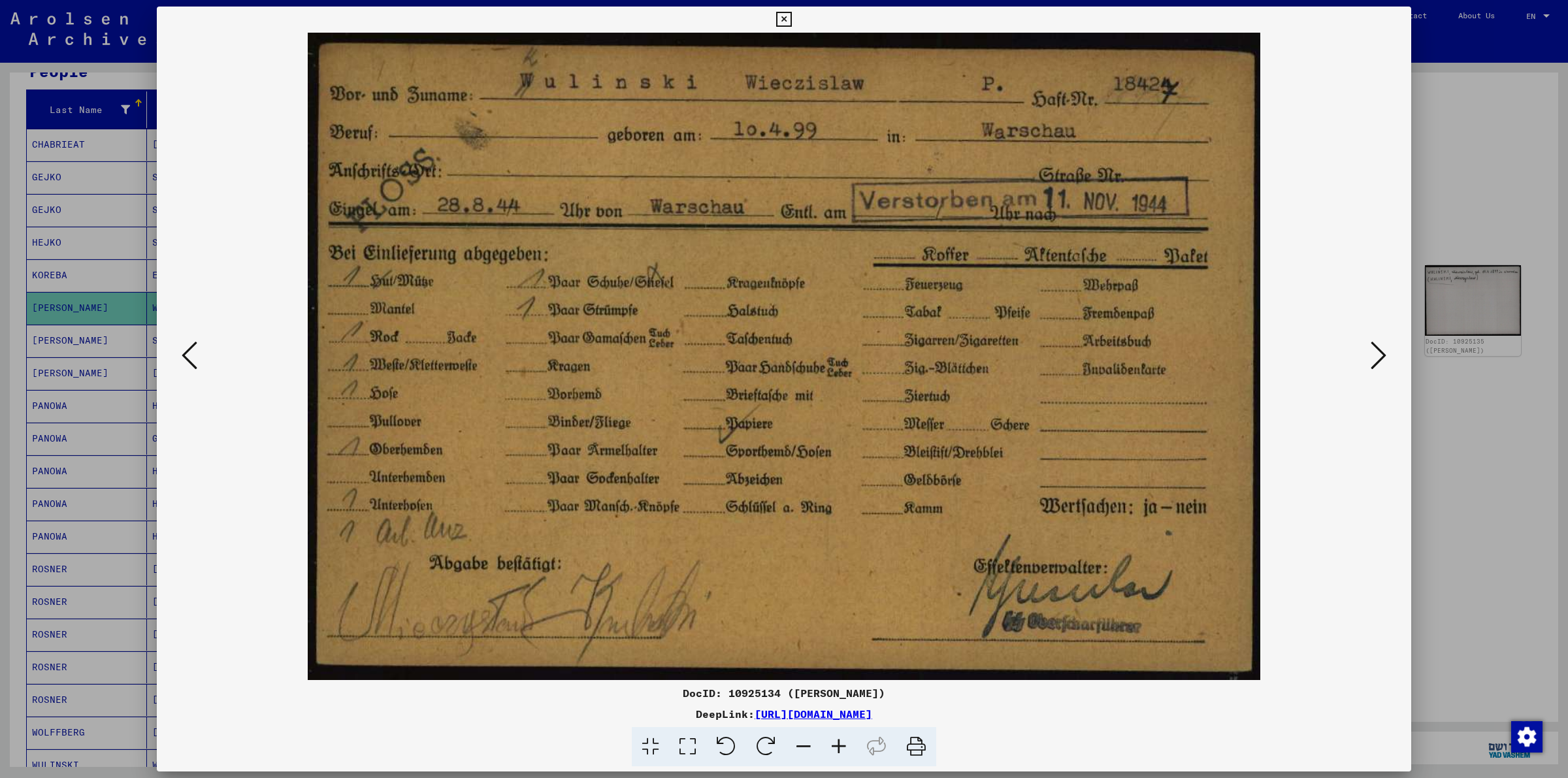
click at [203, 371] on img at bounding box center [784, 355] width 1165 height 647
click at [200, 368] on button at bounding box center [189, 356] width 24 height 37
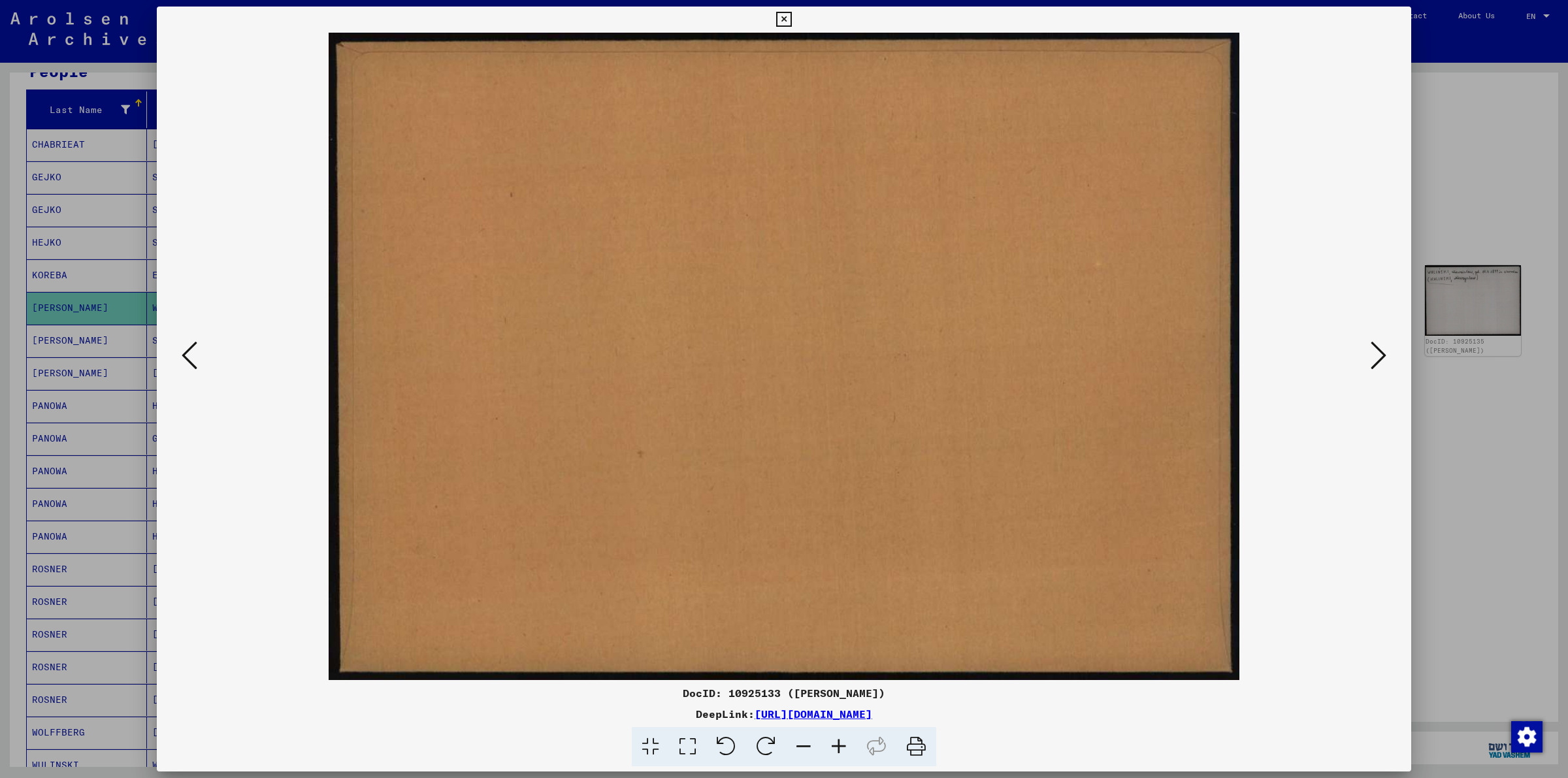
click at [200, 368] on button at bounding box center [189, 356] width 24 height 37
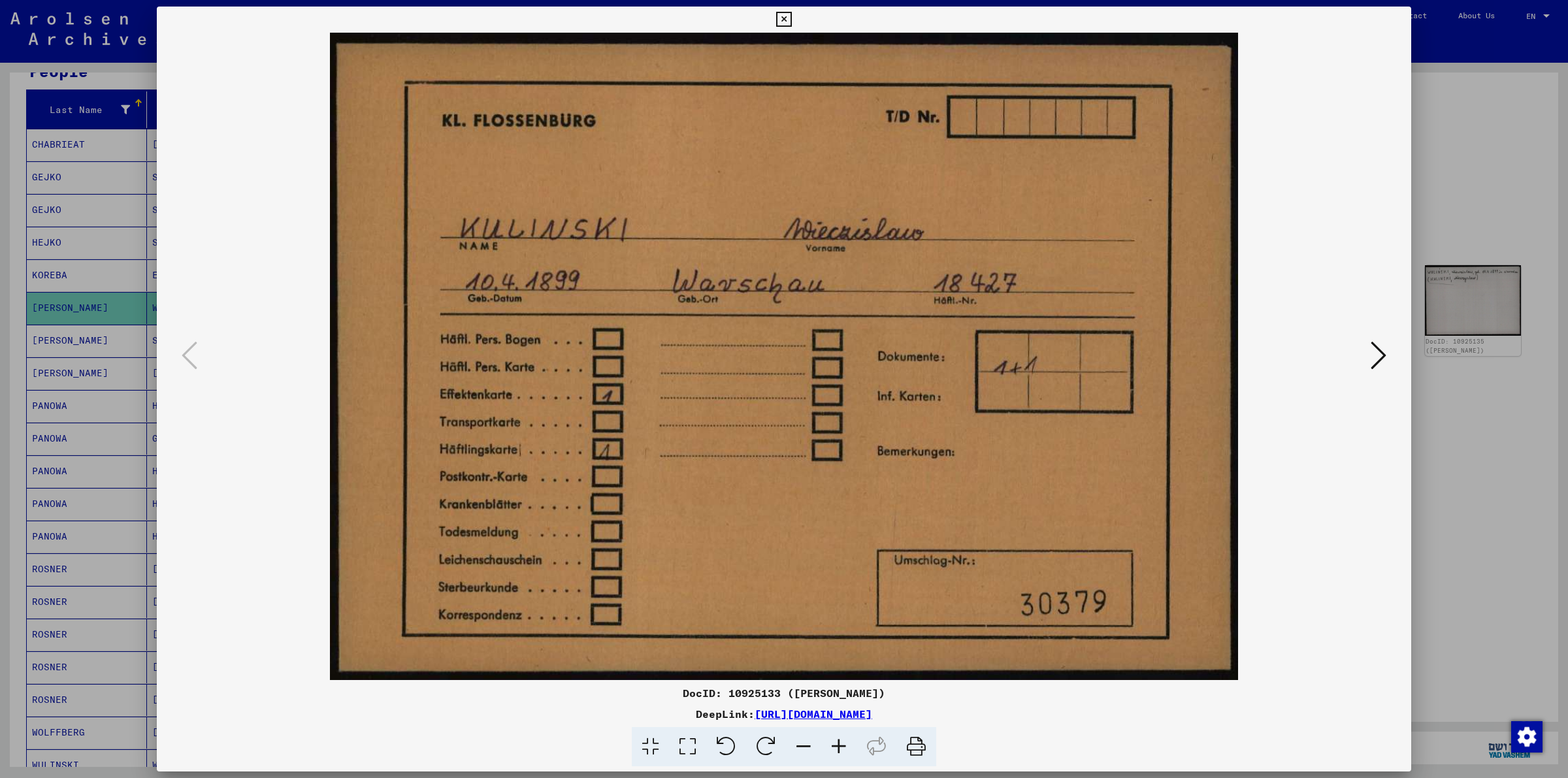
click at [782, 15] on icon at bounding box center [784, 19] width 15 height 16
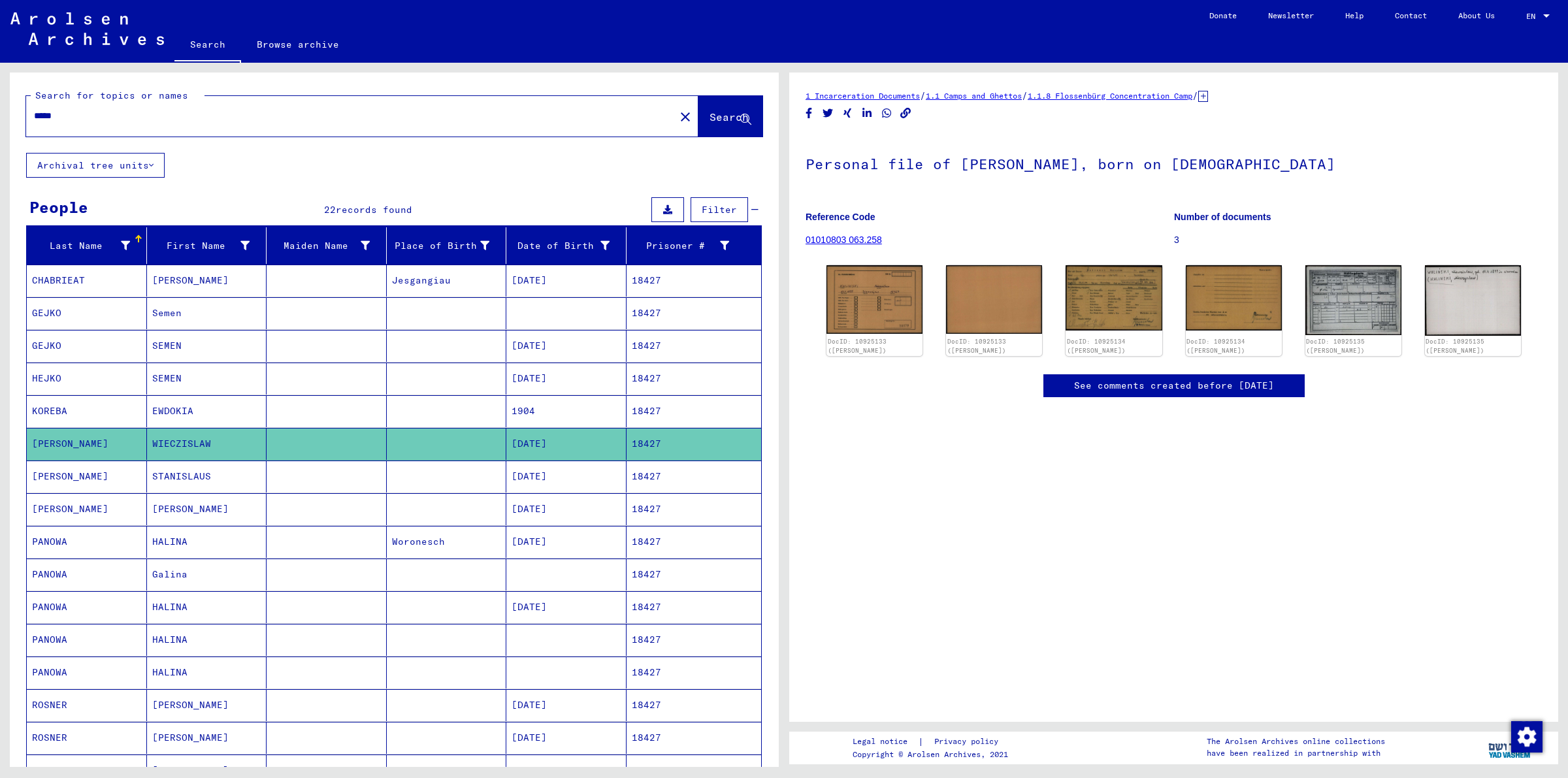
drag, startPoint x: 73, startPoint y: 115, endPoint x: 3, endPoint y: 115, distance: 70.0
click at [3, 115] on div "Search for topics or names ***** close Search Archival tree units People 22 rec…" at bounding box center [392, 414] width 784 height 704
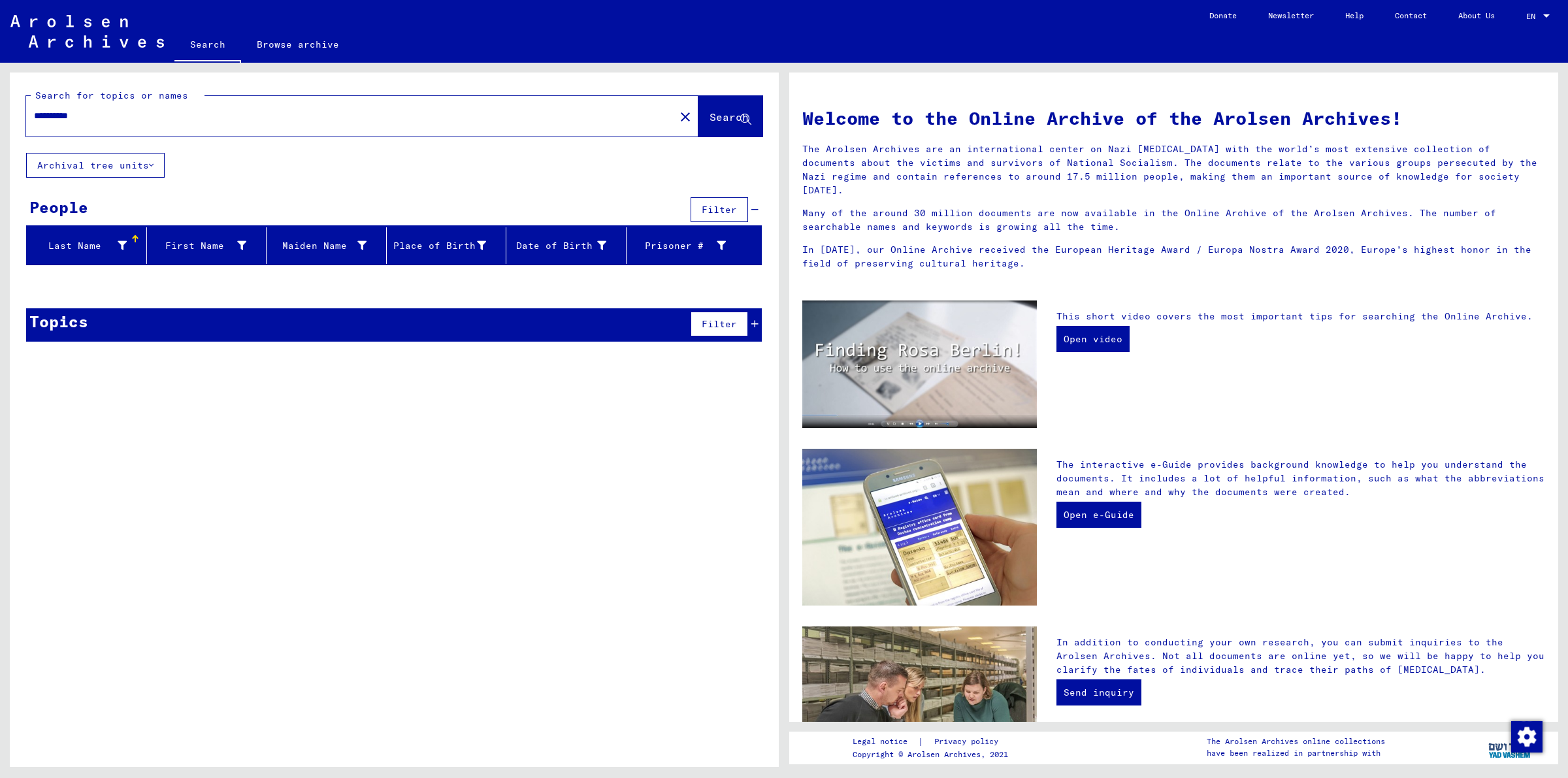
click at [104, 109] on input "**********" at bounding box center [347, 116] width 625 height 13
click at [721, 123] on span "Search" at bounding box center [730, 118] width 42 height 13
drag, startPoint x: 106, startPoint y: 112, endPoint x: 17, endPoint y: 110, distance: 89.0
click at [17, 110] on div "**********" at bounding box center [394, 113] width 769 height 81
click at [727, 135] on button "Search" at bounding box center [730, 116] width 64 height 41
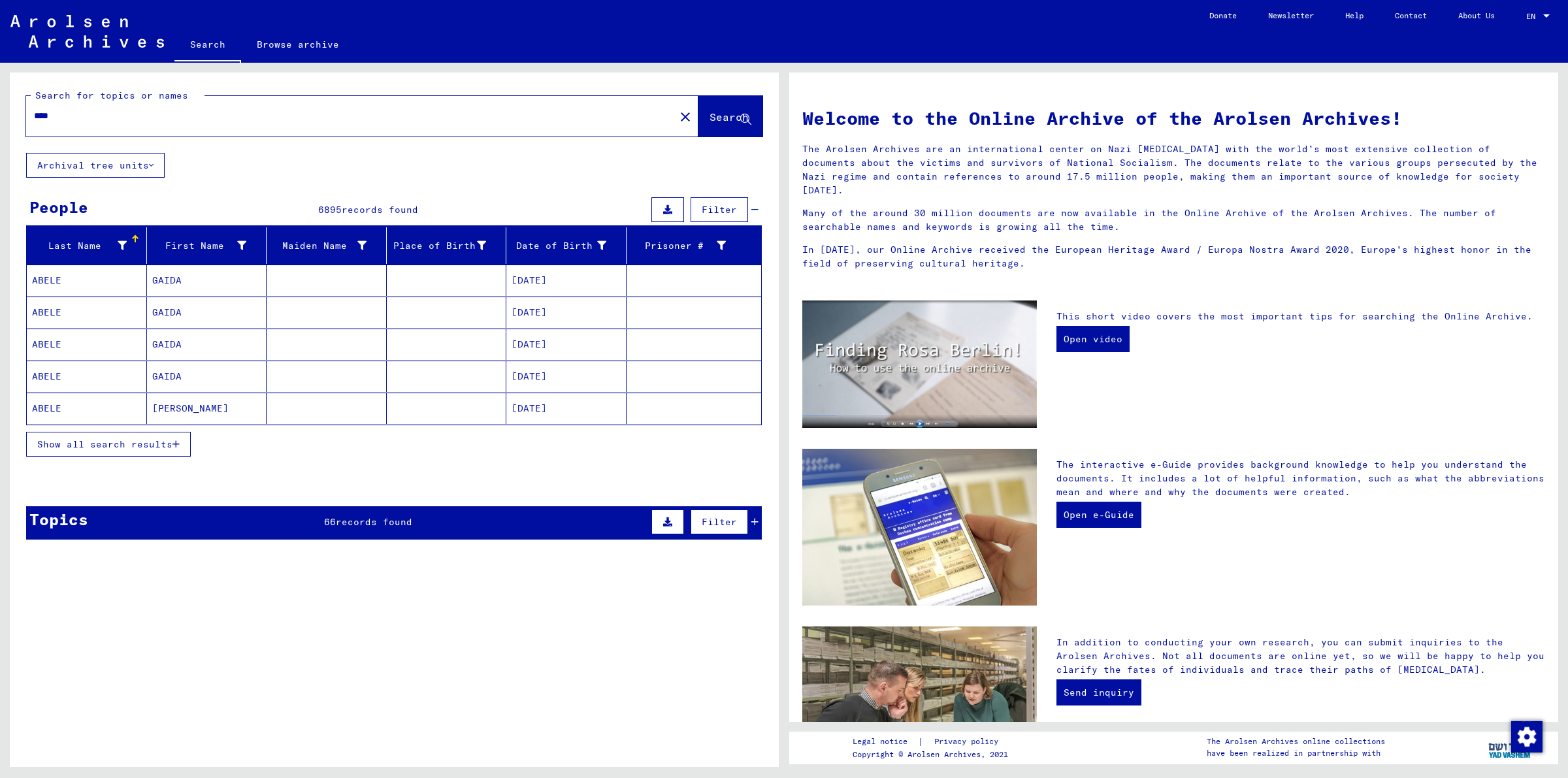
click at [9, 106] on div "Search for topics or names **** close Search" at bounding box center [394, 113] width 769 height 81
type input "*****"
click at [710, 116] on span "Search" at bounding box center [729, 118] width 39 height 13
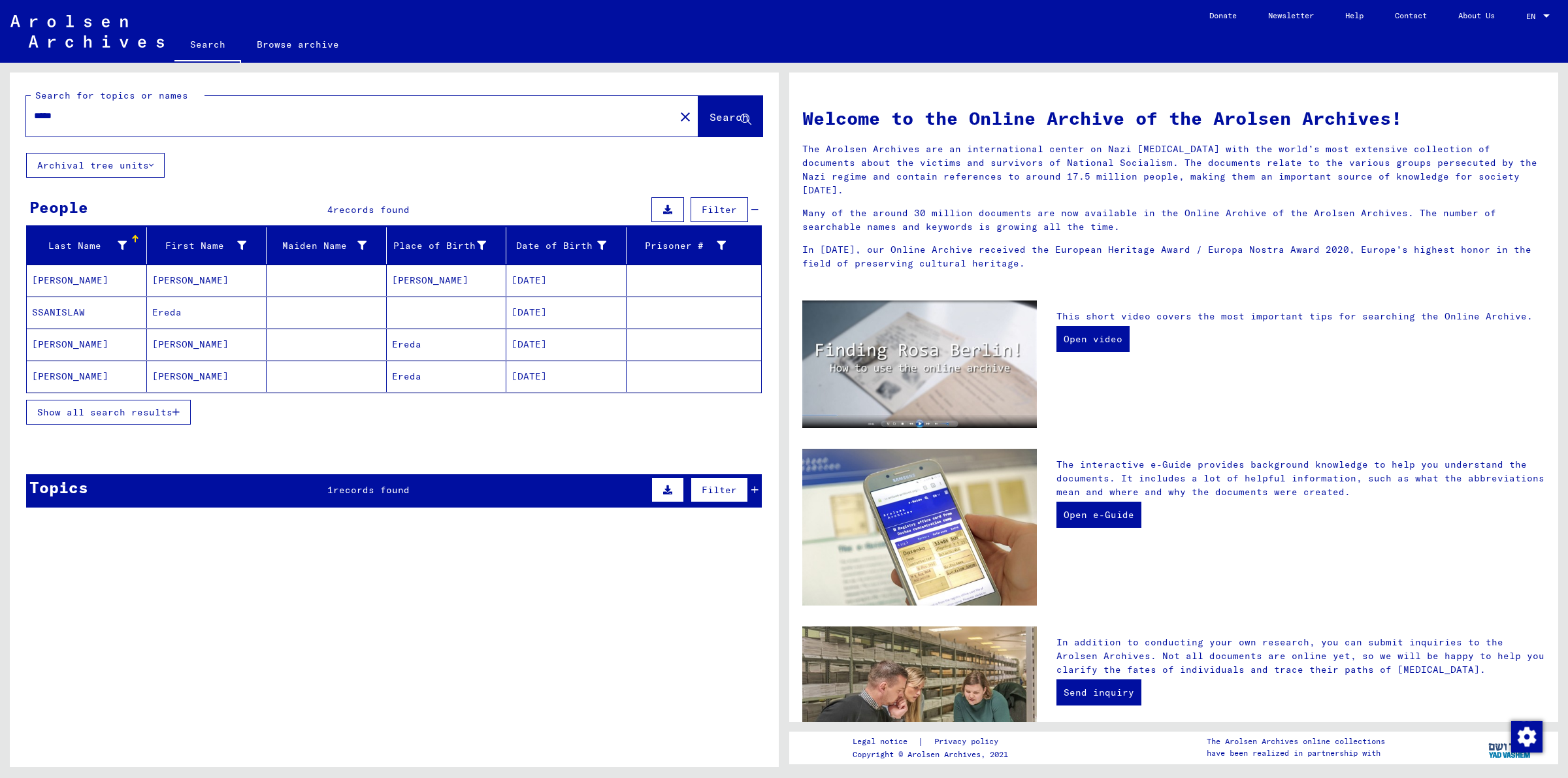
click at [115, 415] on span "Show all search results" at bounding box center [104, 412] width 135 height 11
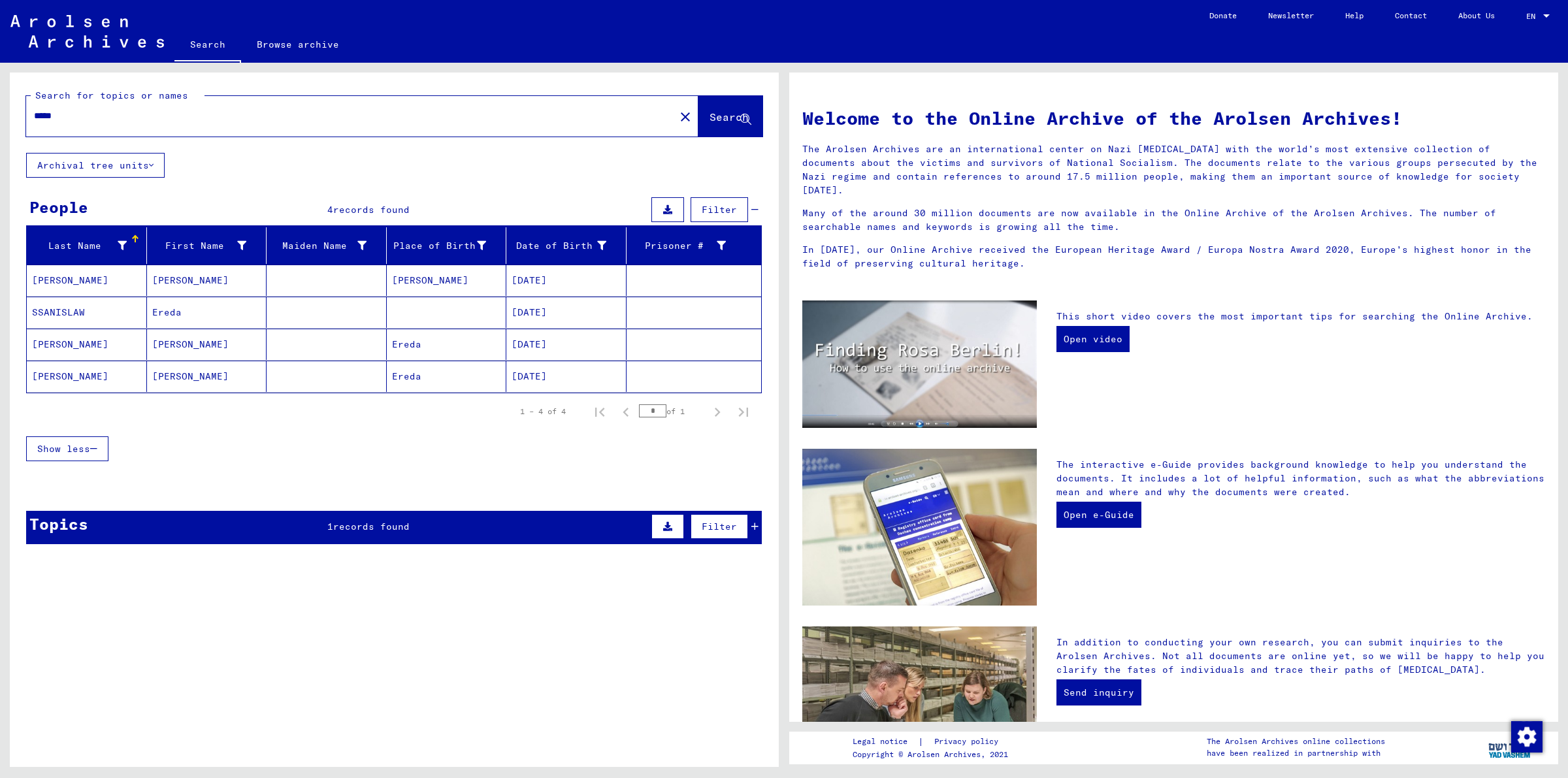
click at [400, 521] on span "records found" at bounding box center [371, 527] width 77 height 11
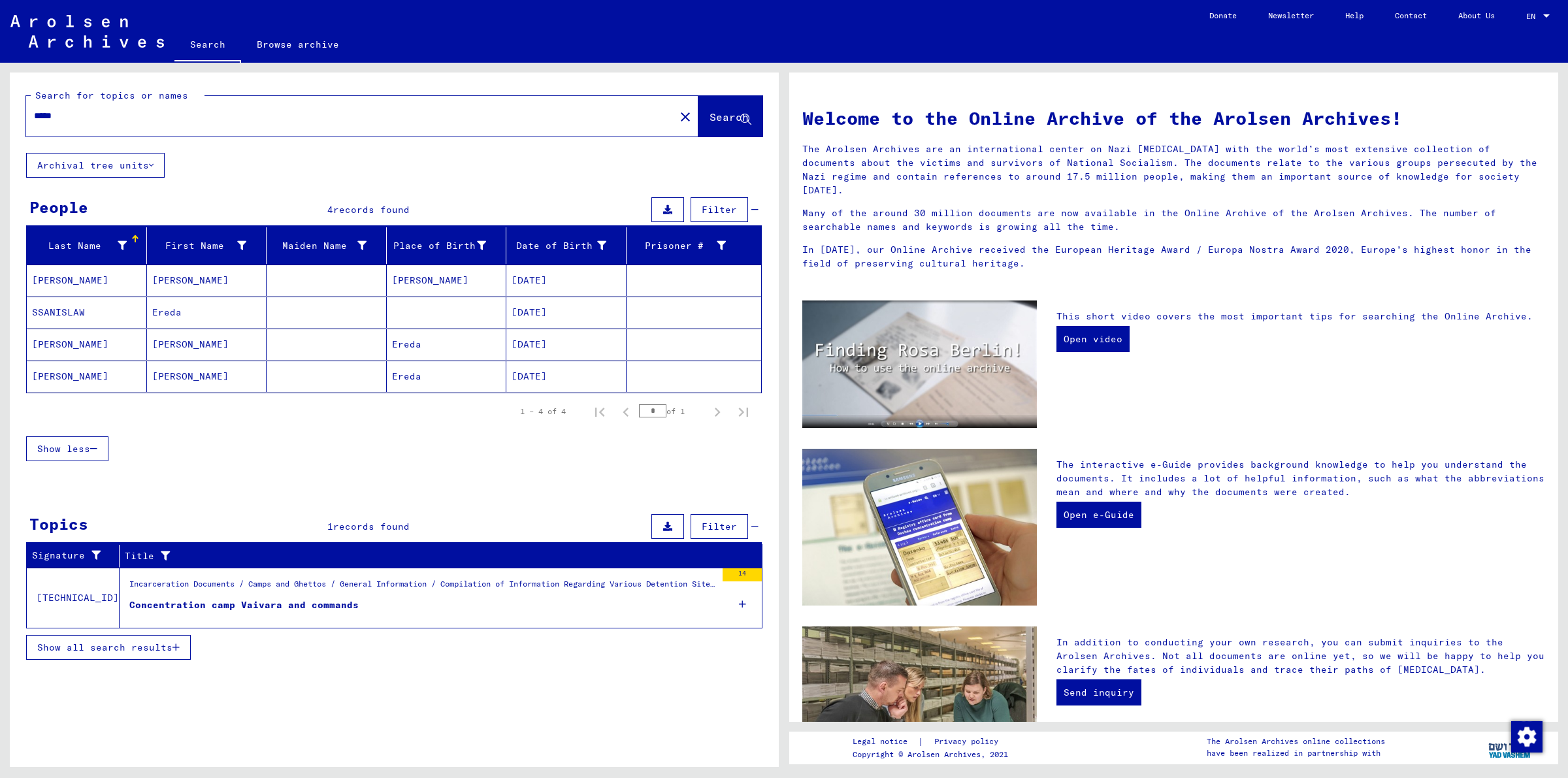
click at [397, 609] on figure "Concentration camp Vaivara and commands" at bounding box center [423, 608] width 586 height 20
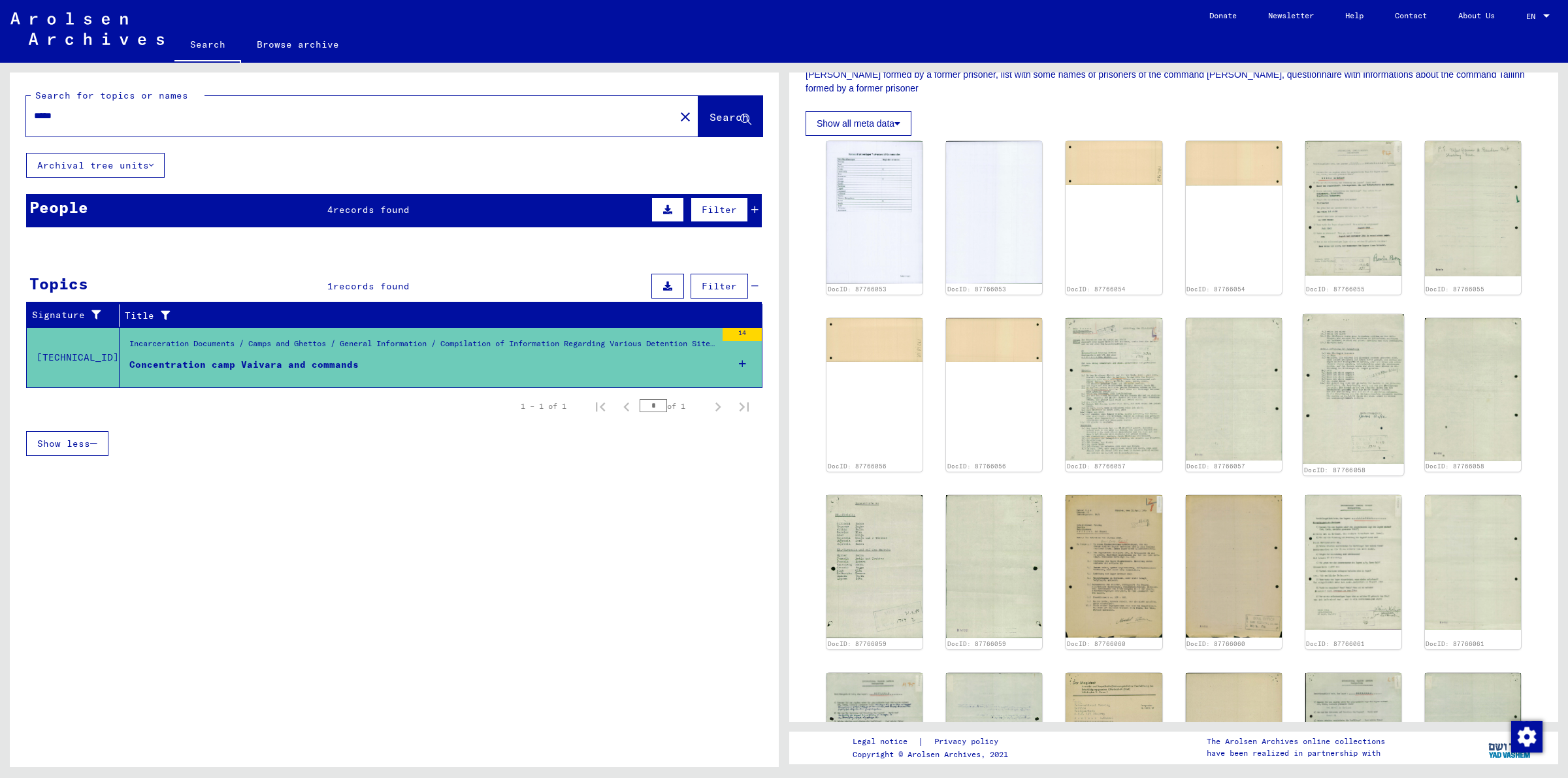
scroll to position [408, 0]
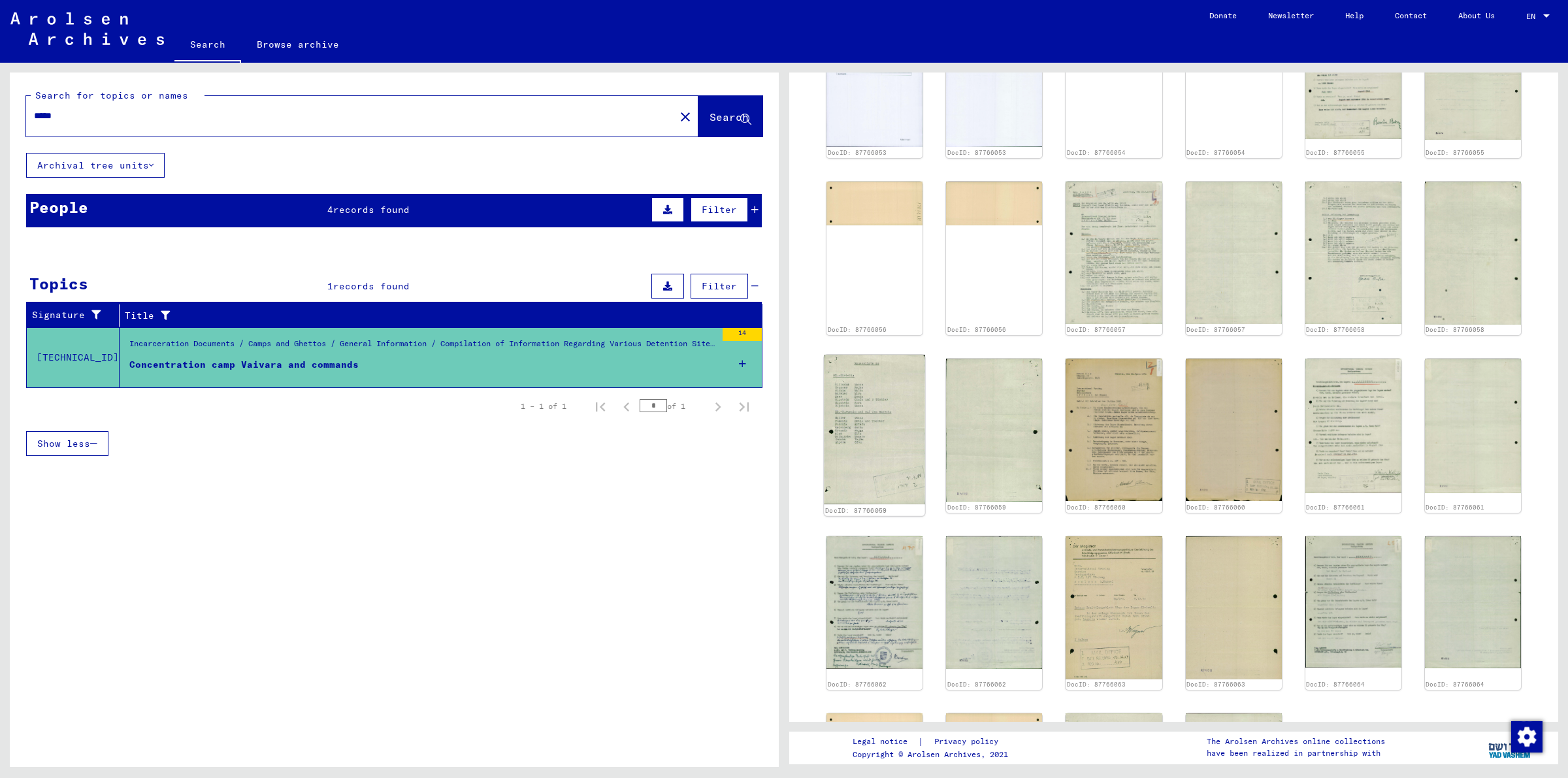
click at [881, 426] on img at bounding box center [874, 430] width 101 height 150
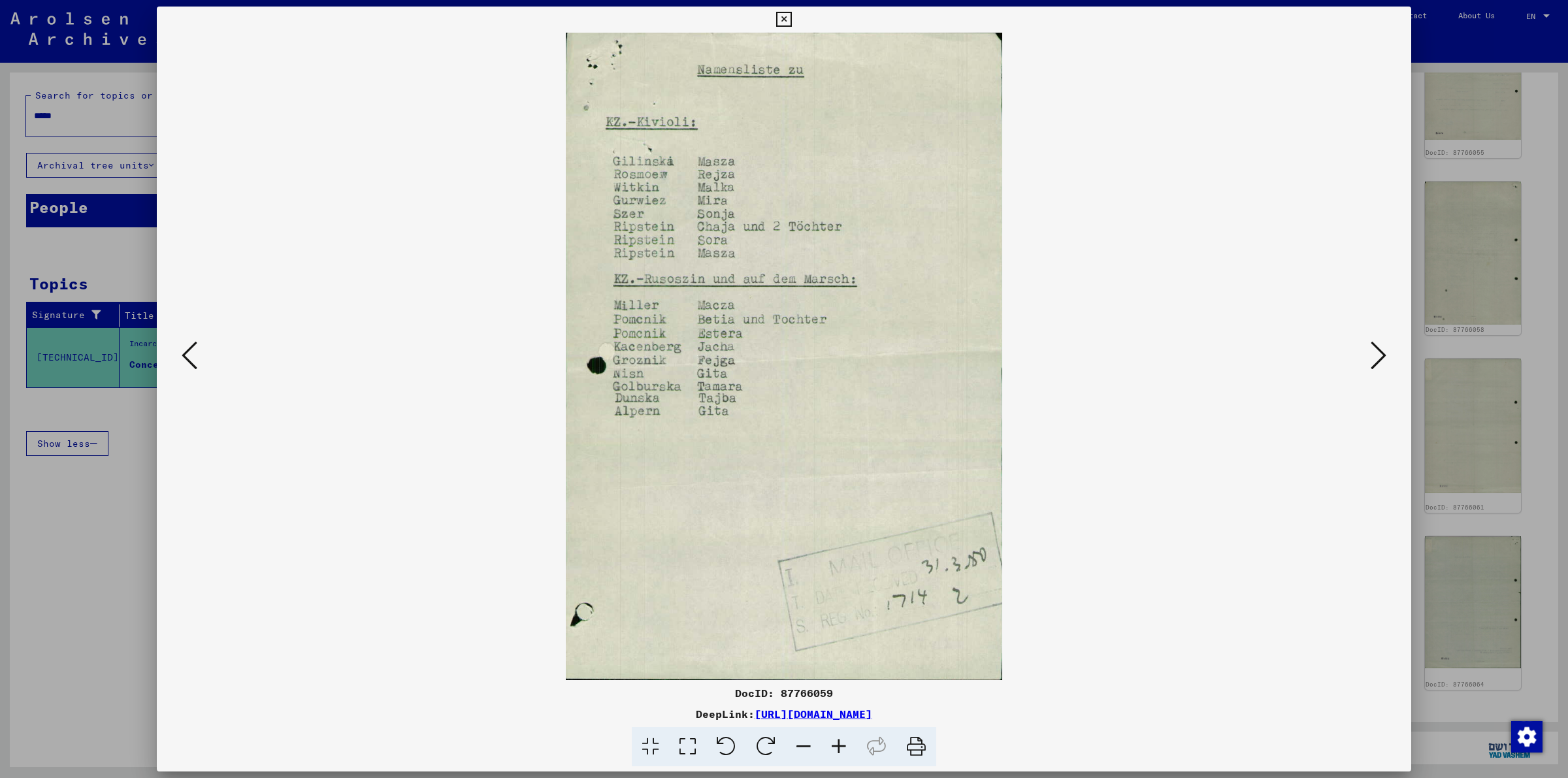
click at [783, 20] on icon at bounding box center [784, 19] width 15 height 16
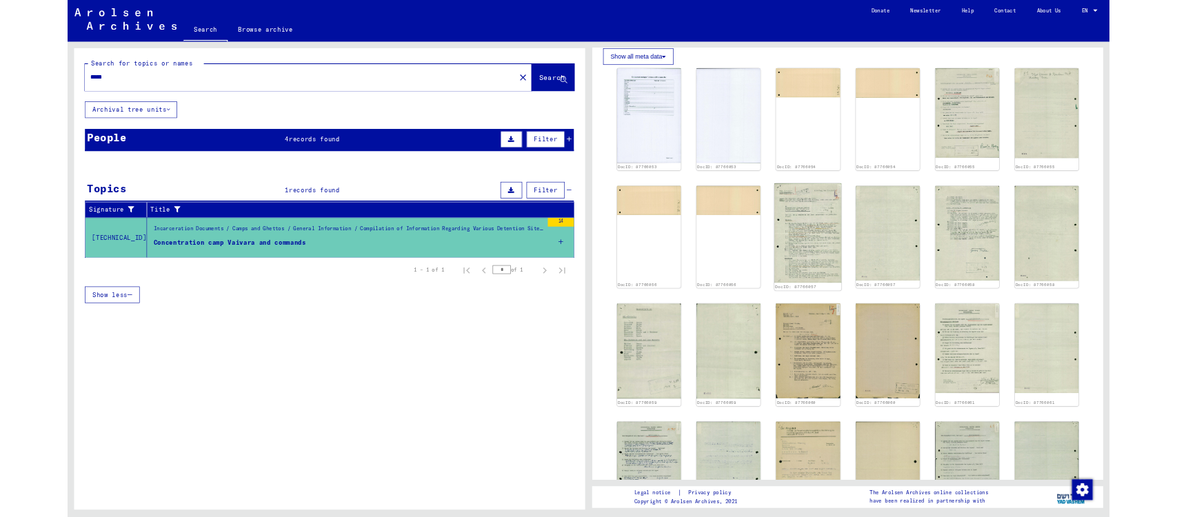
scroll to position [287, 0]
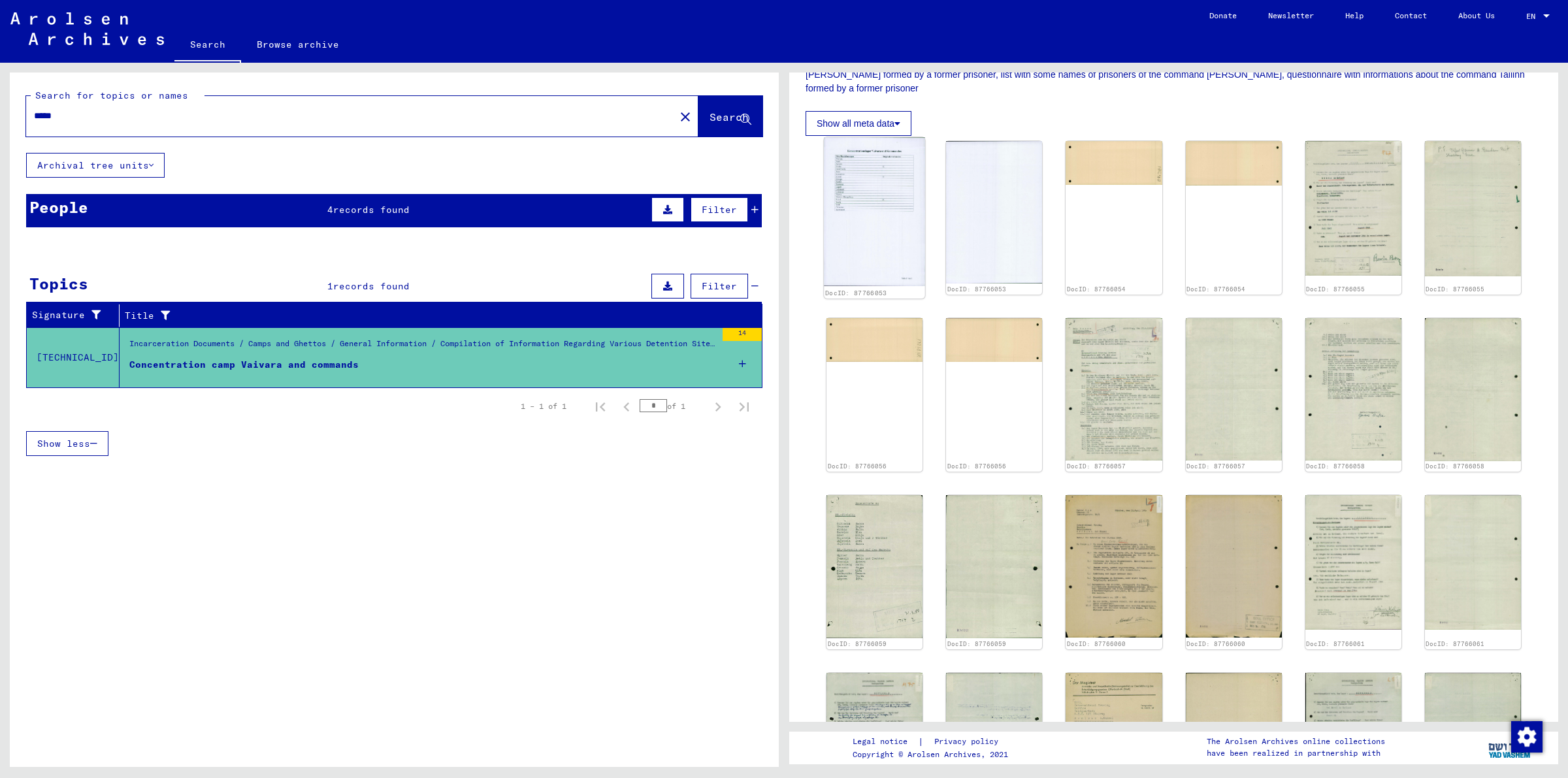
click at [907, 200] on img at bounding box center [874, 211] width 101 height 149
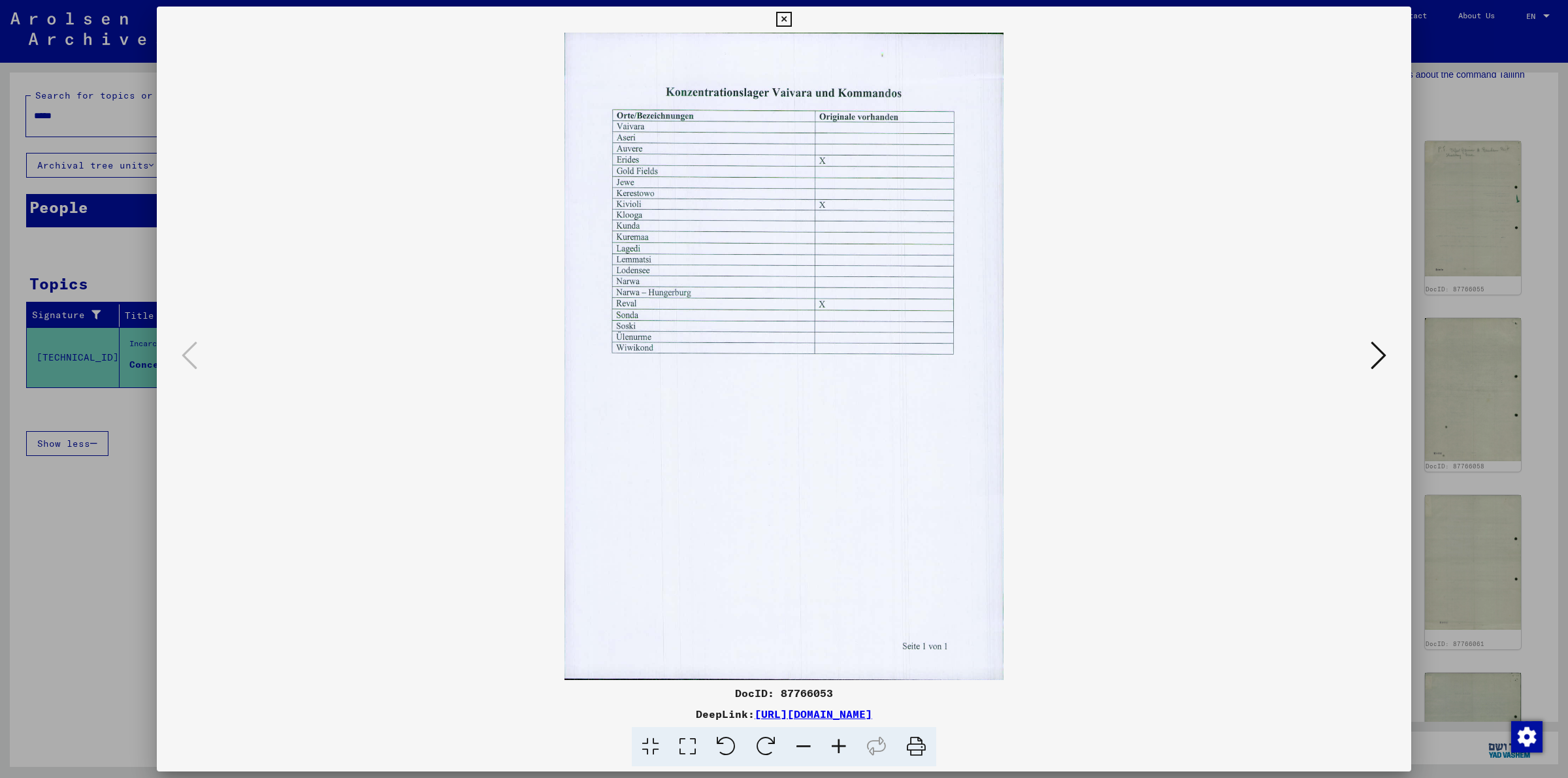
click at [1382, 358] on icon at bounding box center [1379, 355] width 16 height 31
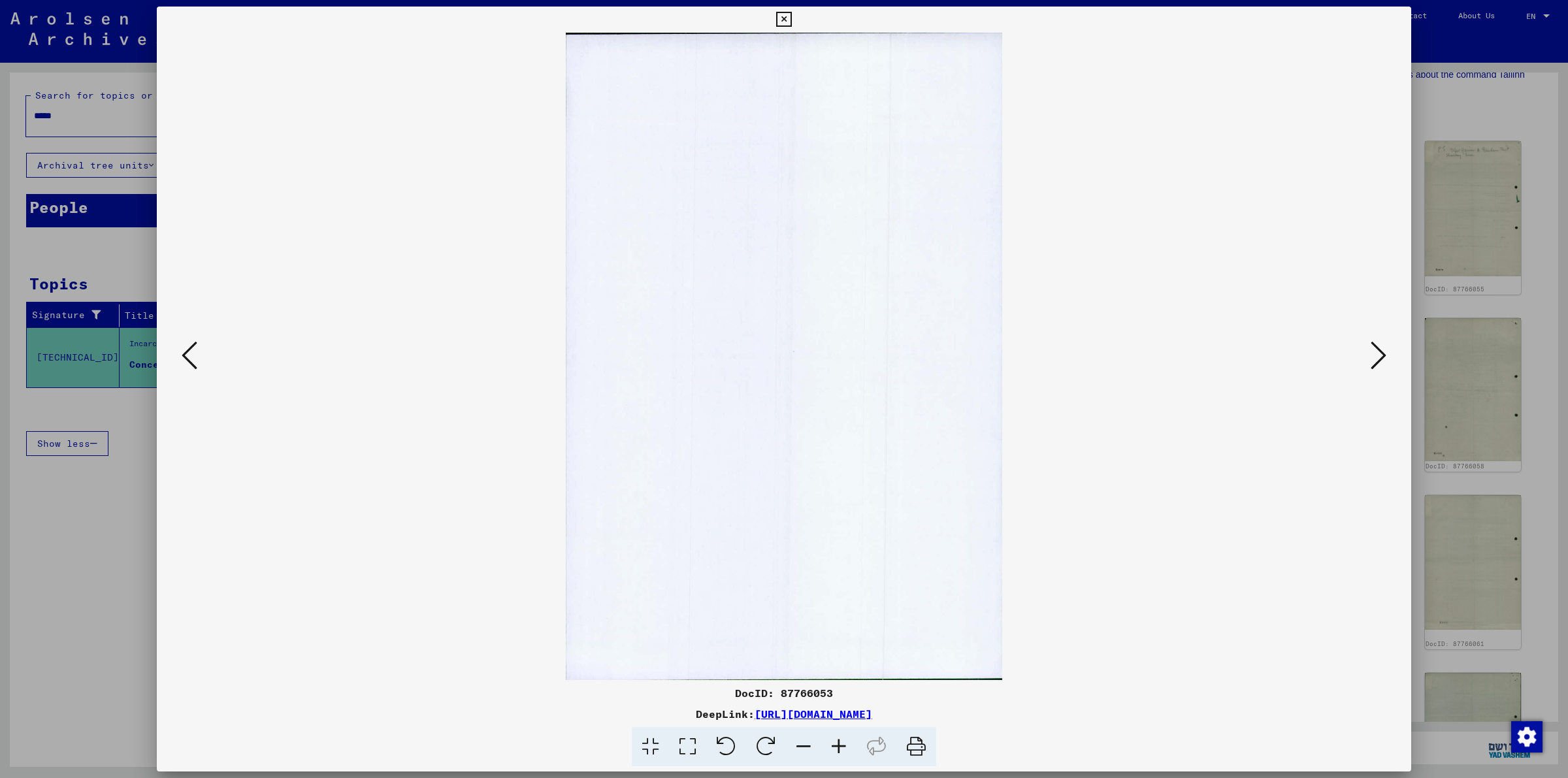
click at [1382, 357] on icon at bounding box center [1379, 355] width 16 height 31
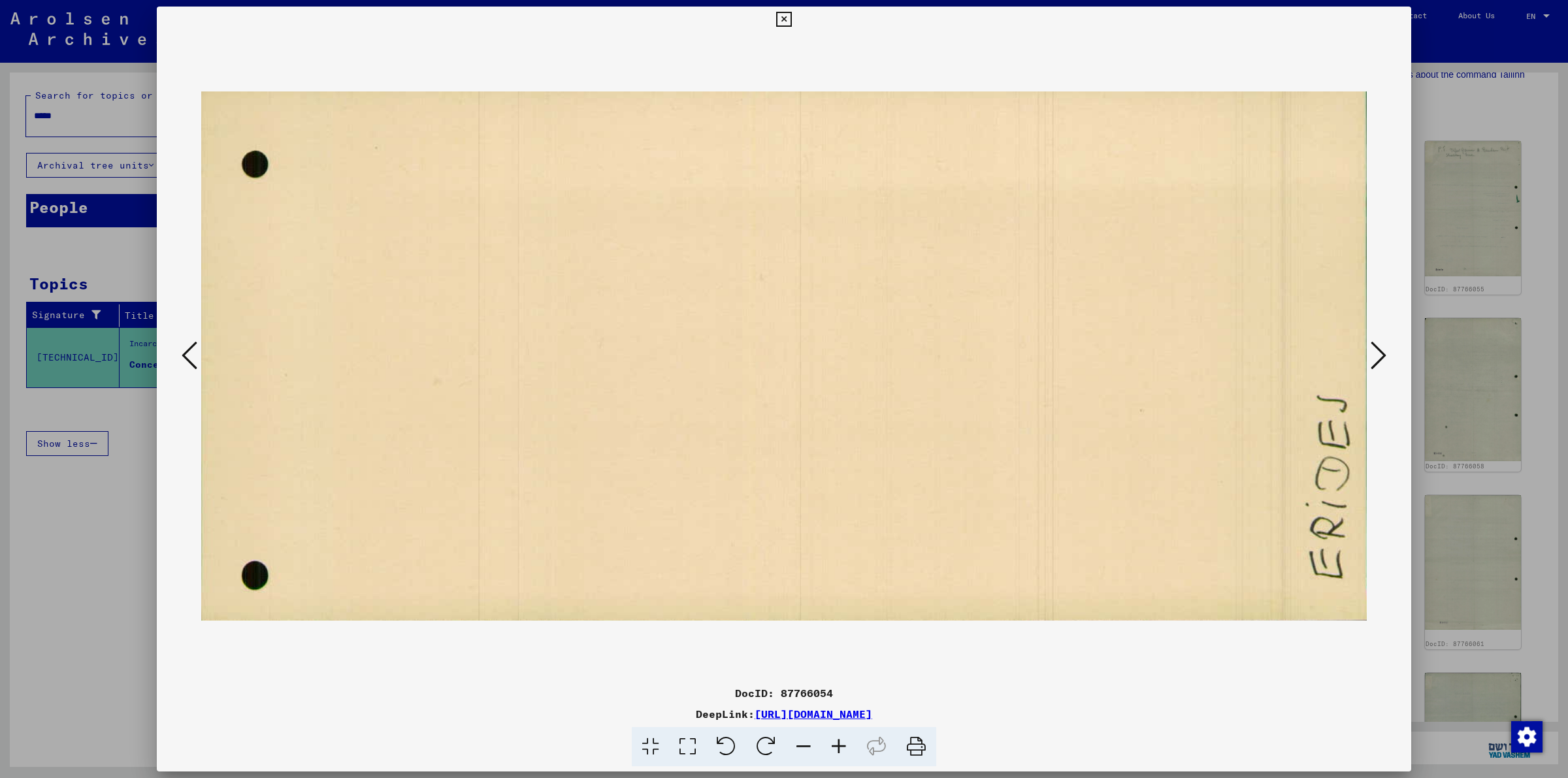
click at [1382, 357] on icon at bounding box center [1379, 355] width 16 height 31
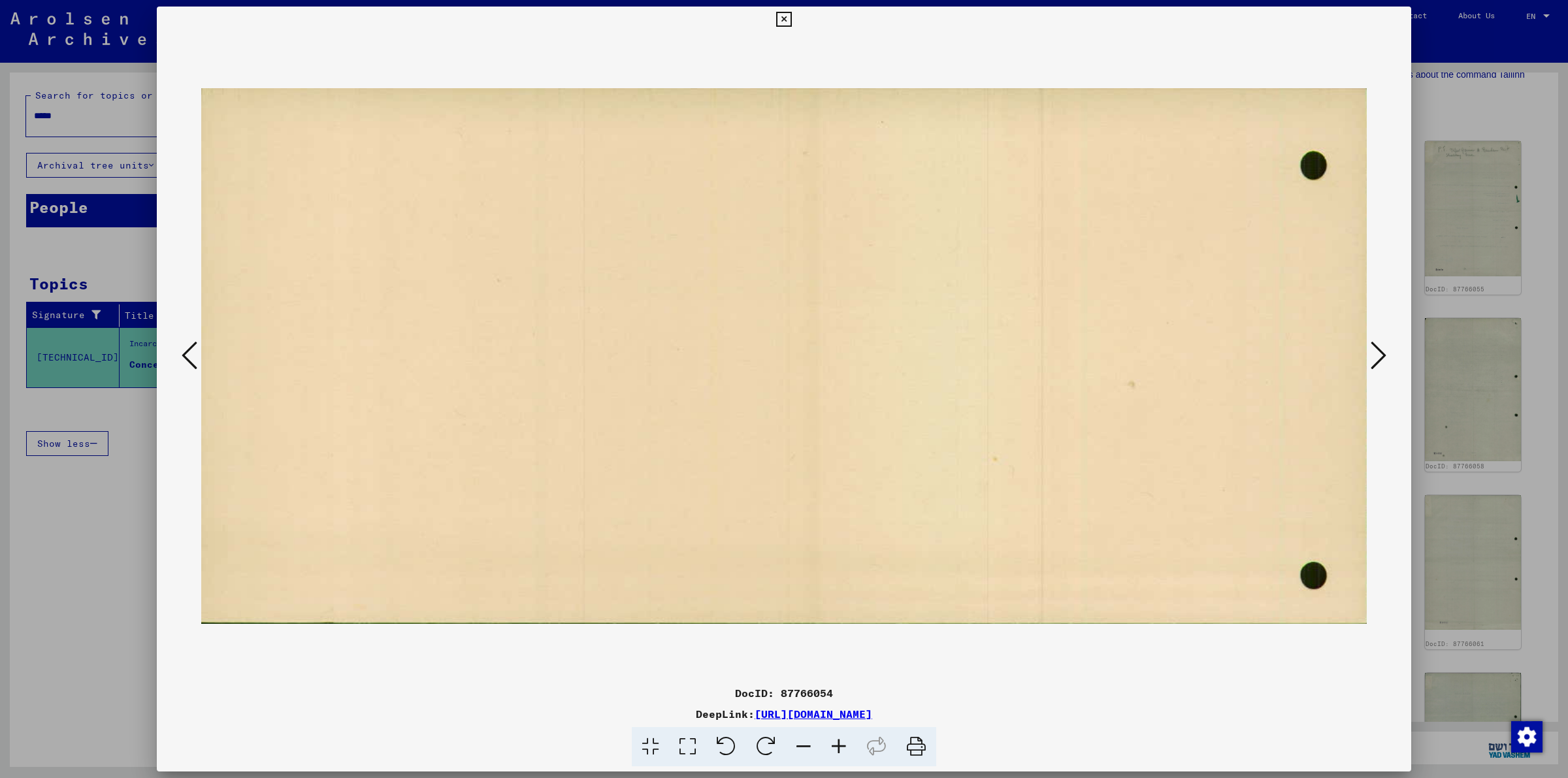
click at [1382, 357] on icon at bounding box center [1379, 355] width 16 height 31
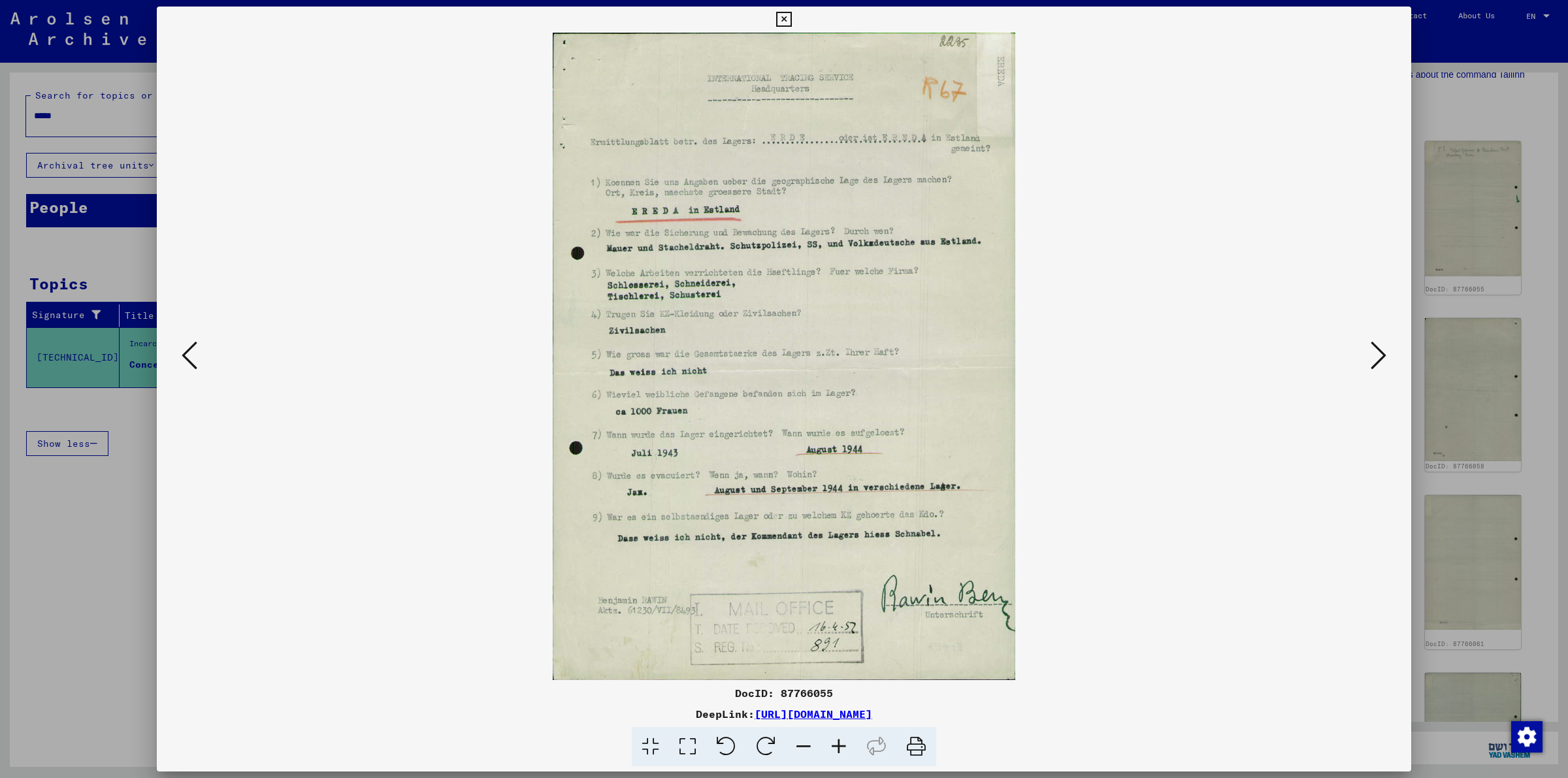
click at [1382, 357] on icon at bounding box center [1379, 355] width 16 height 31
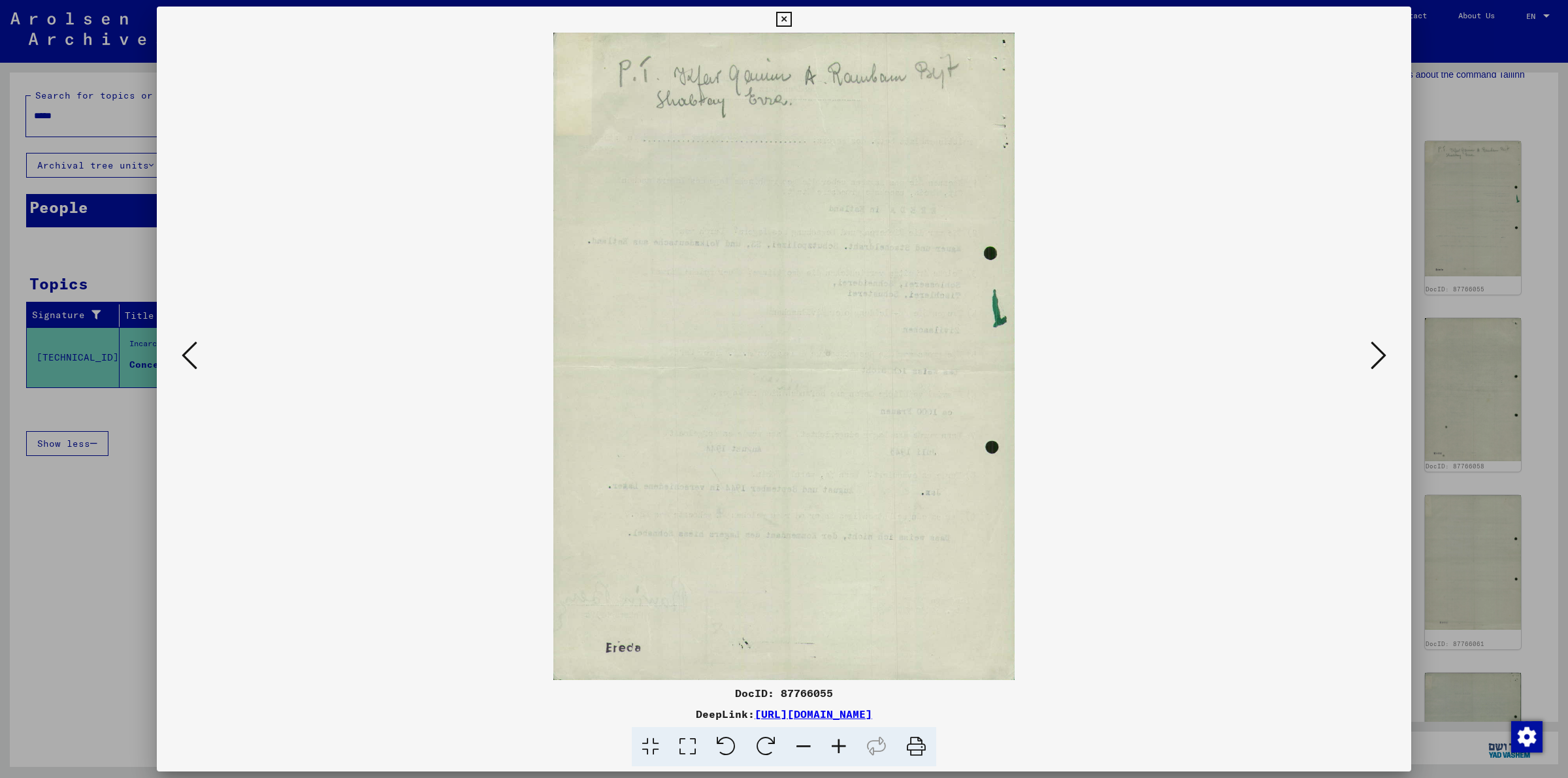
click at [1382, 357] on icon at bounding box center [1379, 355] width 16 height 31
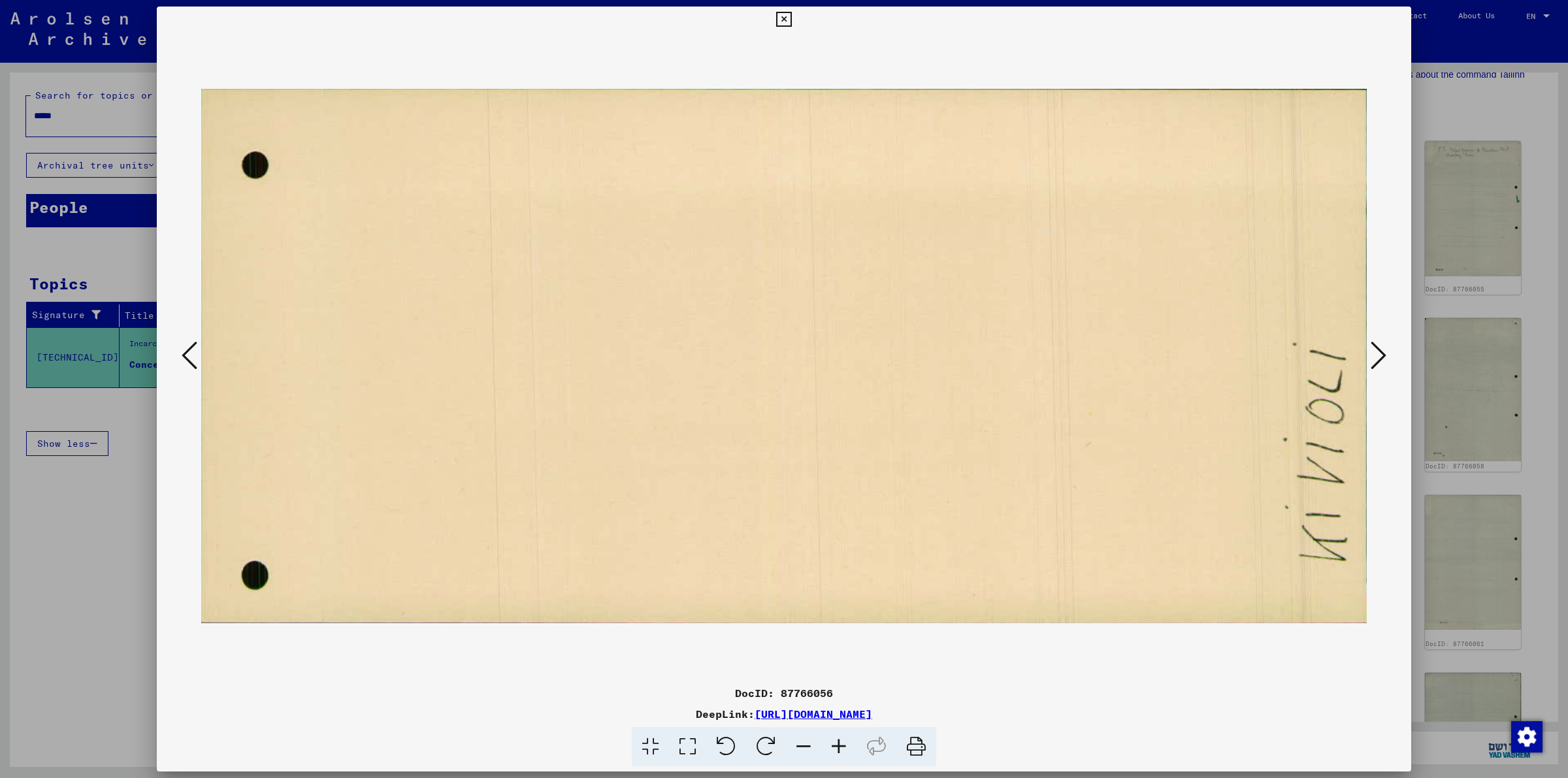
click at [1382, 357] on icon at bounding box center [1379, 355] width 16 height 31
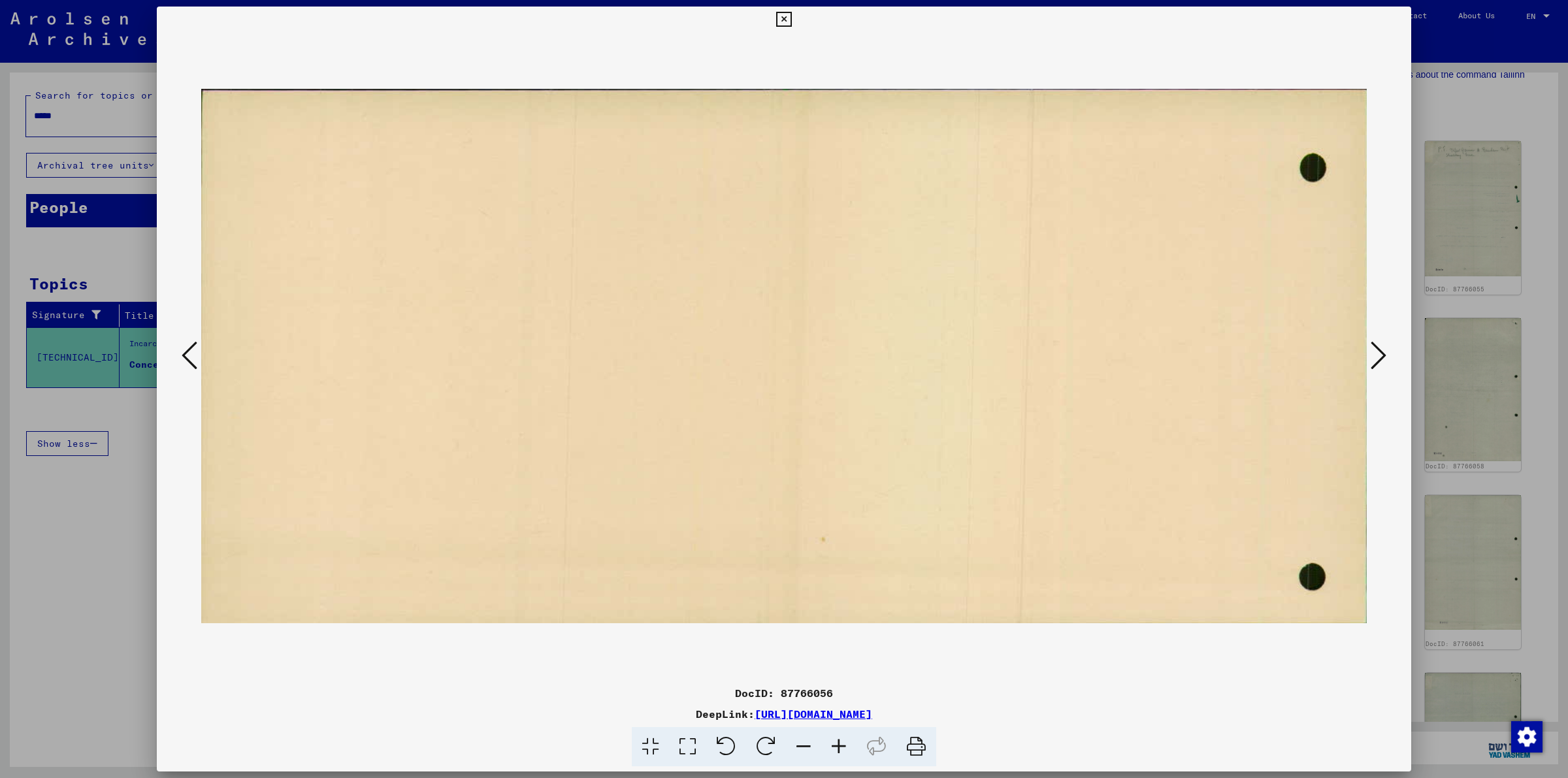
click at [1382, 357] on icon at bounding box center [1379, 355] width 16 height 31
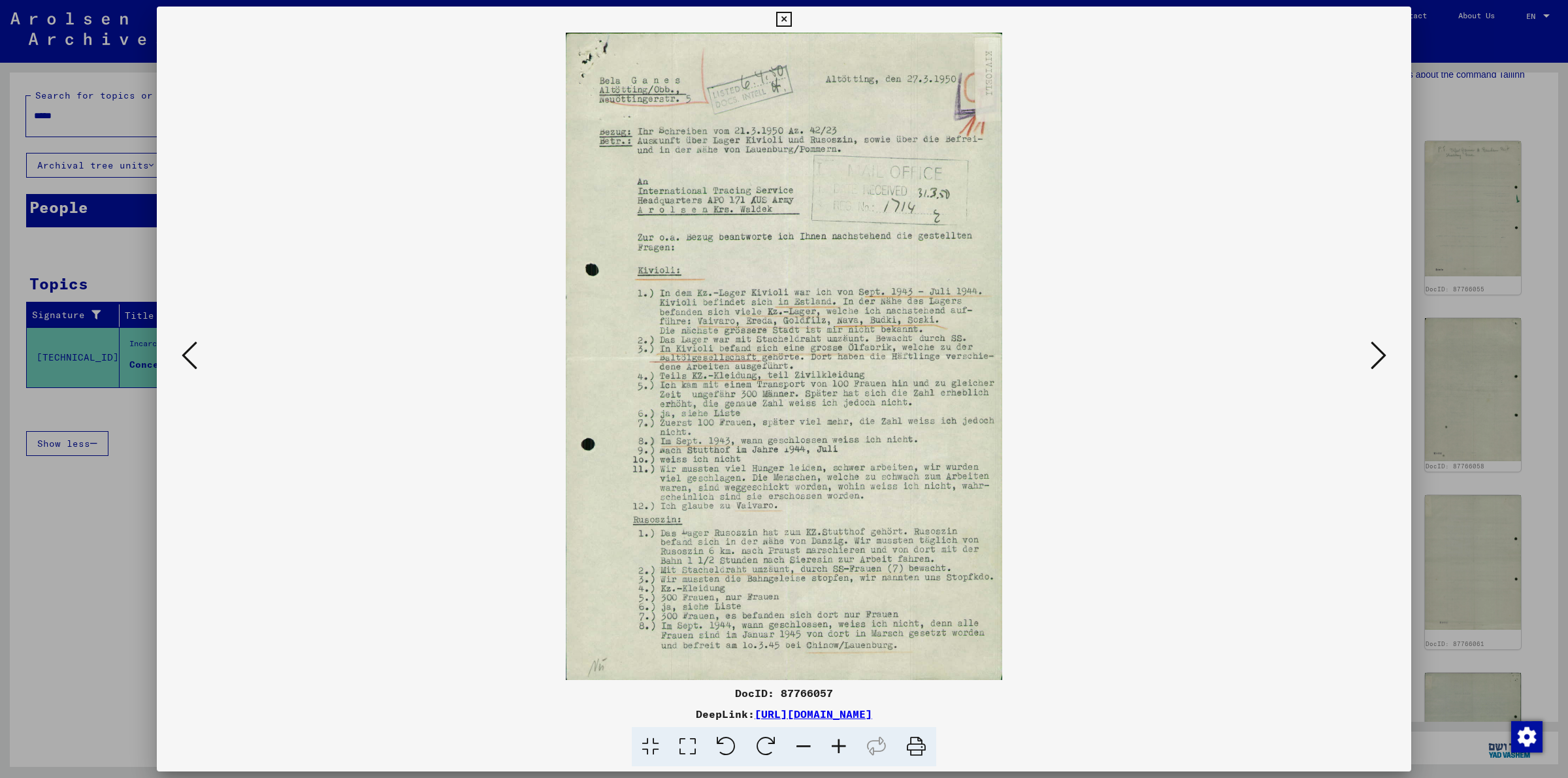
click at [1376, 357] on icon at bounding box center [1379, 355] width 16 height 31
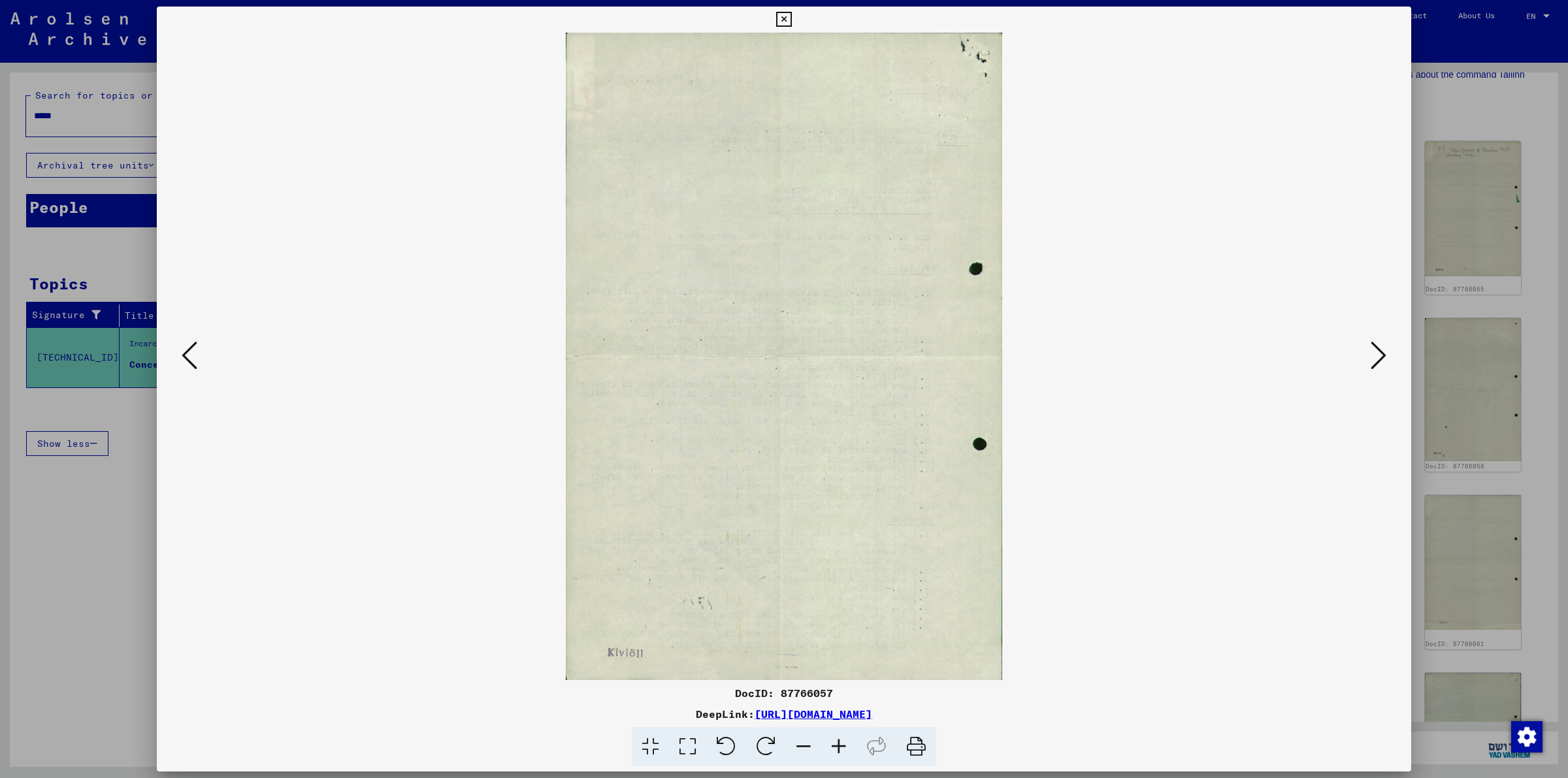
click at [1376, 357] on icon at bounding box center [1379, 355] width 16 height 31
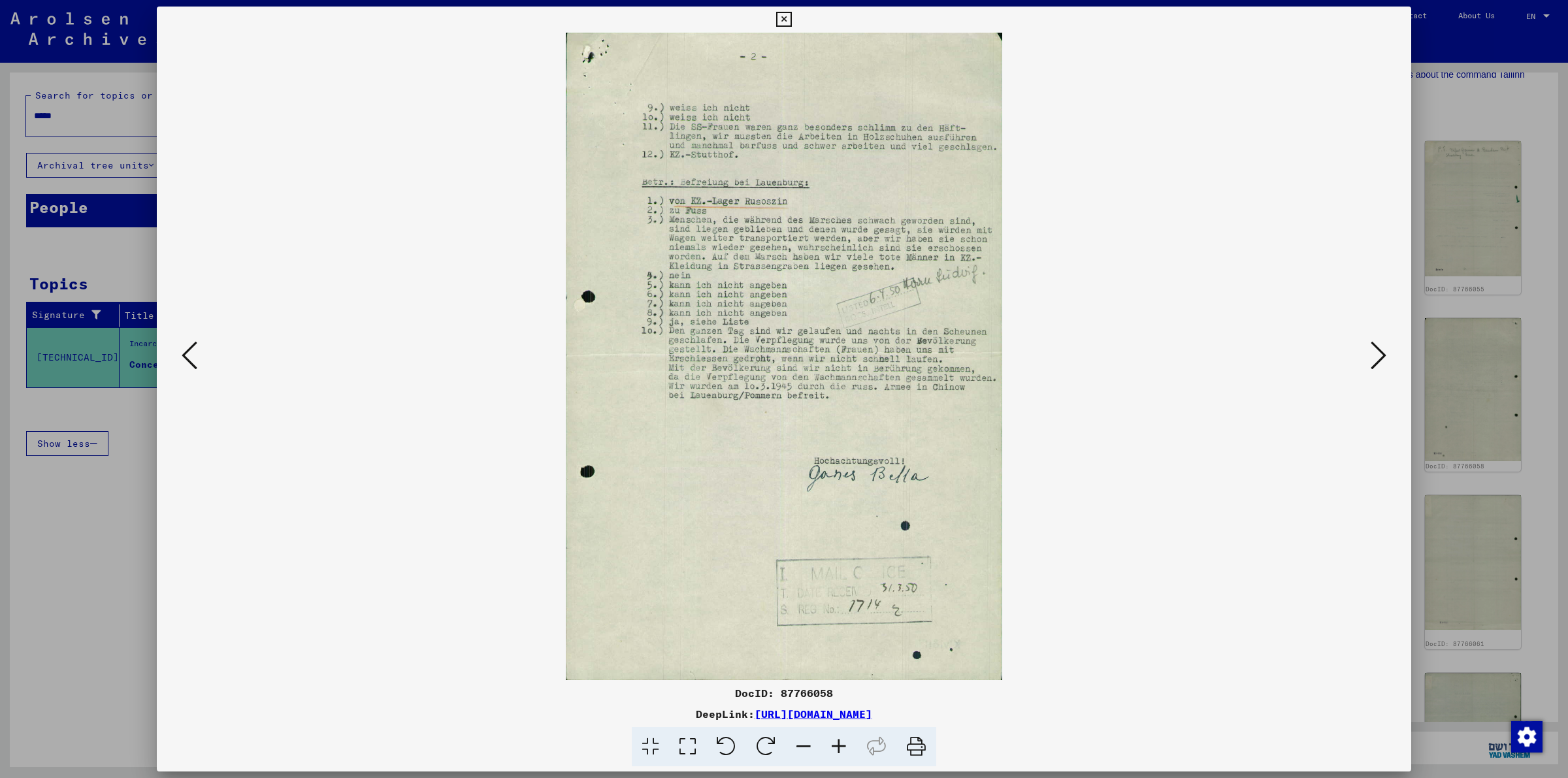
click at [1376, 357] on icon at bounding box center [1379, 355] width 16 height 31
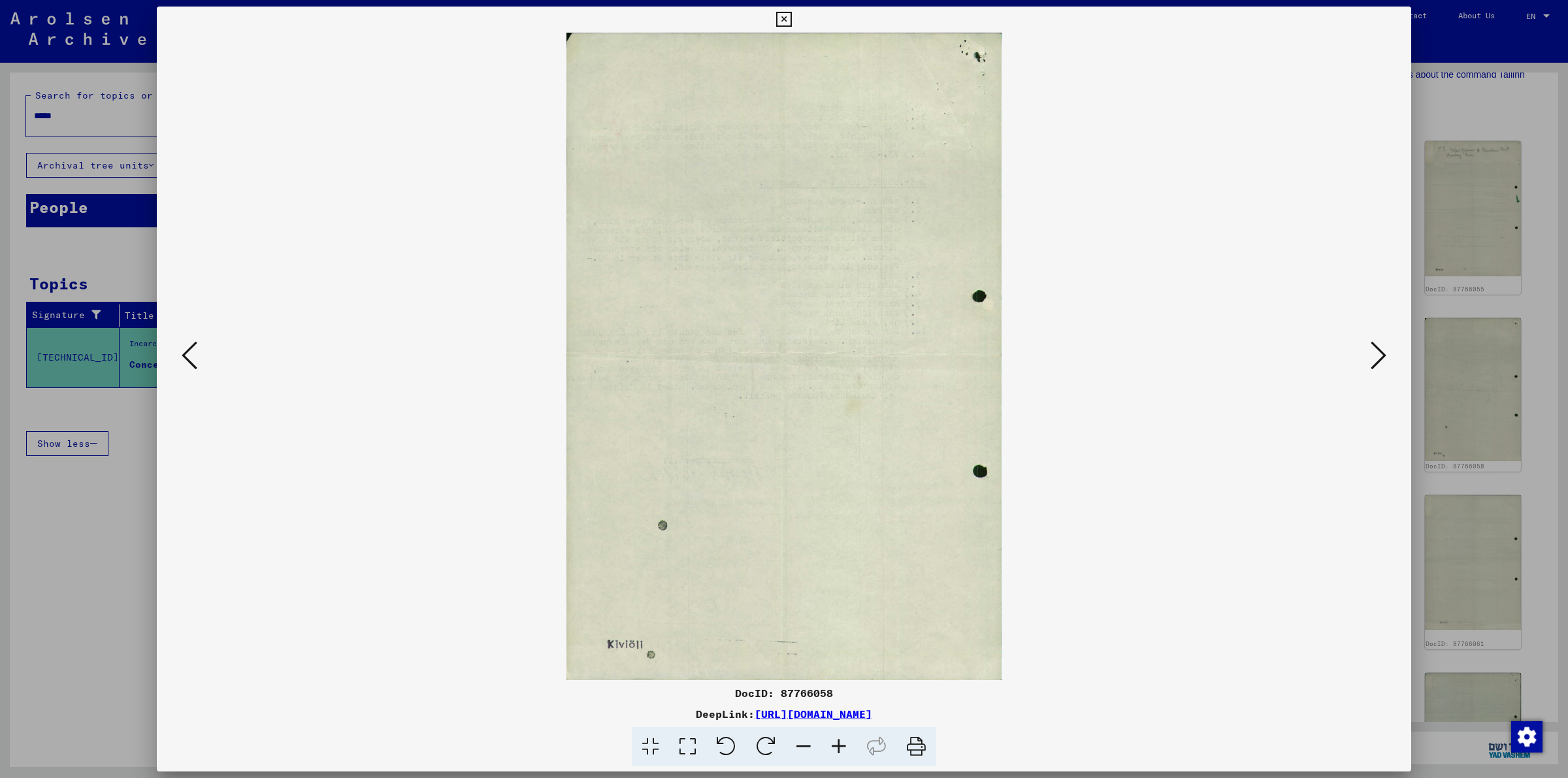
click at [1376, 357] on icon at bounding box center [1379, 355] width 16 height 31
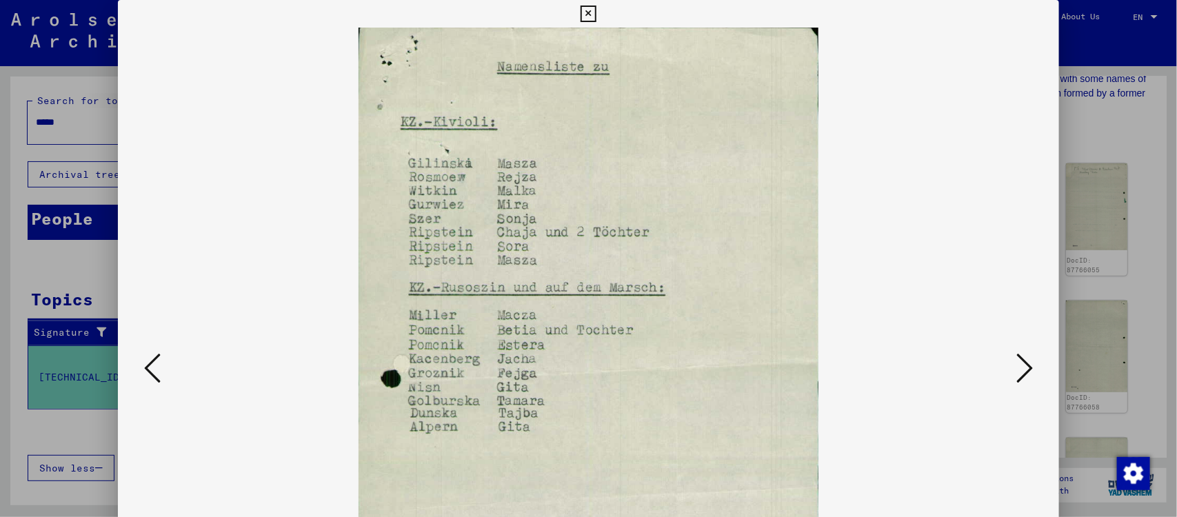
click at [586, 15] on icon at bounding box center [589, 14] width 16 height 17
